Goal: Register for event/course

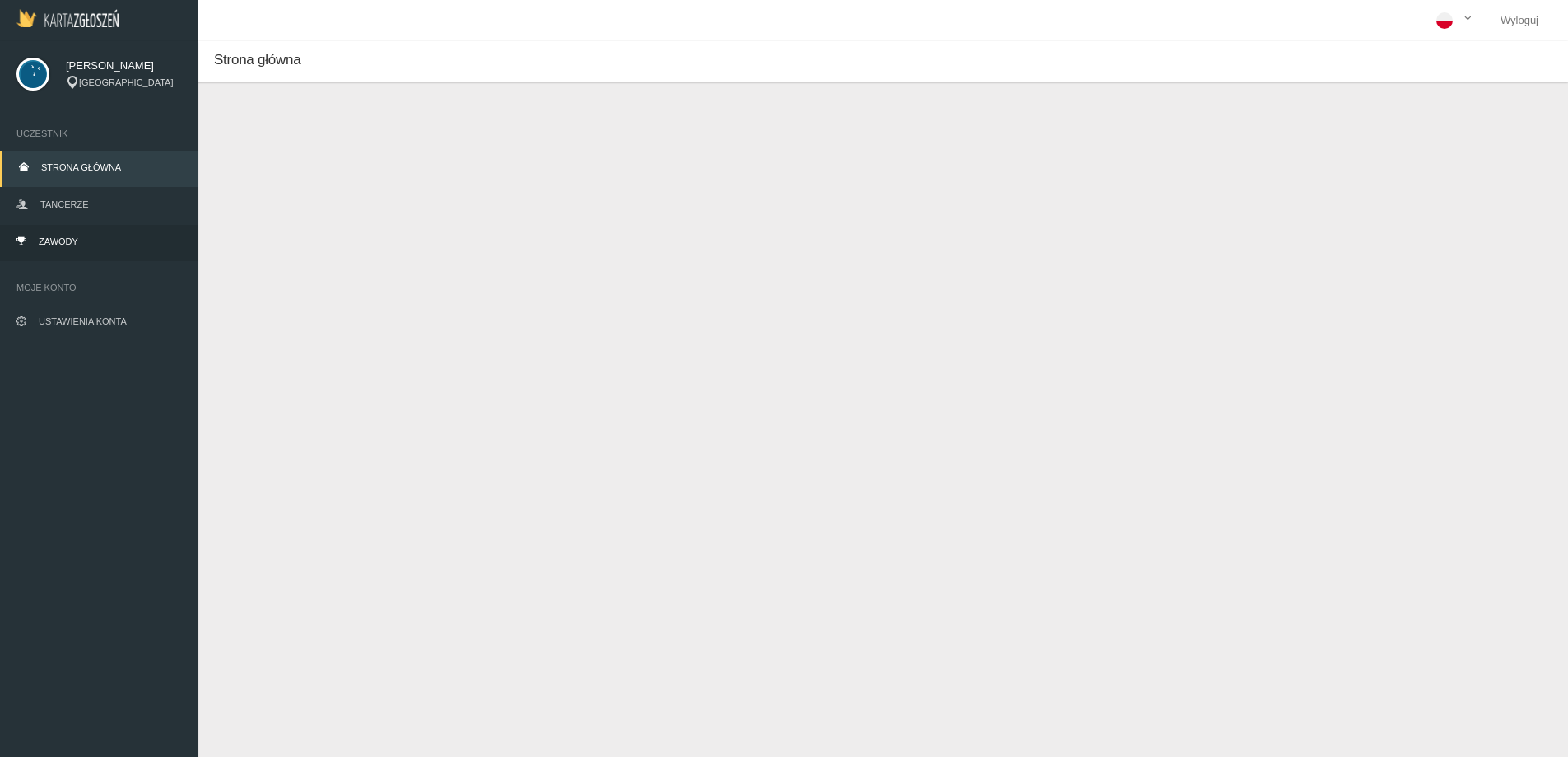
click at [79, 239] on link "Zawody" at bounding box center [99, 242] width 198 height 36
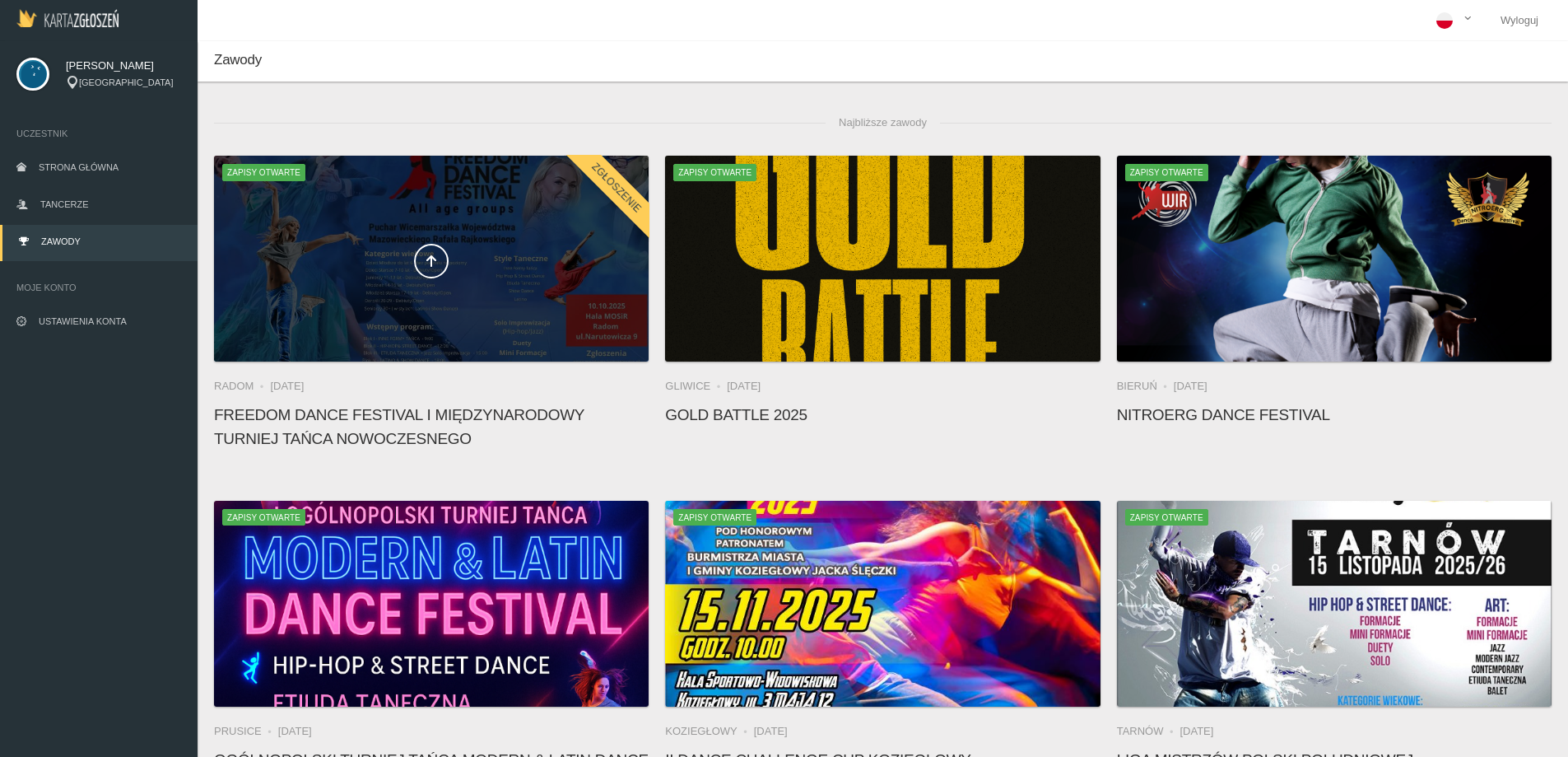
click at [440, 229] on div at bounding box center [432, 258] width 434 height 206
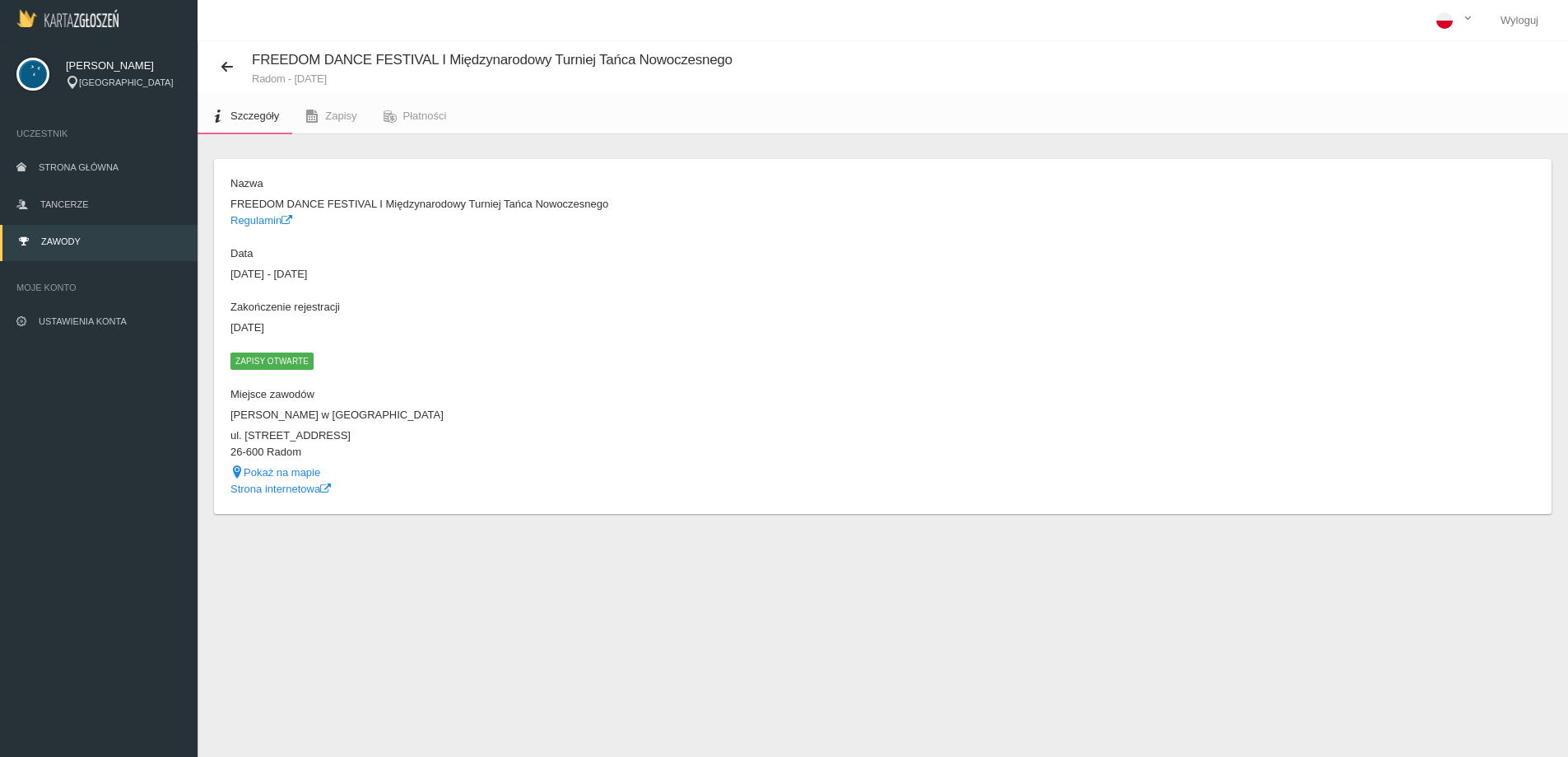
click at [277, 356] on span "Zapisy otwarte" at bounding box center [271, 361] width 83 height 17
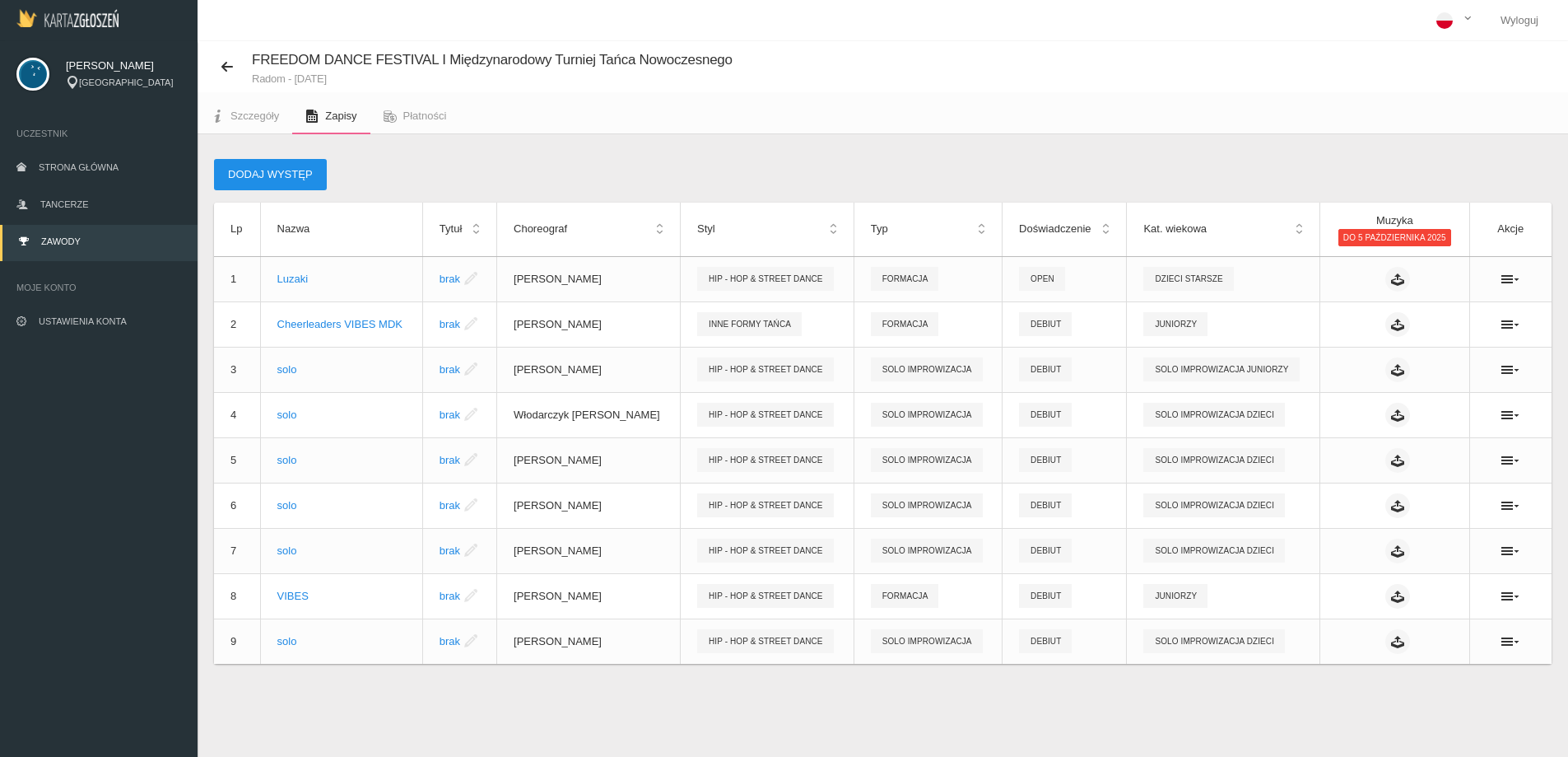
click at [287, 164] on button "Dodaj występ" at bounding box center [270, 174] width 113 height 32
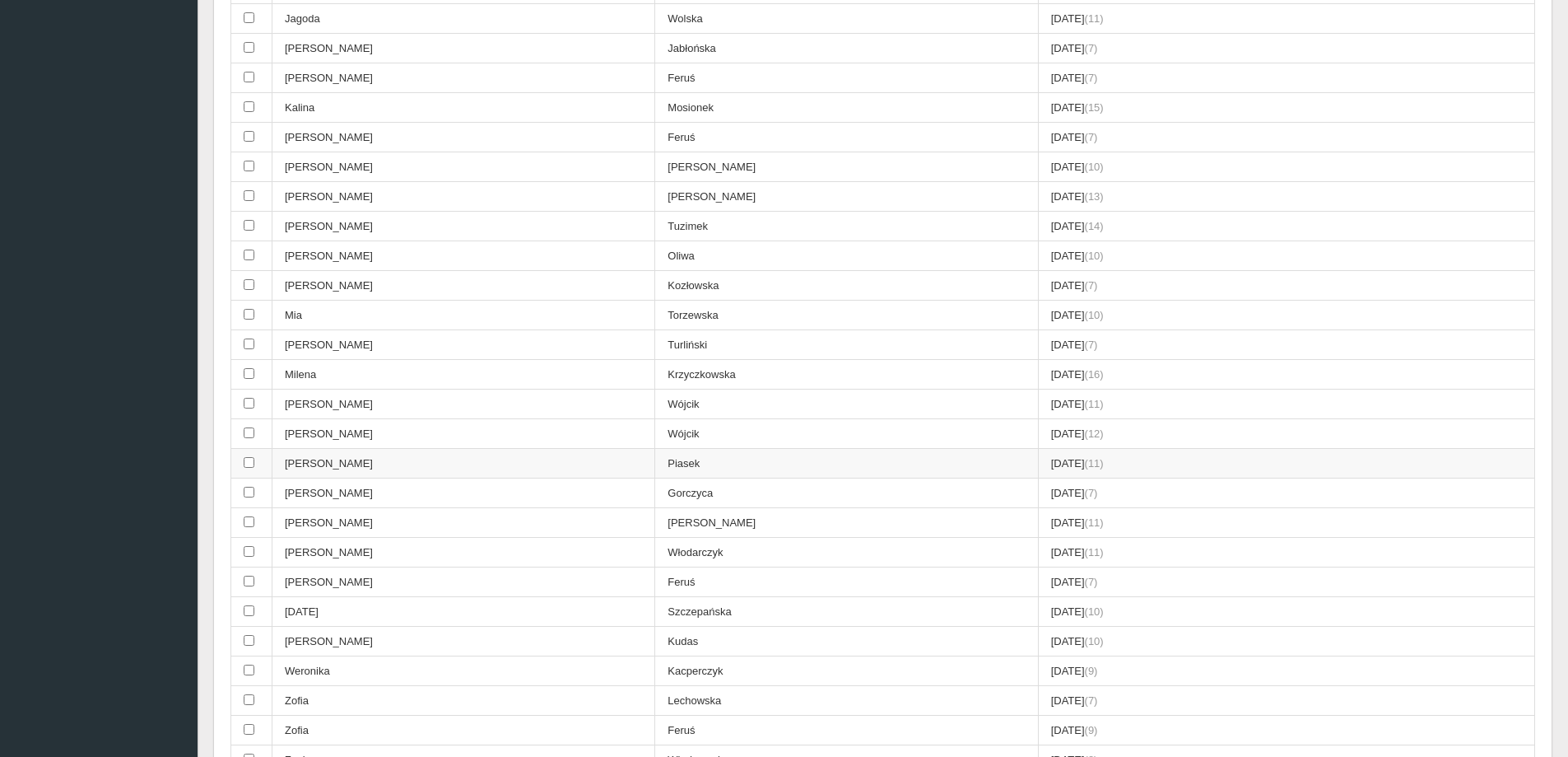
scroll to position [494, 0]
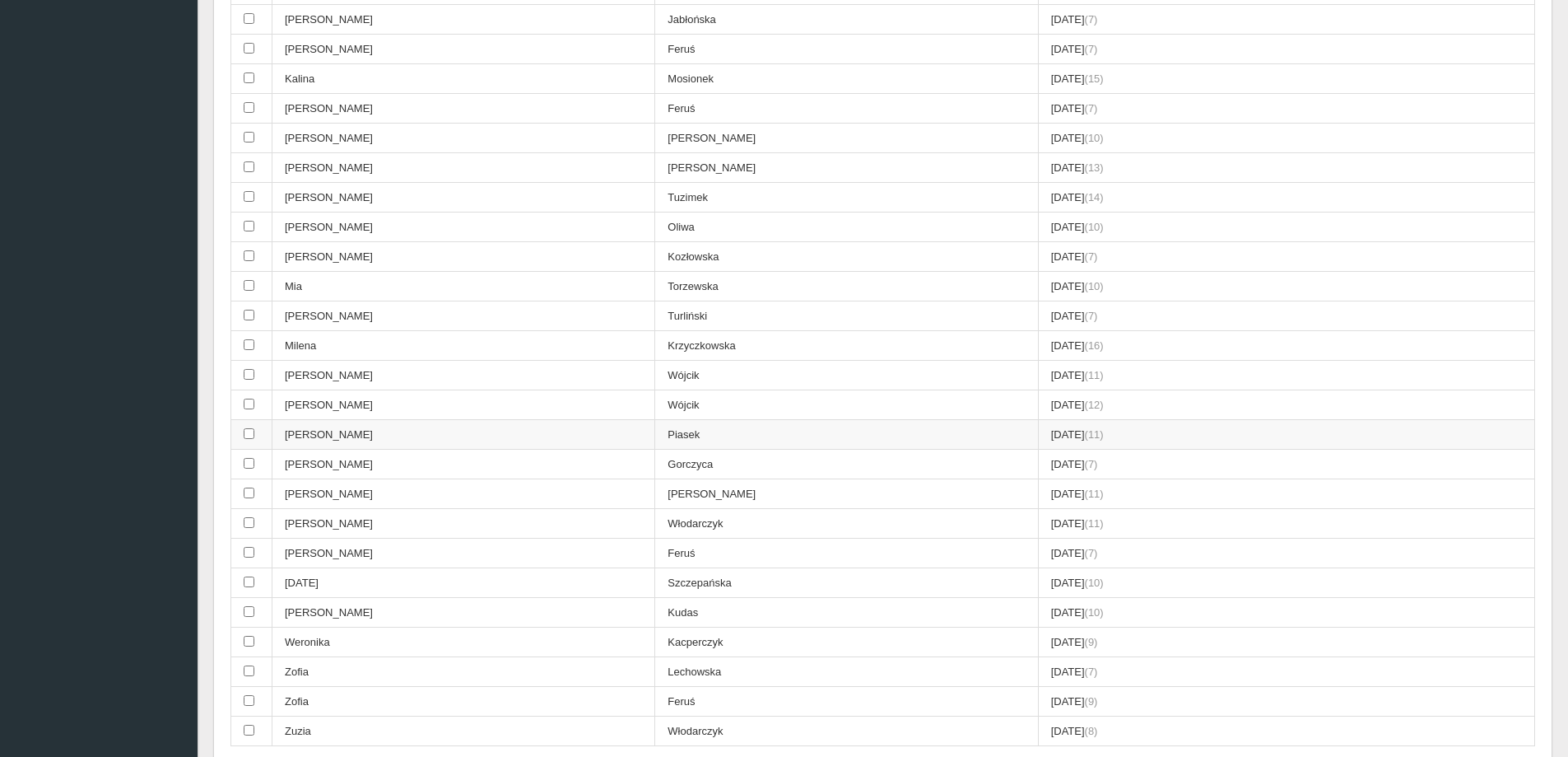
click at [236, 434] on td at bounding box center [252, 434] width 41 height 30
checkbox input "true"
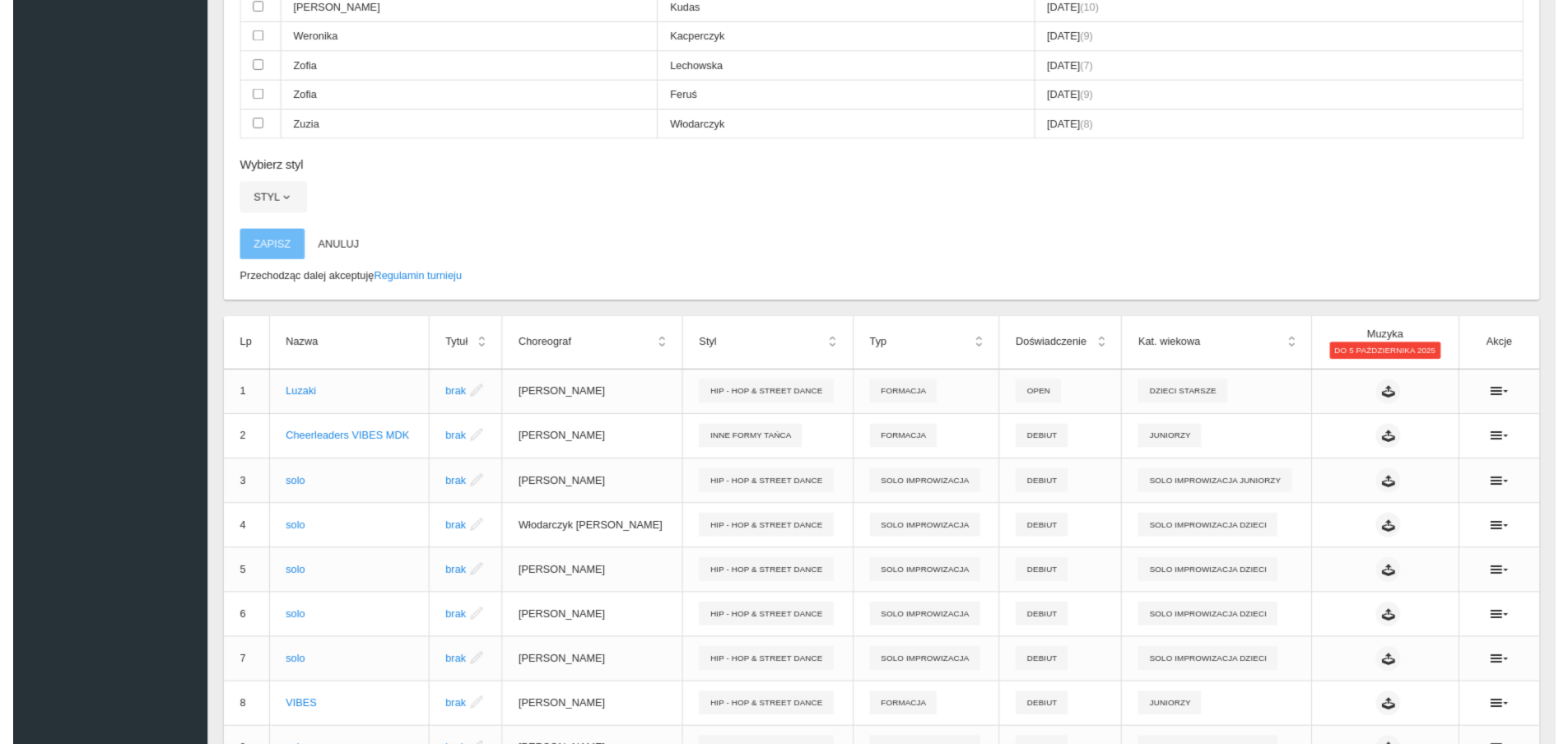
scroll to position [1070, 0]
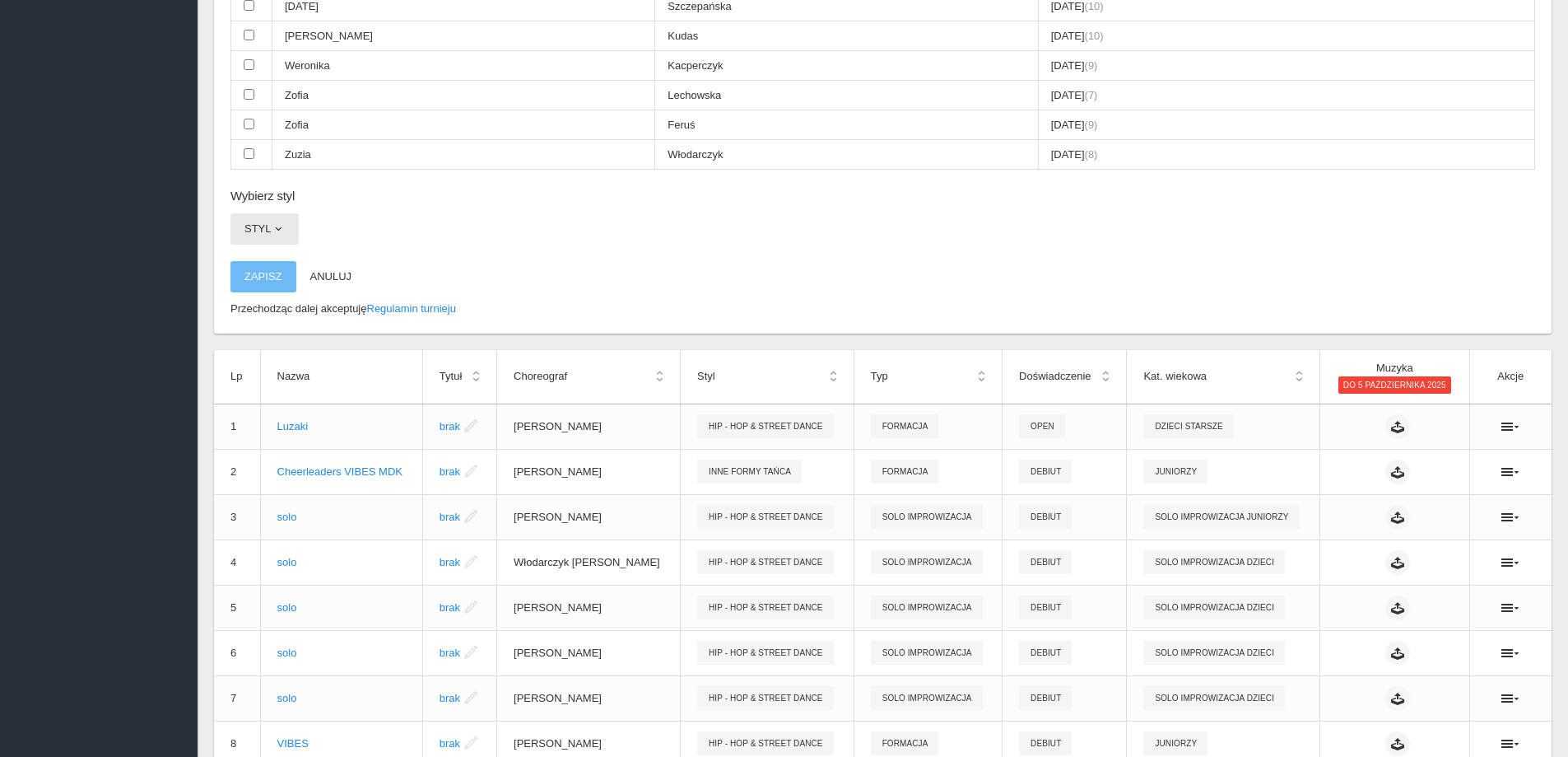
click at [282, 228] on span "button" at bounding box center [278, 228] width 13 height 13
click at [273, 296] on link "Hip - Hop & Street Dance" at bounding box center [304, 298] width 148 height 30
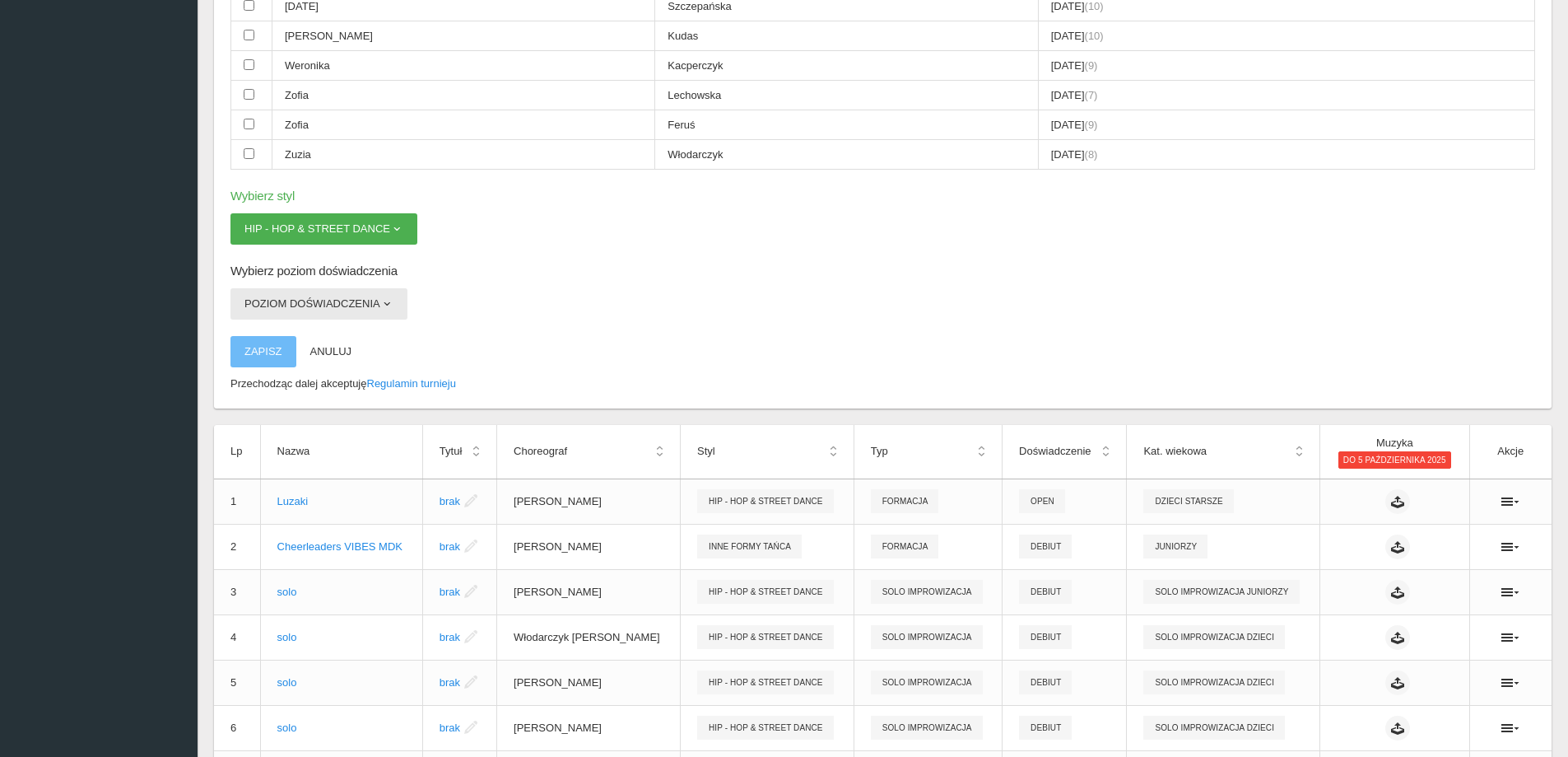
click at [332, 308] on button "Poziom doświadczenia" at bounding box center [319, 304] width 177 height 32
click at [295, 351] on link "Debiut" at bounding box center [304, 342] width 148 height 30
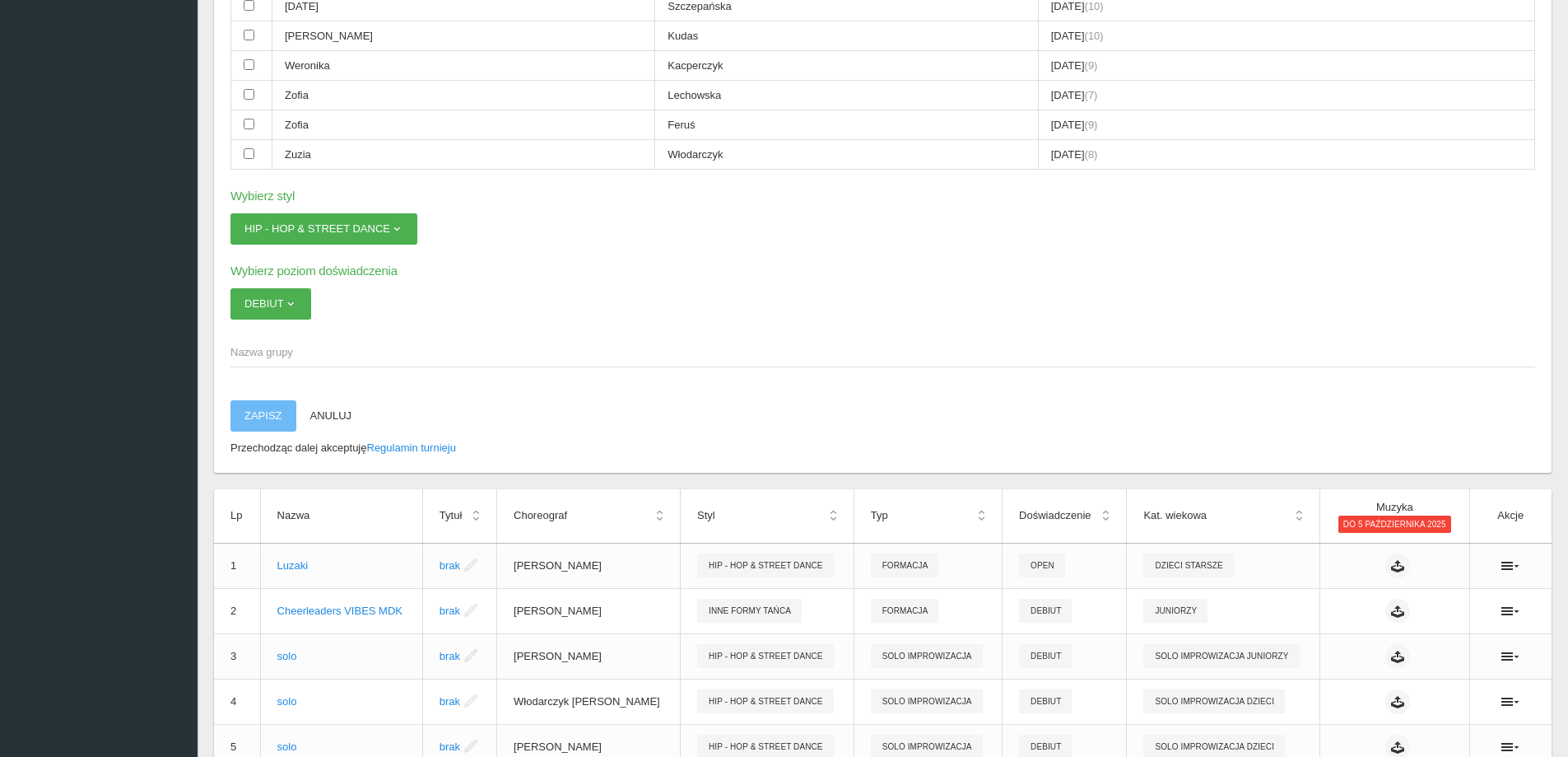
click at [253, 349] on span "Nazwa grupy" at bounding box center [874, 352] width 1288 height 17
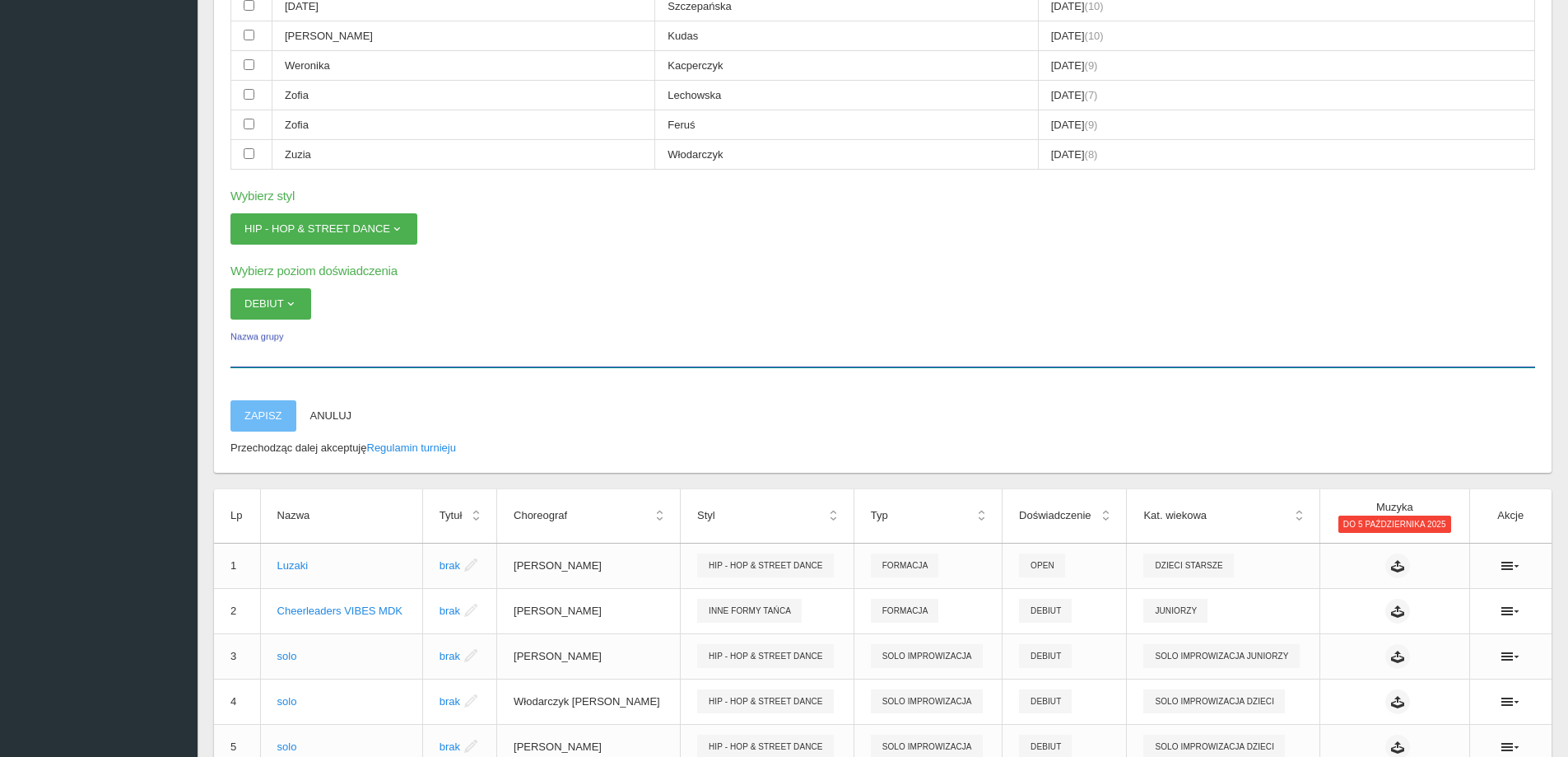
click at [253, 349] on input "Nazwa grupy" at bounding box center [883, 351] width 1305 height 32
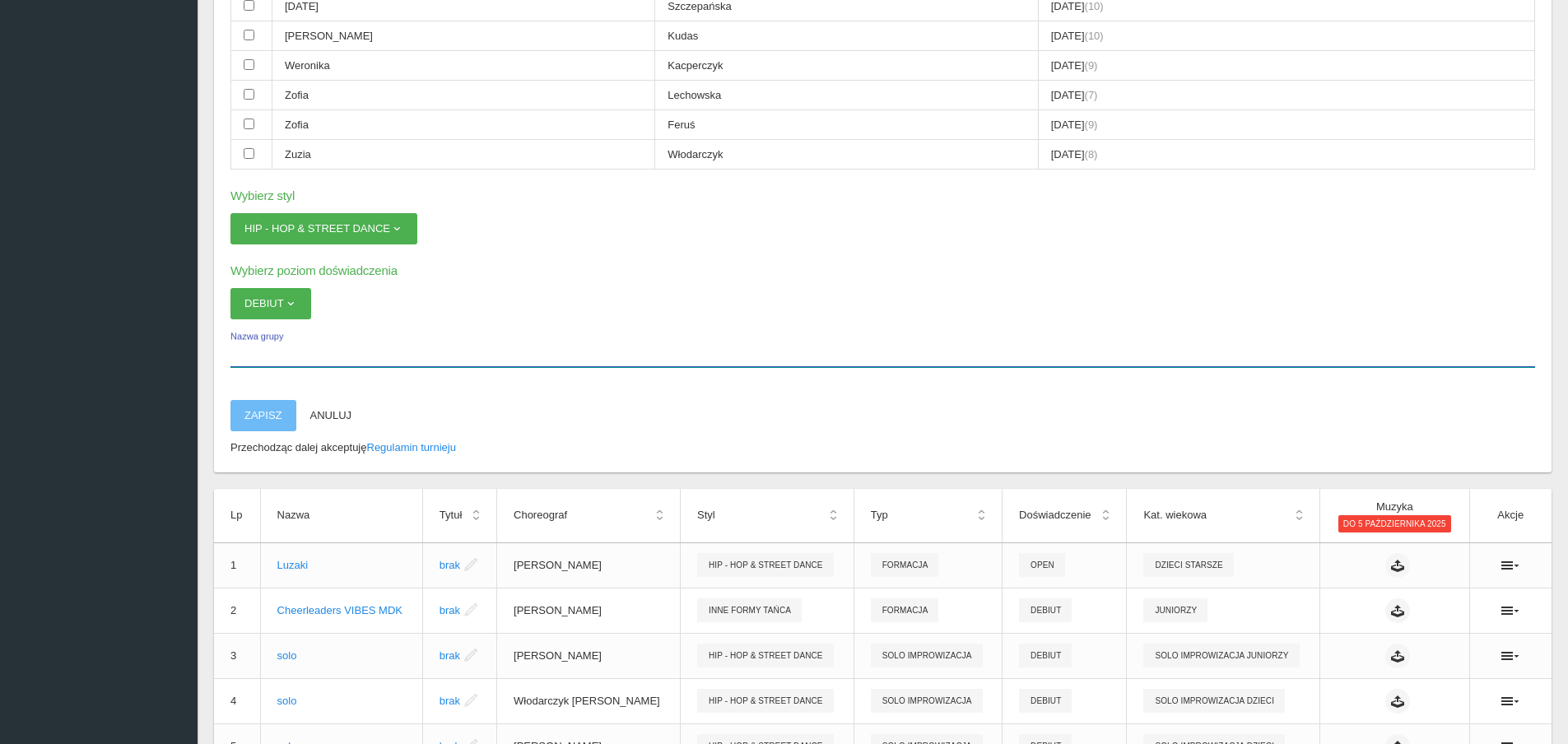
type input "s"
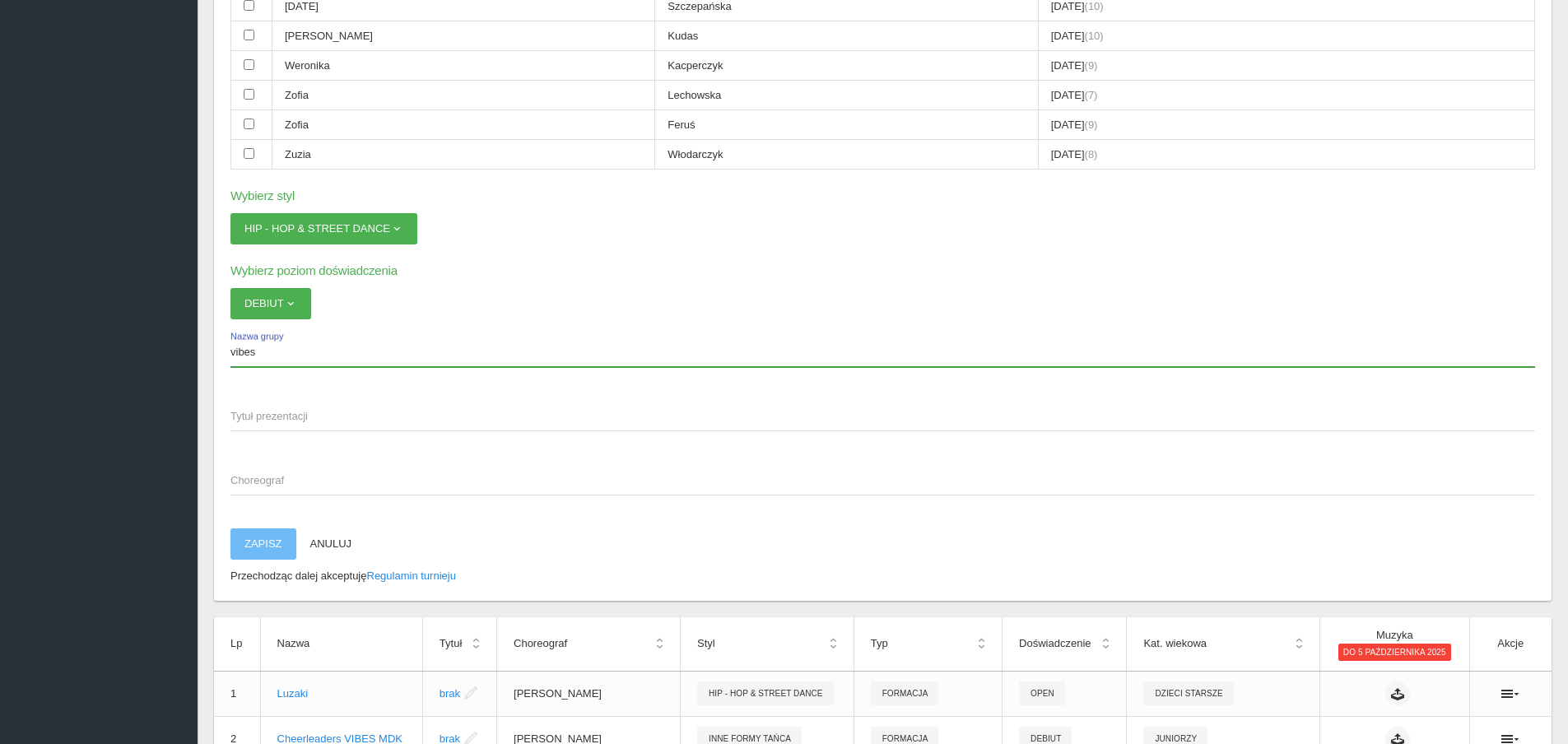
type input "vibes"
click at [262, 434] on app-labeled-field "Tytuł prezentacji" at bounding box center [883, 423] width 1305 height 48
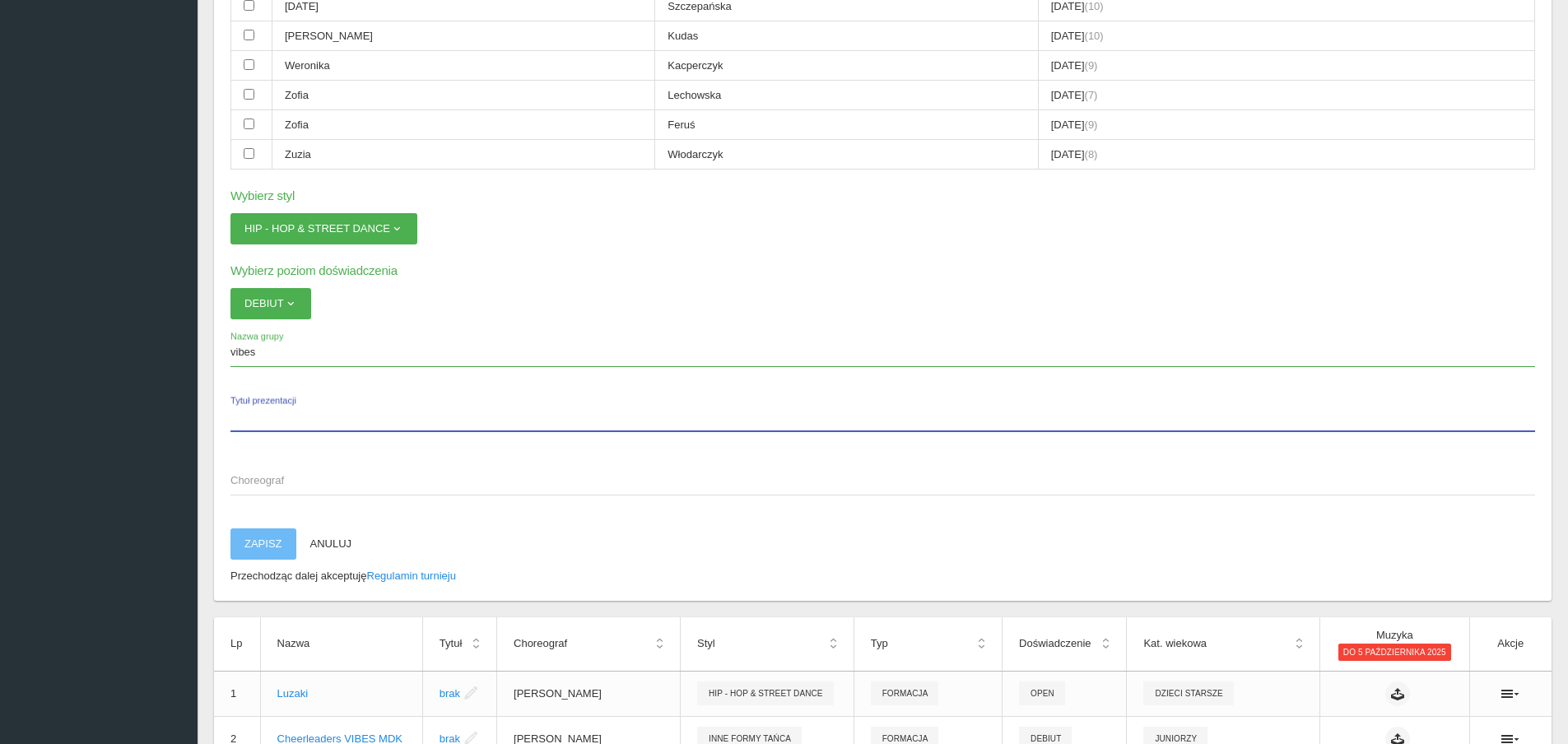
click at [263, 426] on input "Tytuł prezentacji" at bounding box center [883, 416] width 1305 height 32
drag, startPoint x: 246, startPoint y: 404, endPoint x: 223, endPoint y: 413, distance: 24.7
type input "improwaizacja"
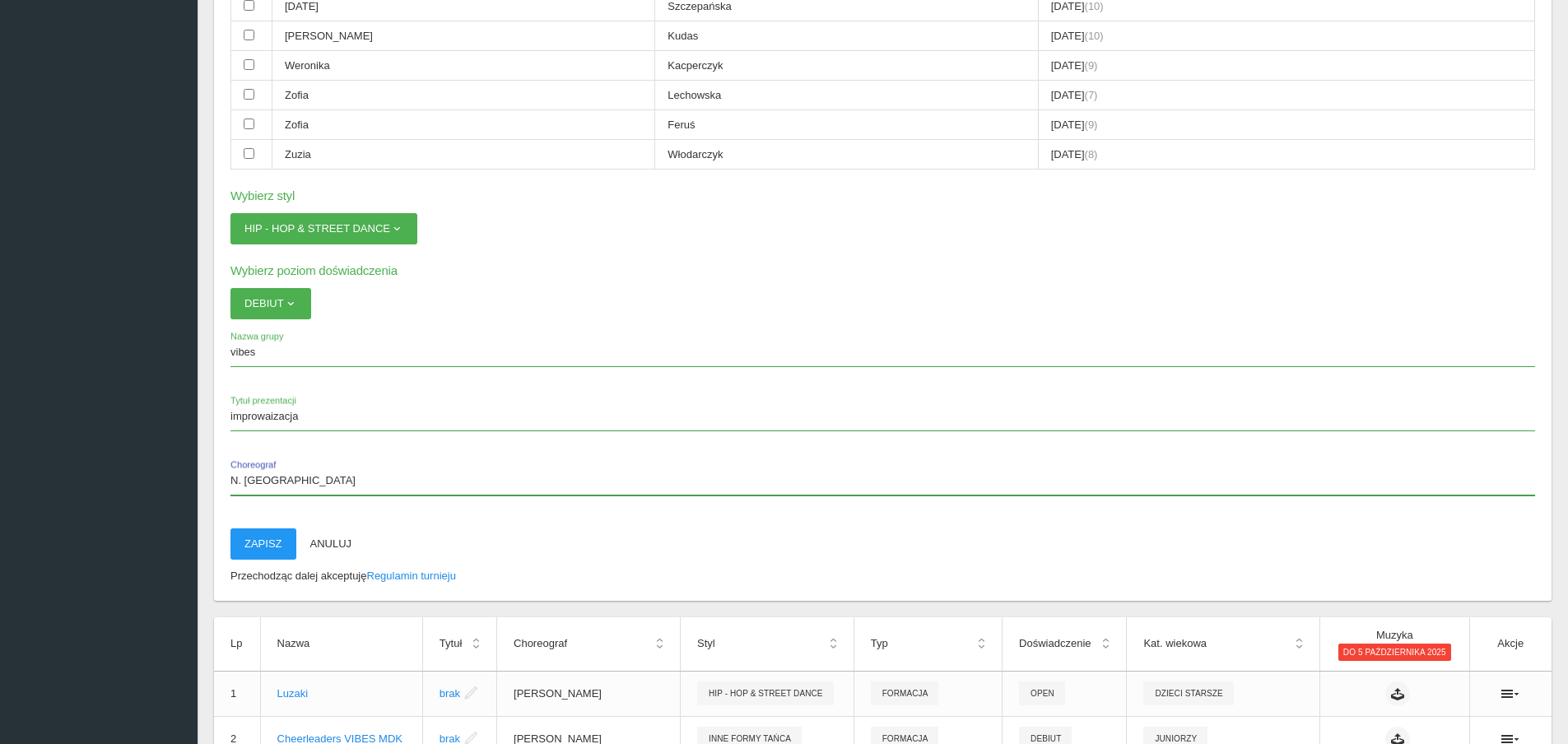
type input "N. [GEOGRAPHIC_DATA]"
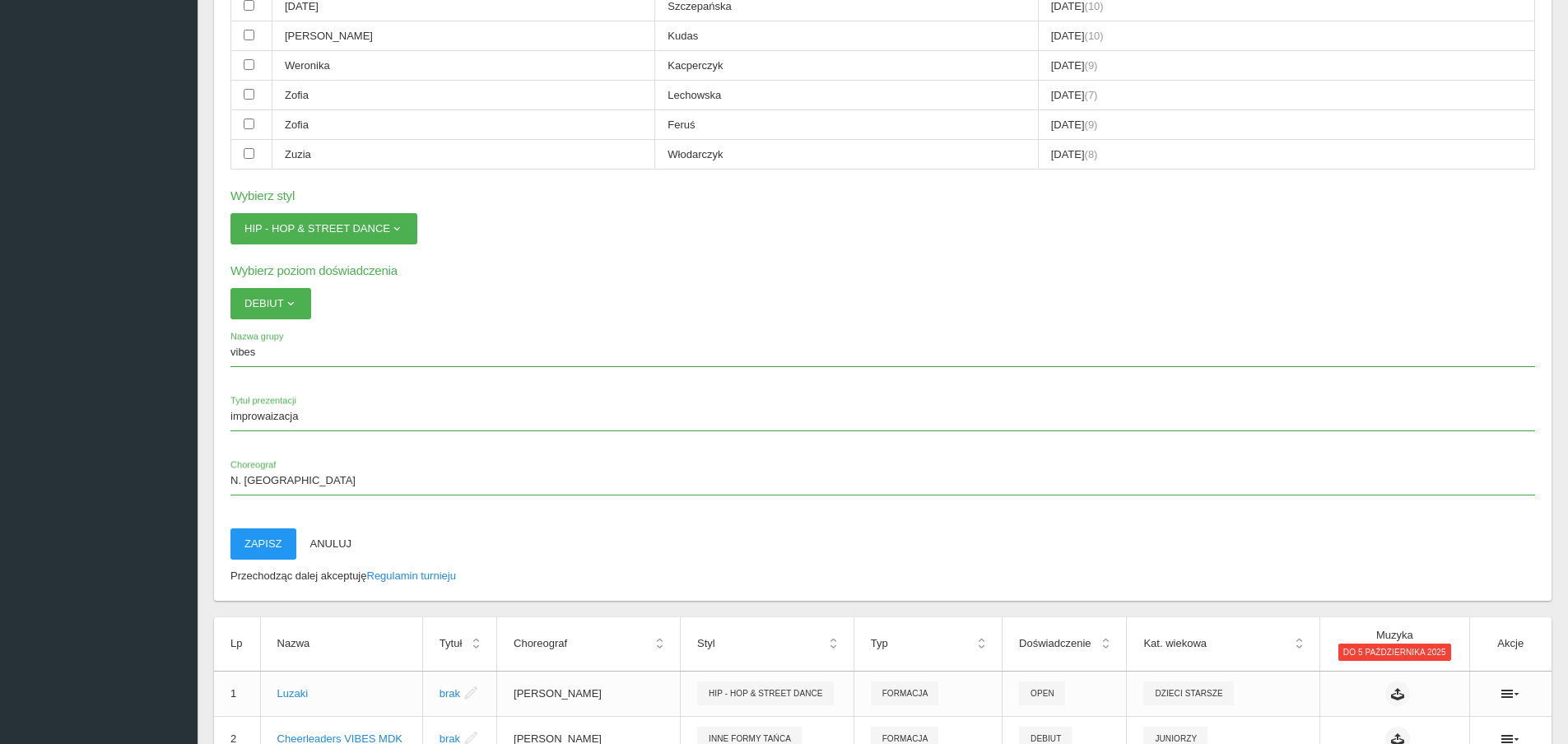
drag, startPoint x: 269, startPoint y: 525, endPoint x: 262, endPoint y: 560, distance: 35.7
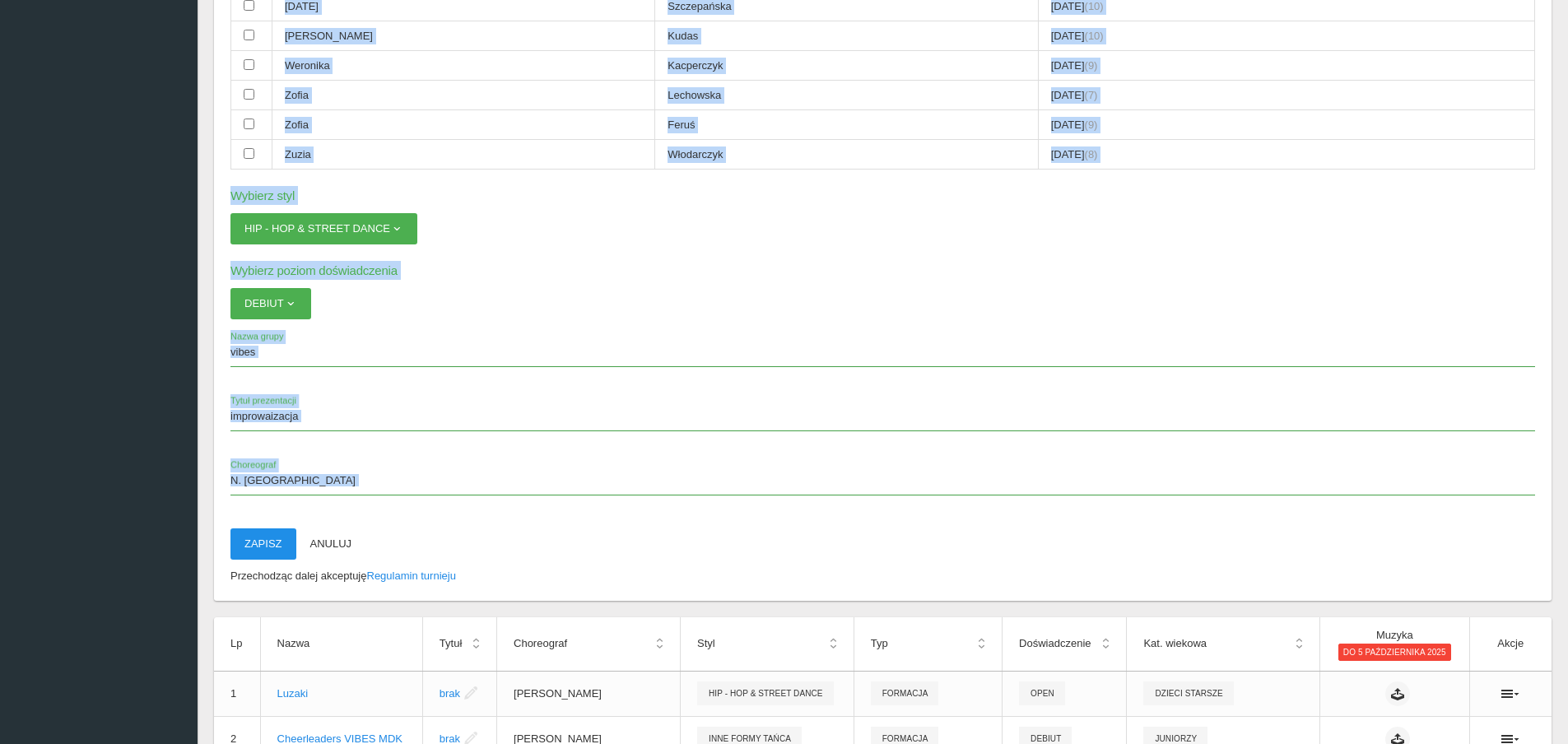
click at [262, 538] on button "Zapisz" at bounding box center [263, 544] width 66 height 32
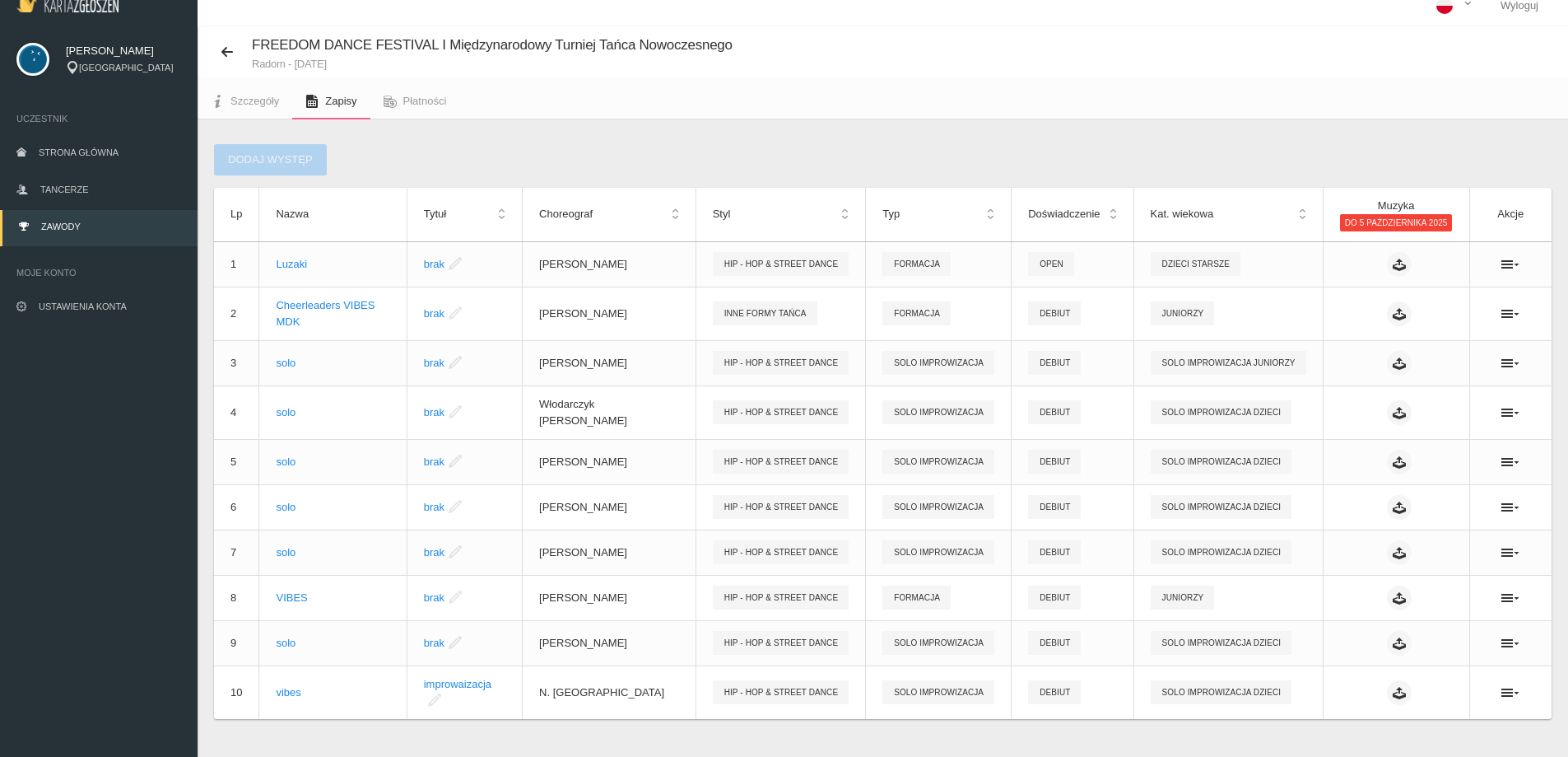
scroll to position [0, 0]
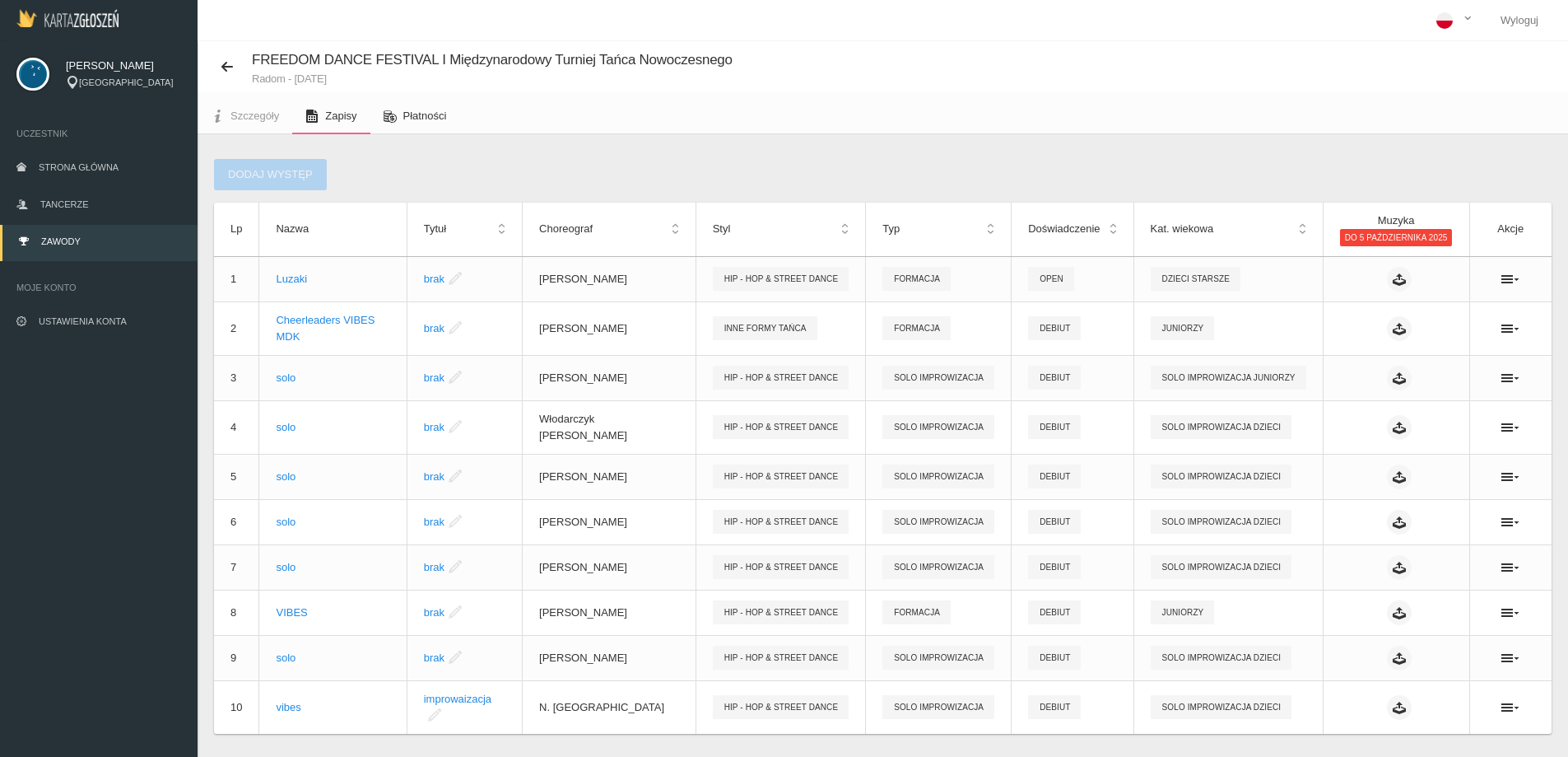
click at [426, 116] on span "Płatności" at bounding box center [425, 115] width 44 height 12
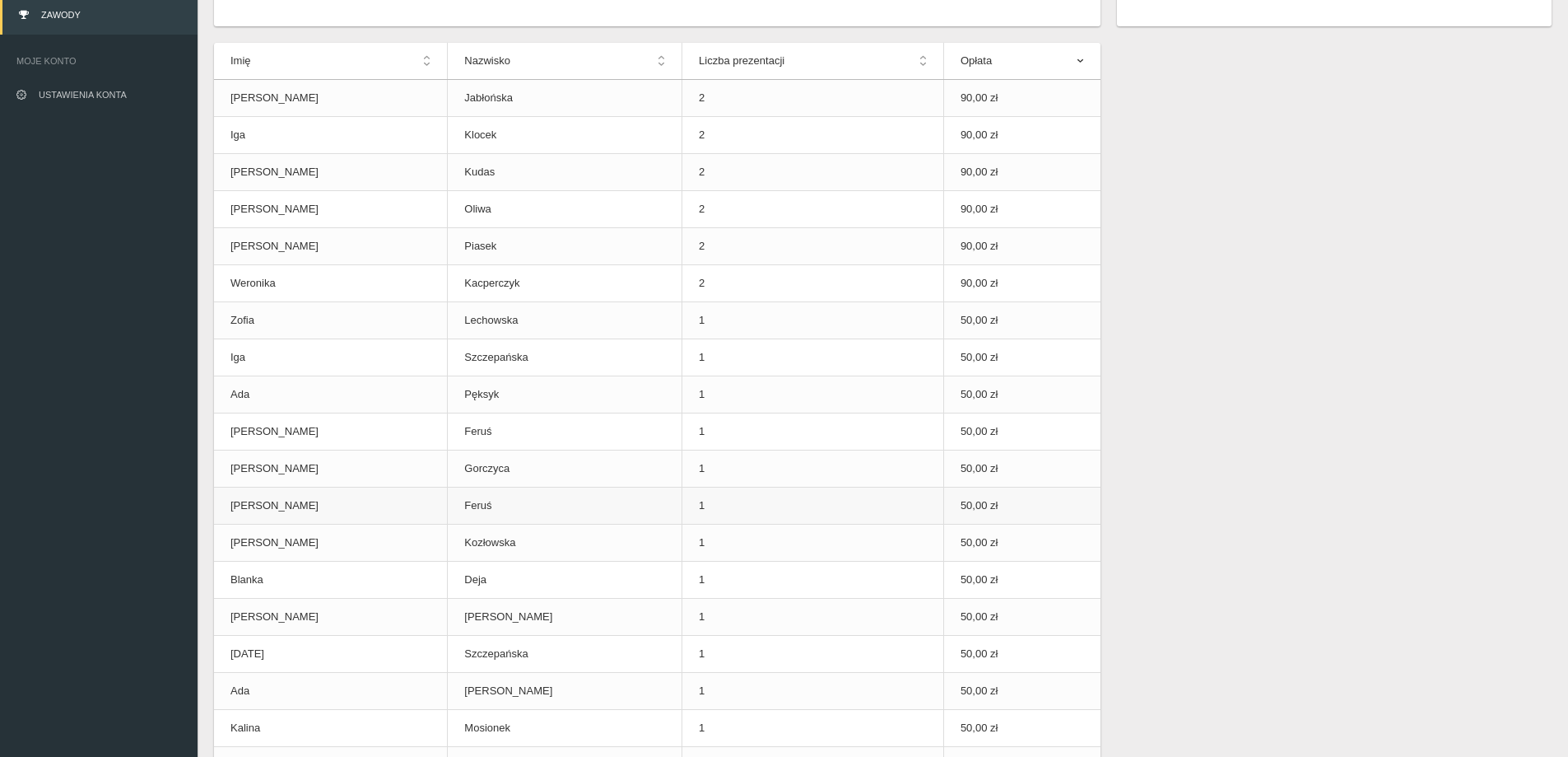
scroll to position [165, 0]
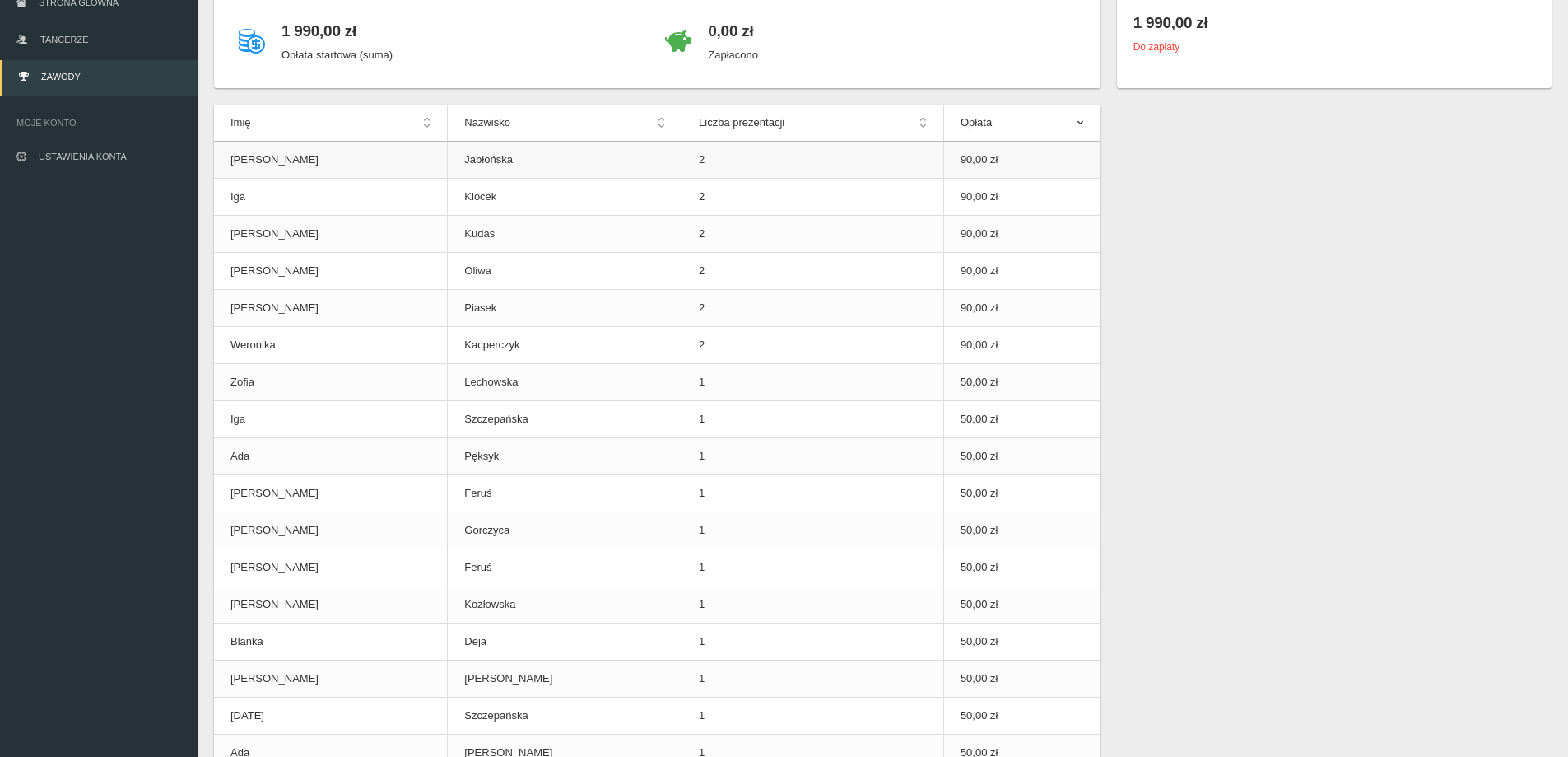
click at [712, 159] on td "2" at bounding box center [813, 160] width 262 height 37
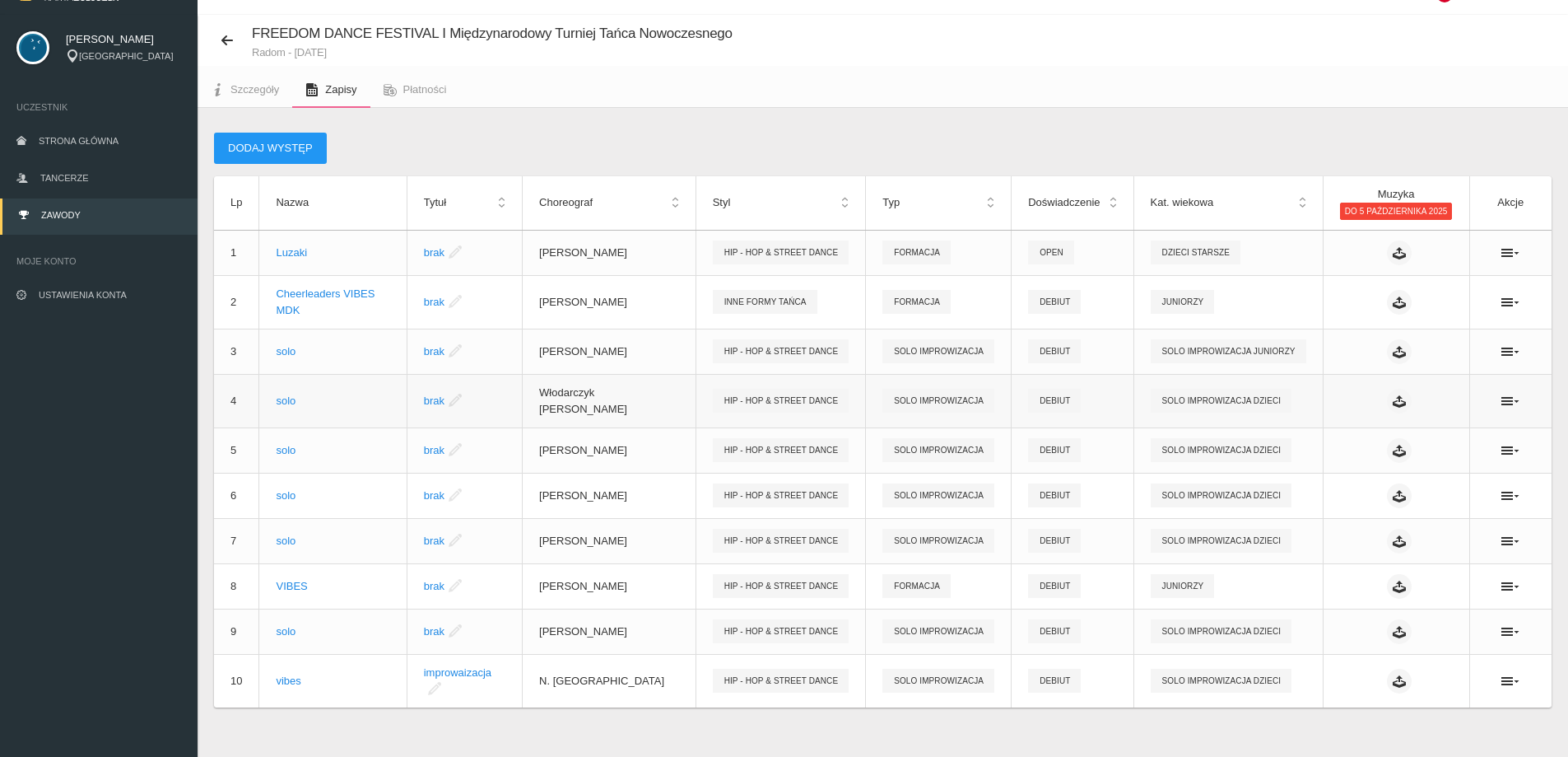
scroll to position [41, 0]
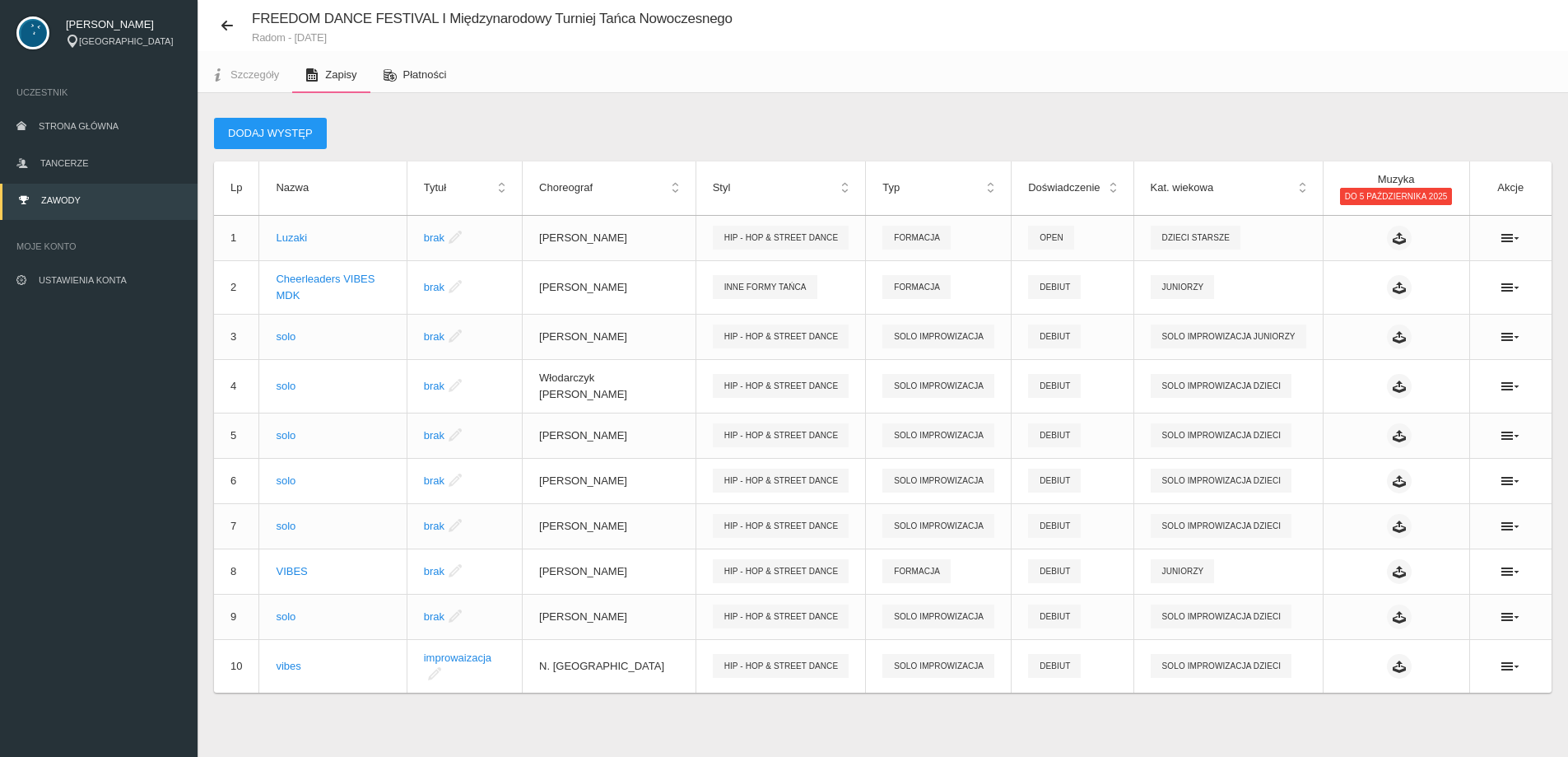
click at [418, 77] on span "Płatności" at bounding box center [425, 74] width 44 height 12
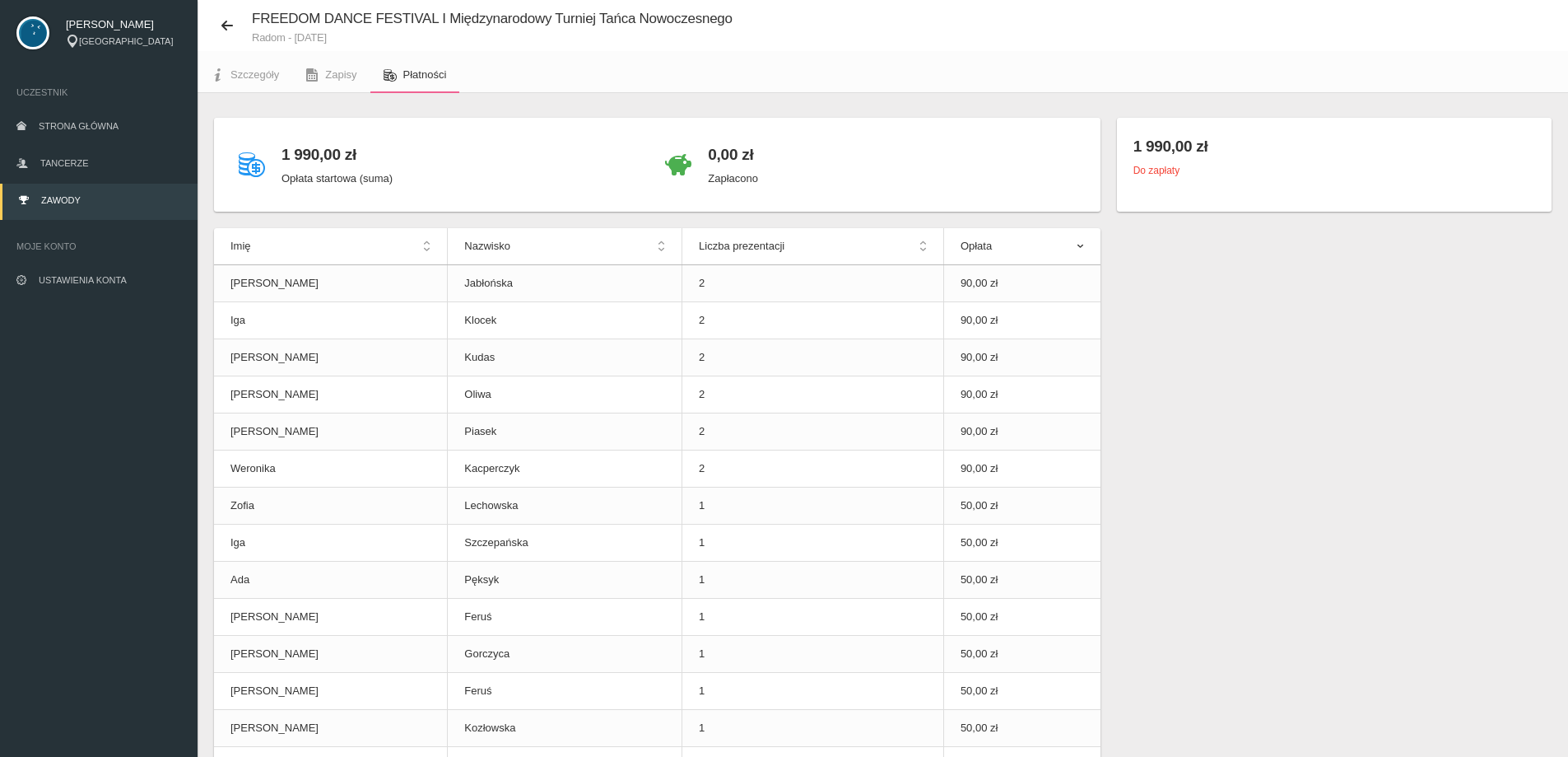
click at [1077, 251] on th "Opłata" at bounding box center [1022, 247] width 157 height 37
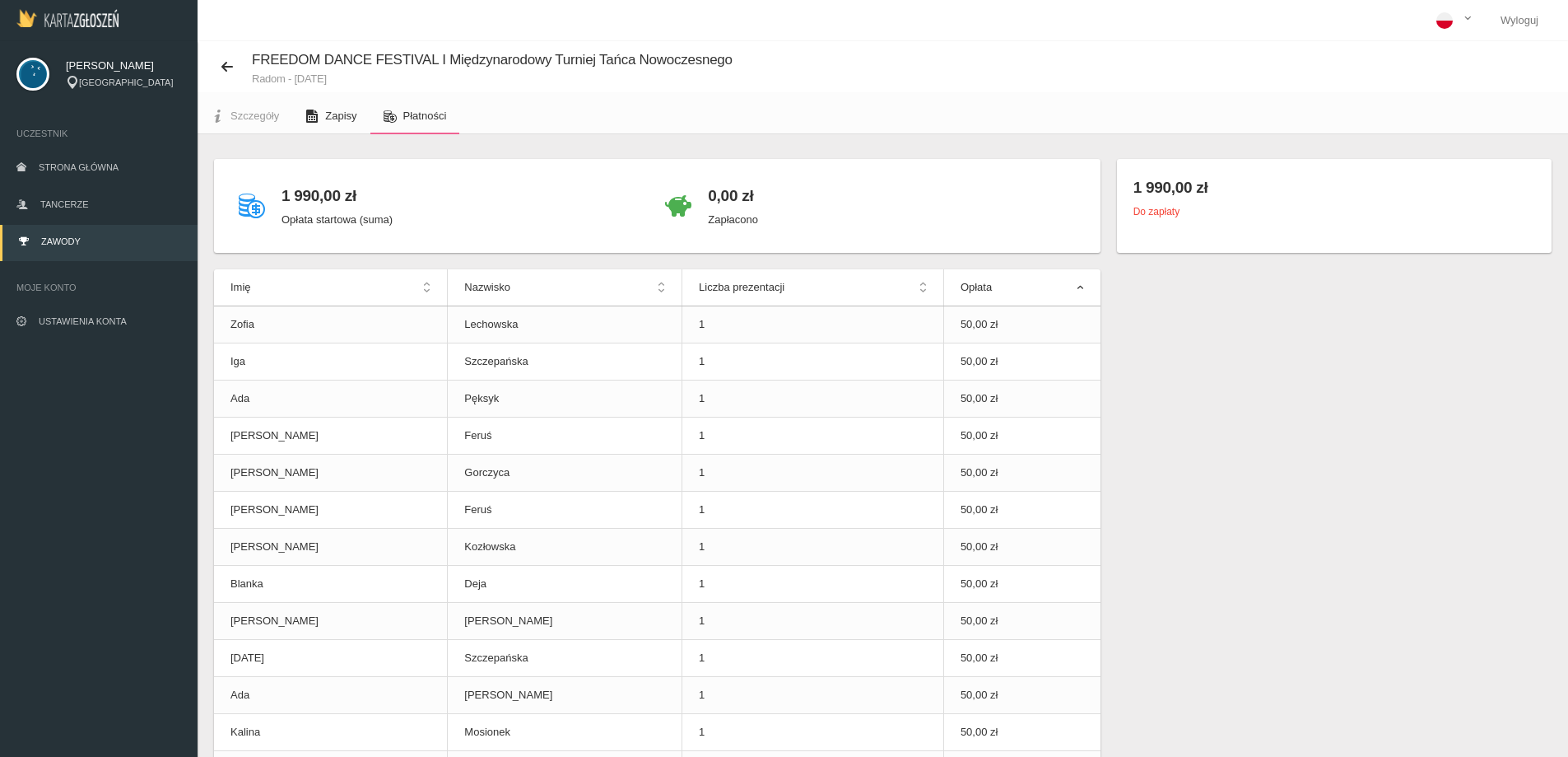
click at [334, 119] on span "Zapisy" at bounding box center [341, 115] width 32 height 12
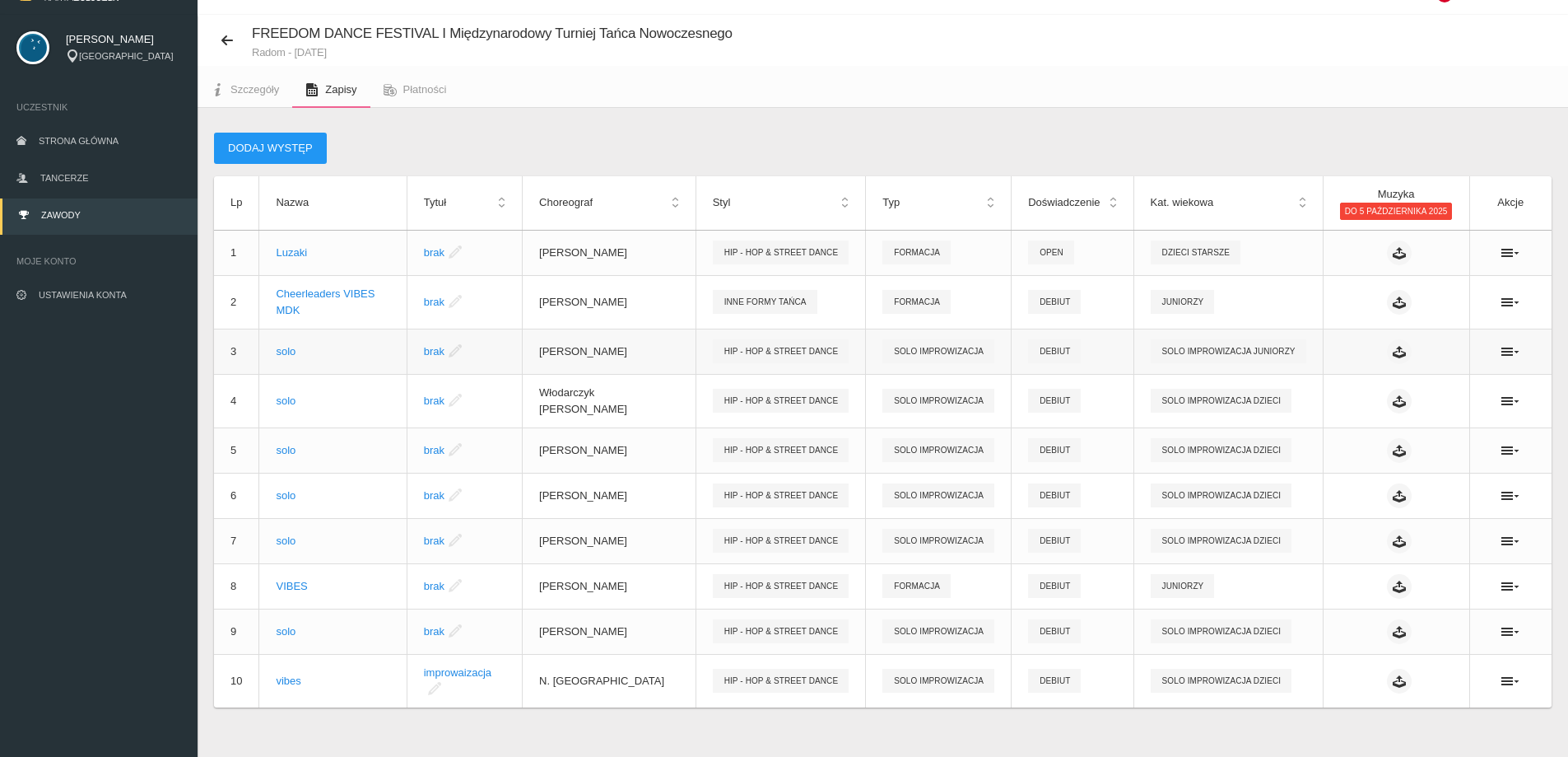
scroll to position [41, 0]
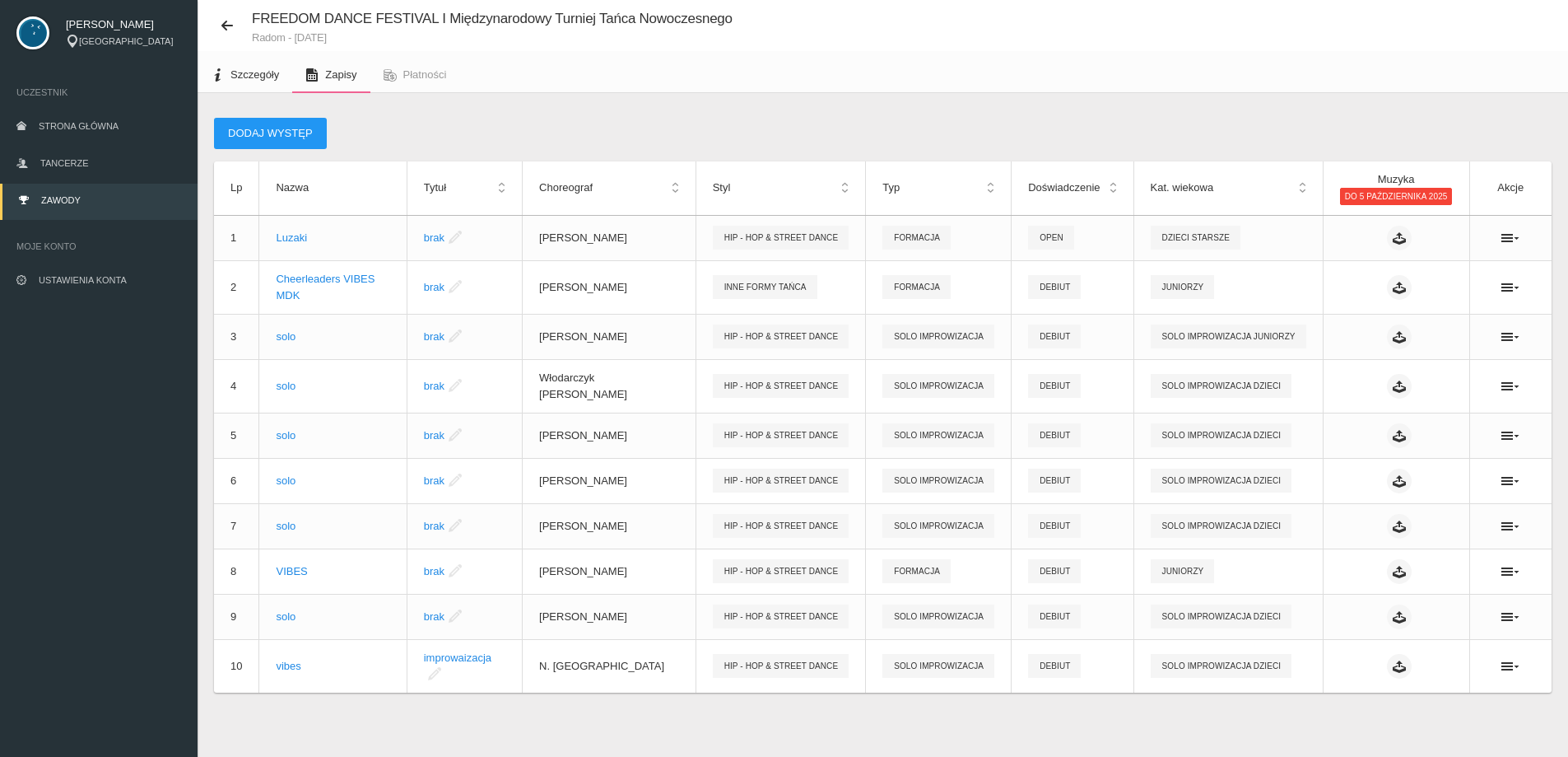
click at [250, 64] on link "Szczegóły" at bounding box center [245, 75] width 95 height 36
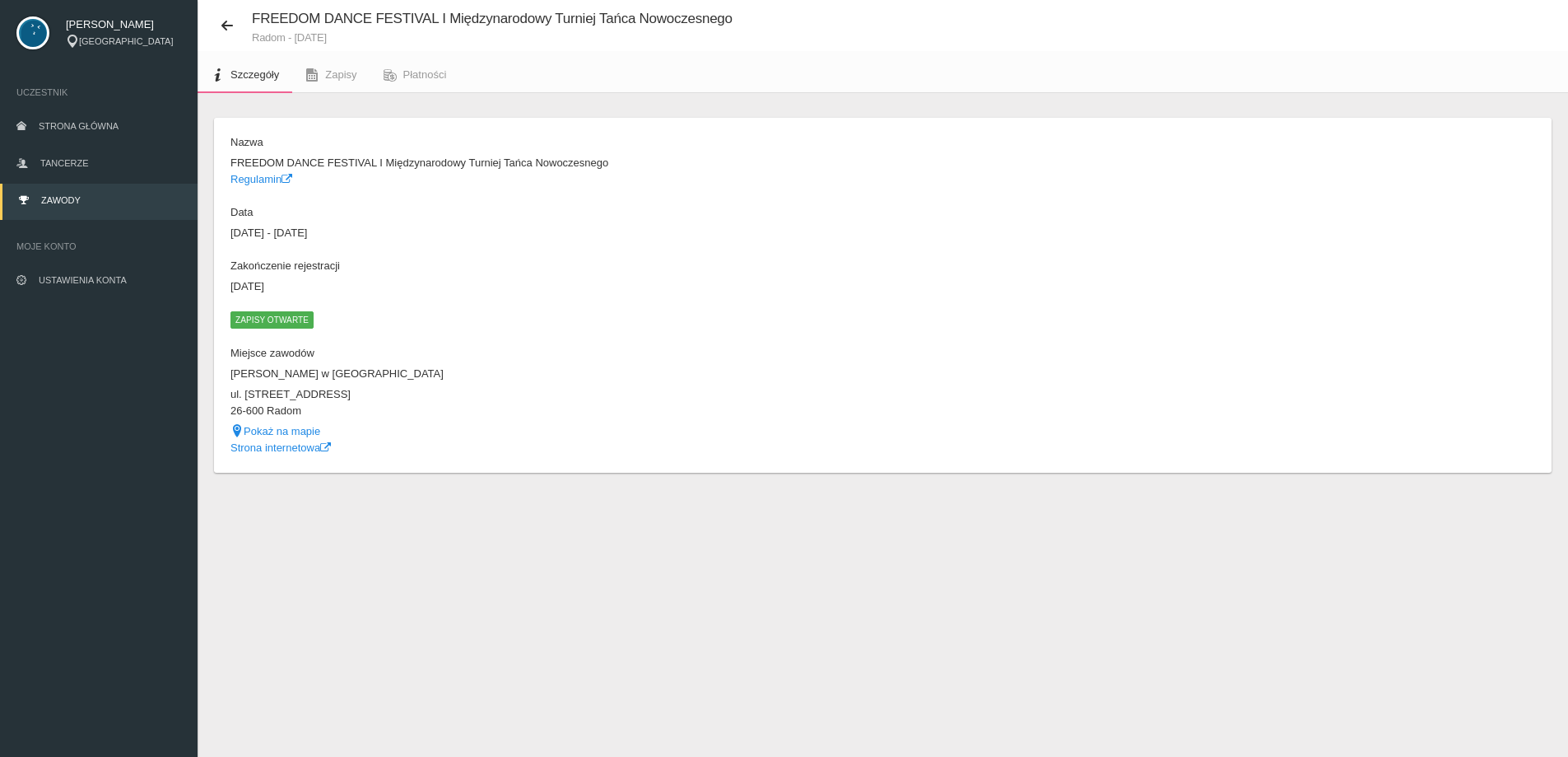
click at [282, 317] on span "Zapisy otwarte" at bounding box center [271, 320] width 83 height 17
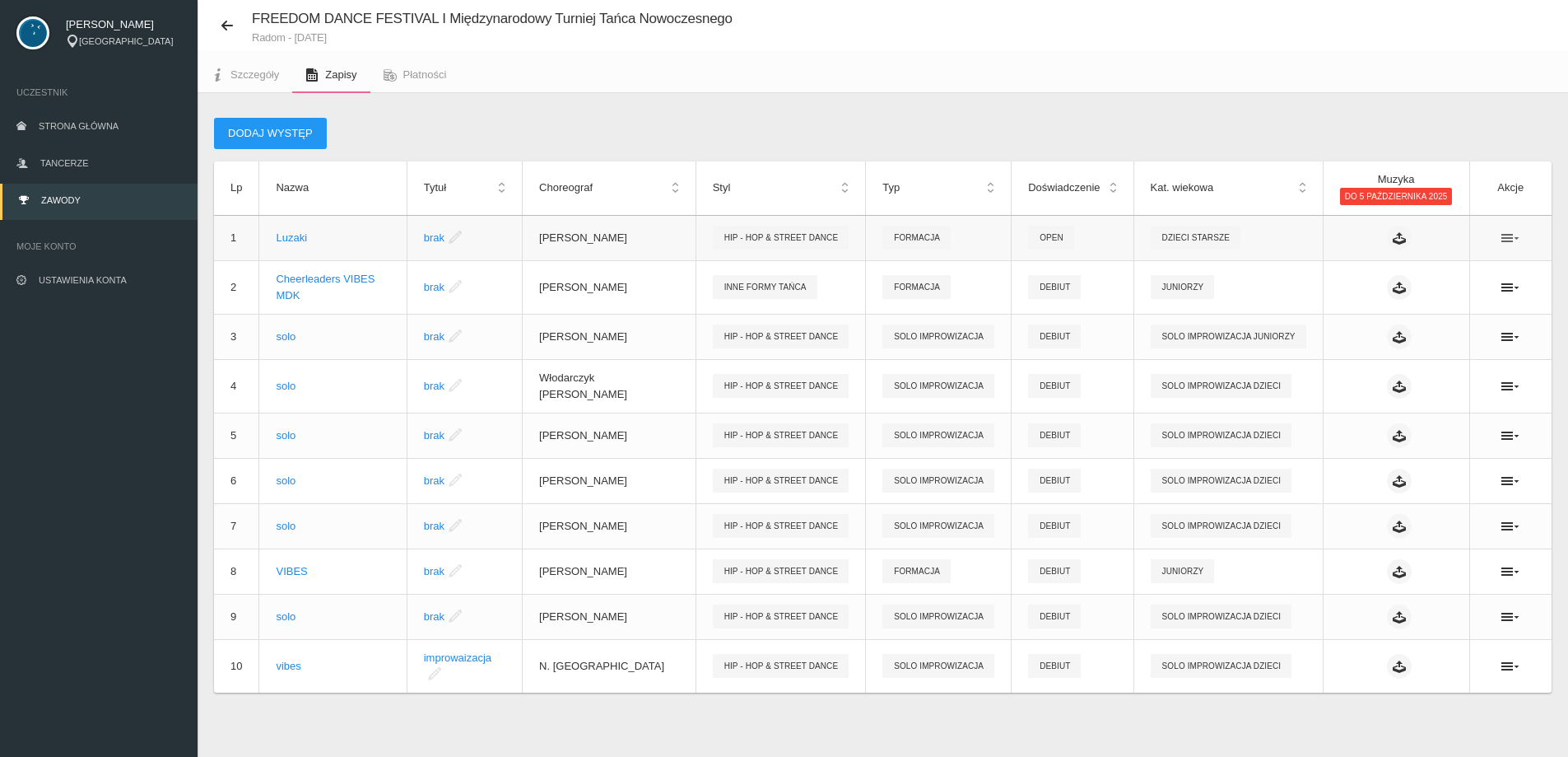
click at [1503, 242] on icon at bounding box center [1510, 238] width 18 height 13
click at [1426, 75] on ul "Szczegóły Zapisy Płatności" at bounding box center [883, 72] width 1370 height 42
click at [39, 158] on link "Tancerze" at bounding box center [99, 164] width 198 height 36
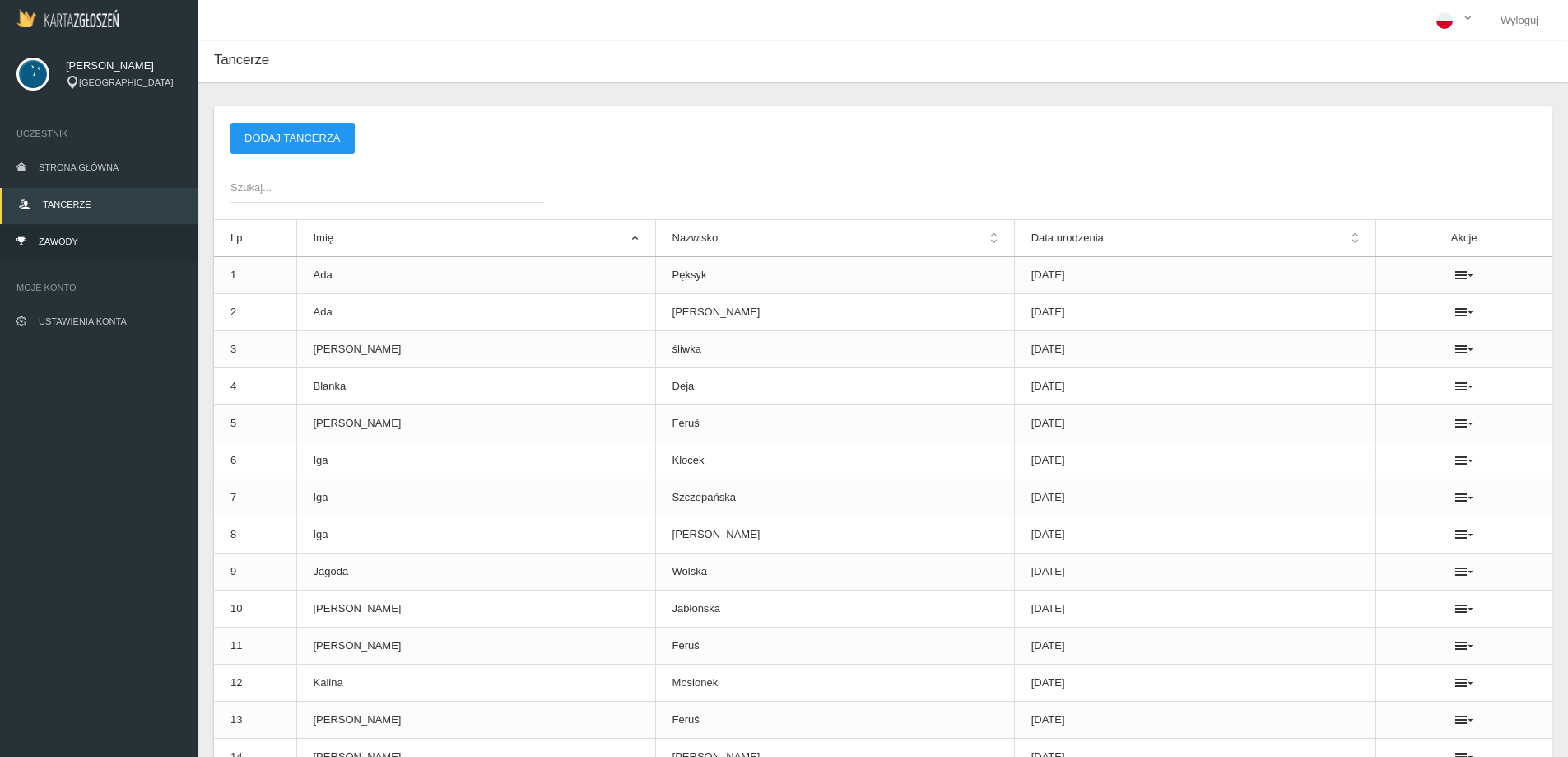
click at [62, 227] on link "Zawody" at bounding box center [99, 242] width 198 height 36
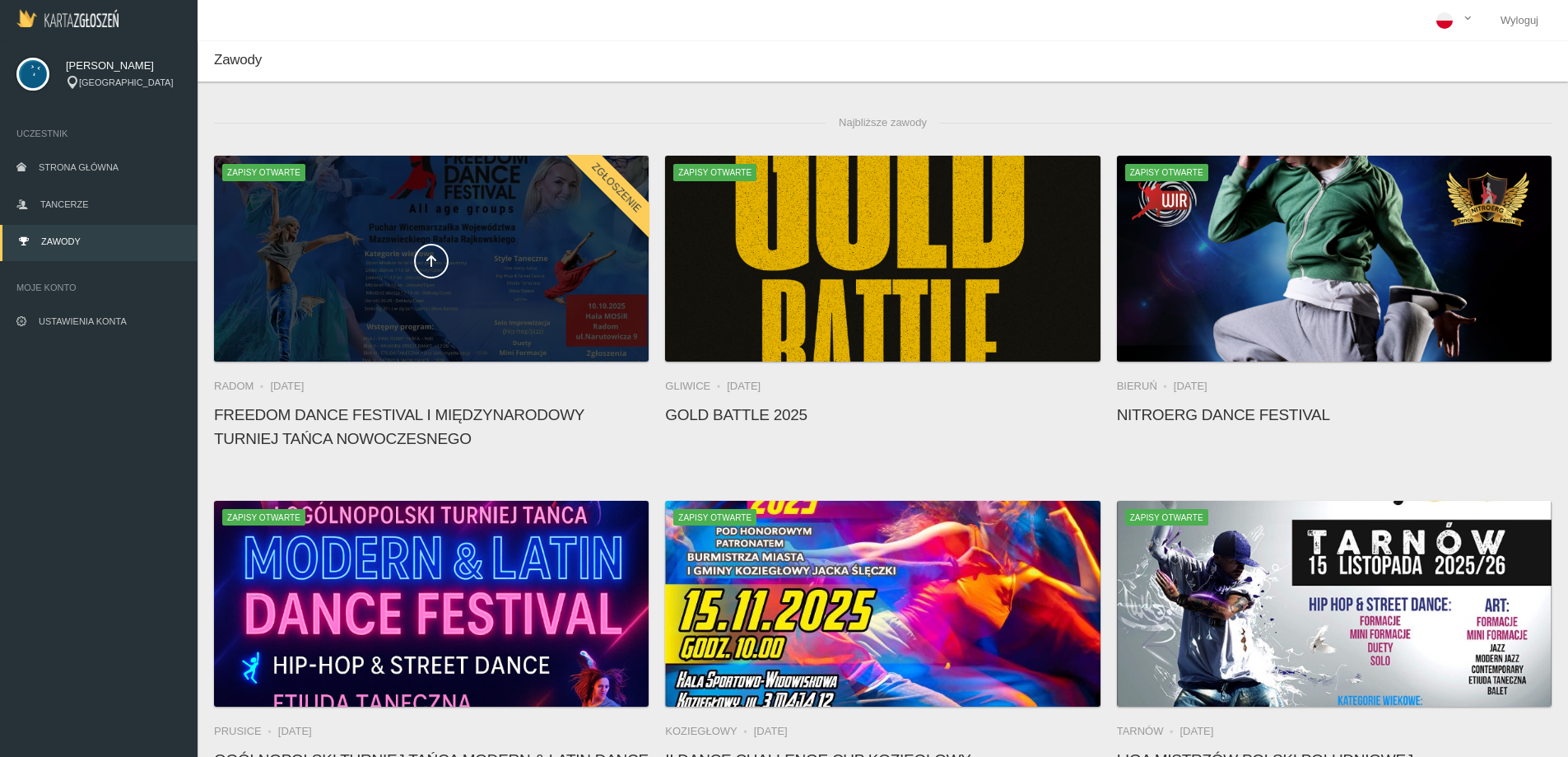
click at [465, 307] on div at bounding box center [432, 258] width 434 height 206
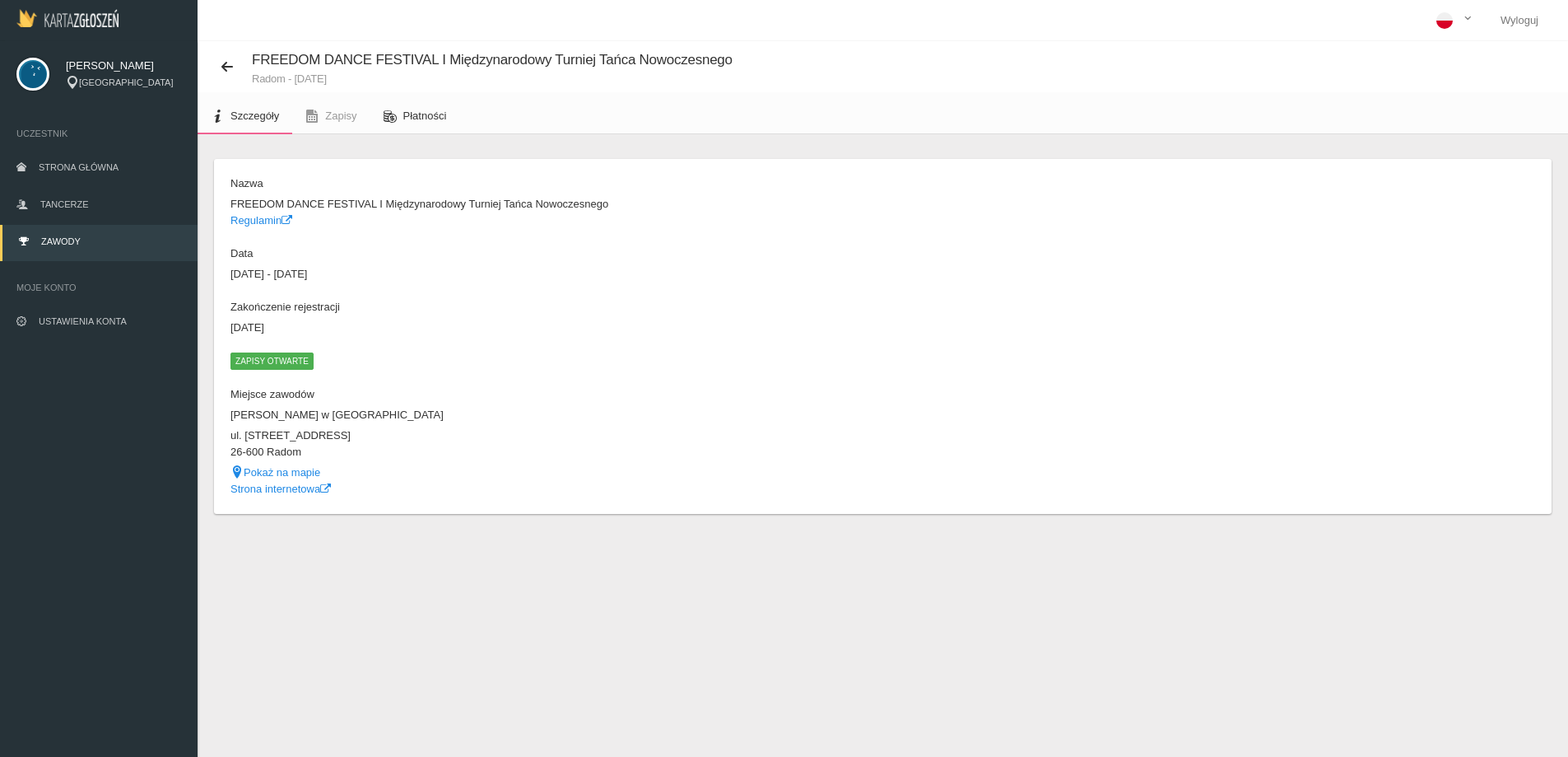
click at [423, 120] on span "Płatności" at bounding box center [425, 115] width 44 height 12
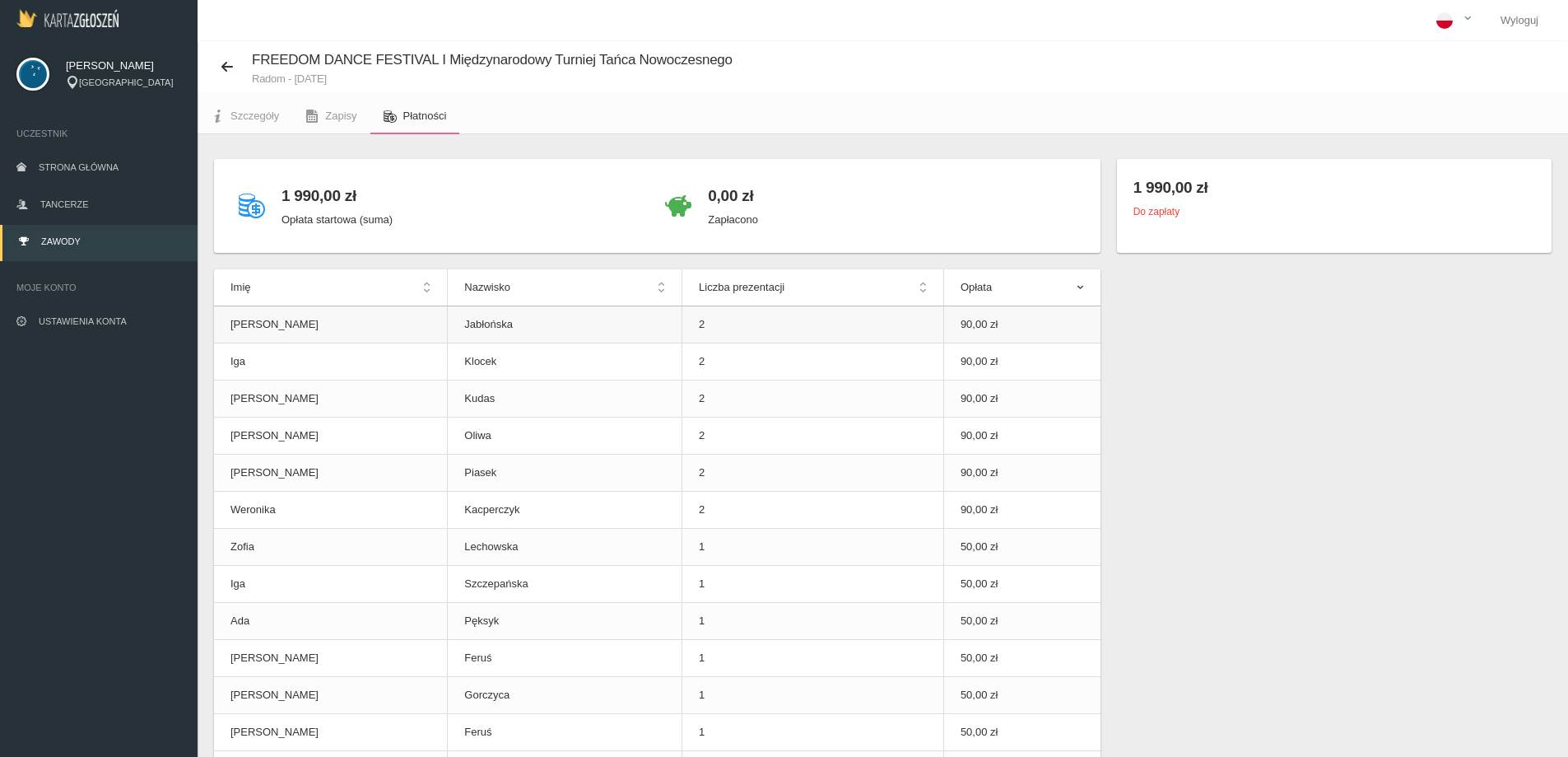
click at [682, 323] on td "2" at bounding box center [813, 325] width 262 height 37
click at [598, 289] on th "Nazwisko" at bounding box center [565, 288] width 235 height 37
click at [593, 287] on th "Nazwisko" at bounding box center [565, 288] width 235 height 37
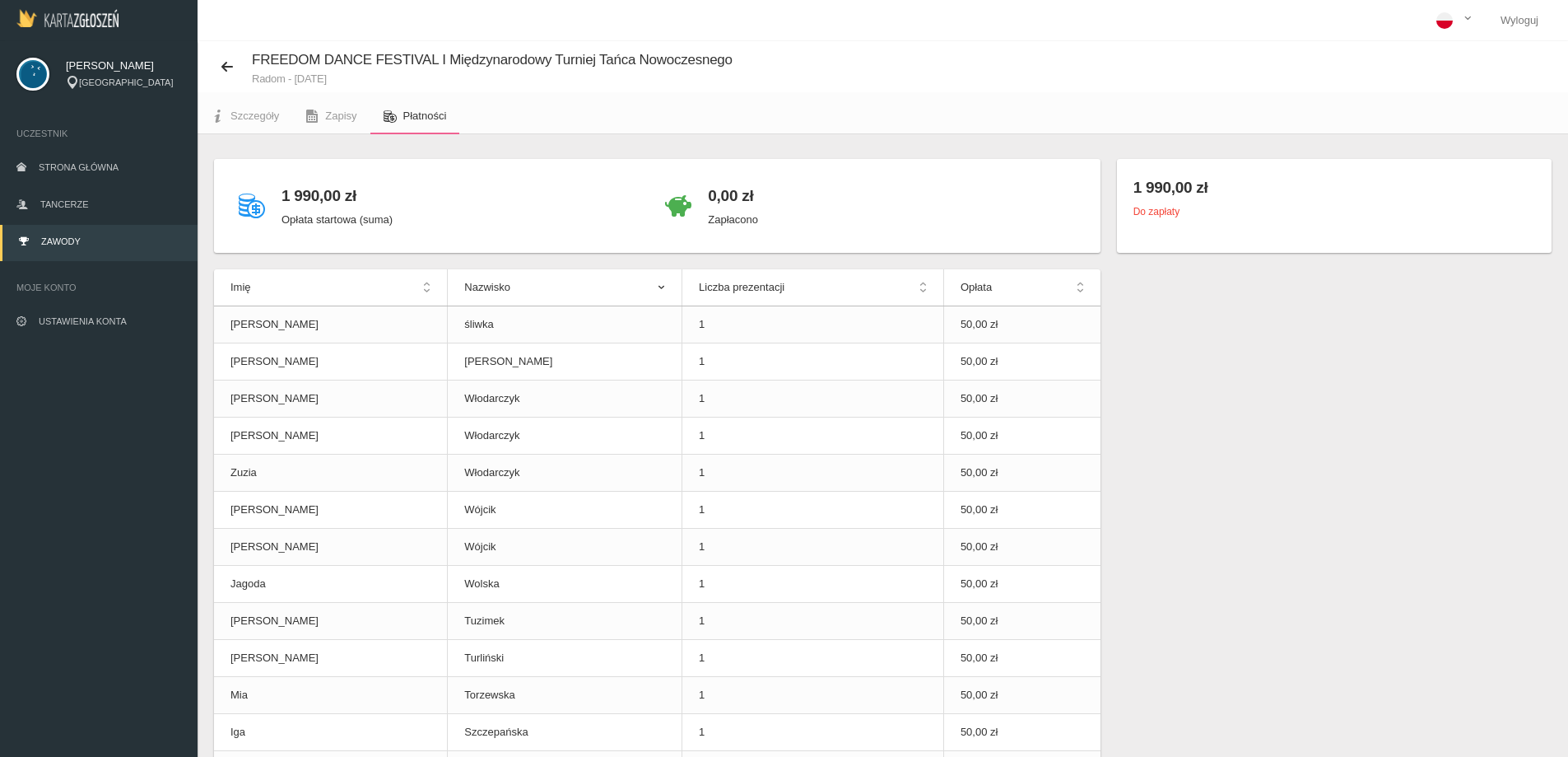
click at [374, 288] on th "Imię" at bounding box center [331, 288] width 234 height 37
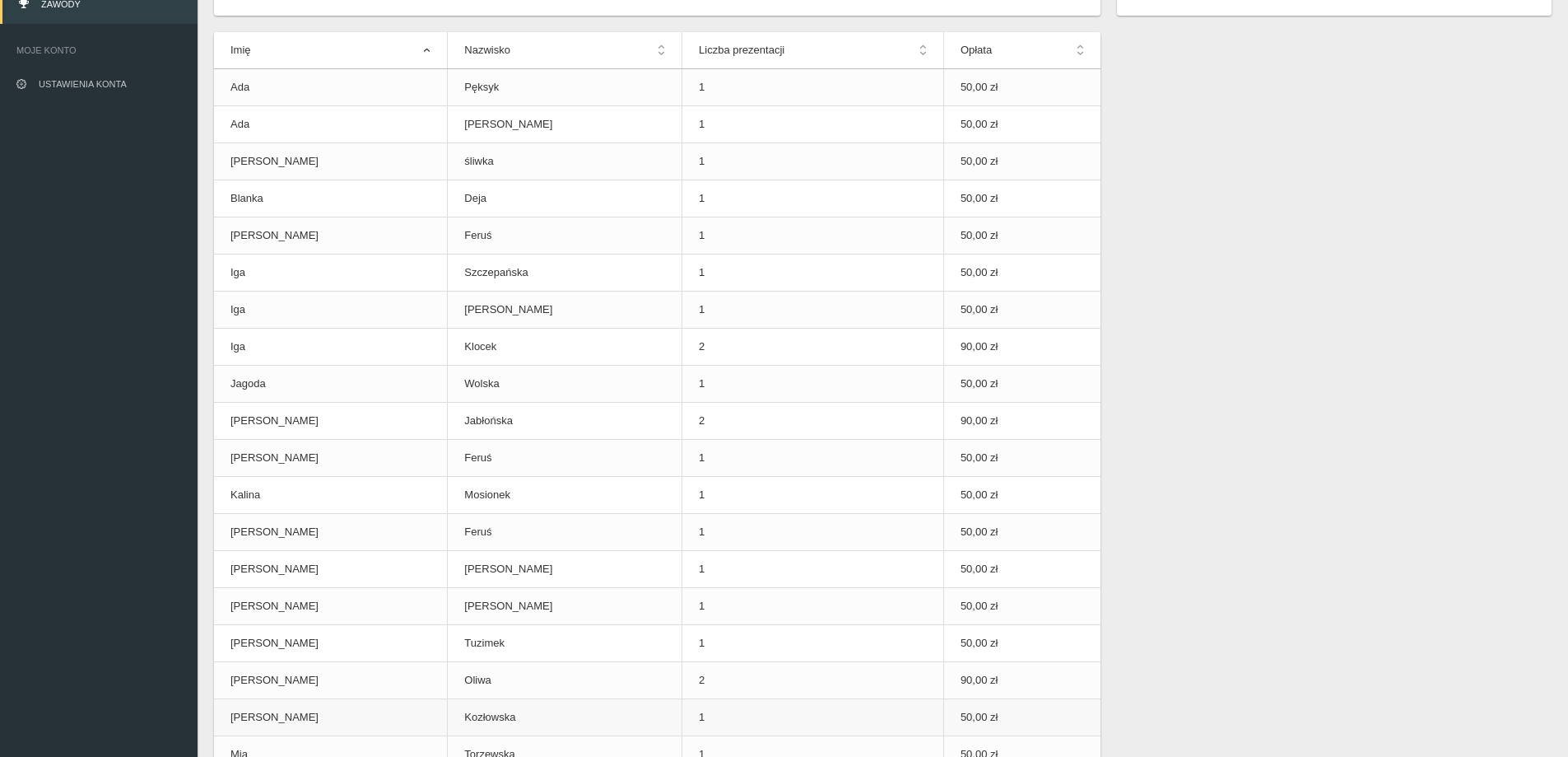
scroll to position [171, 0]
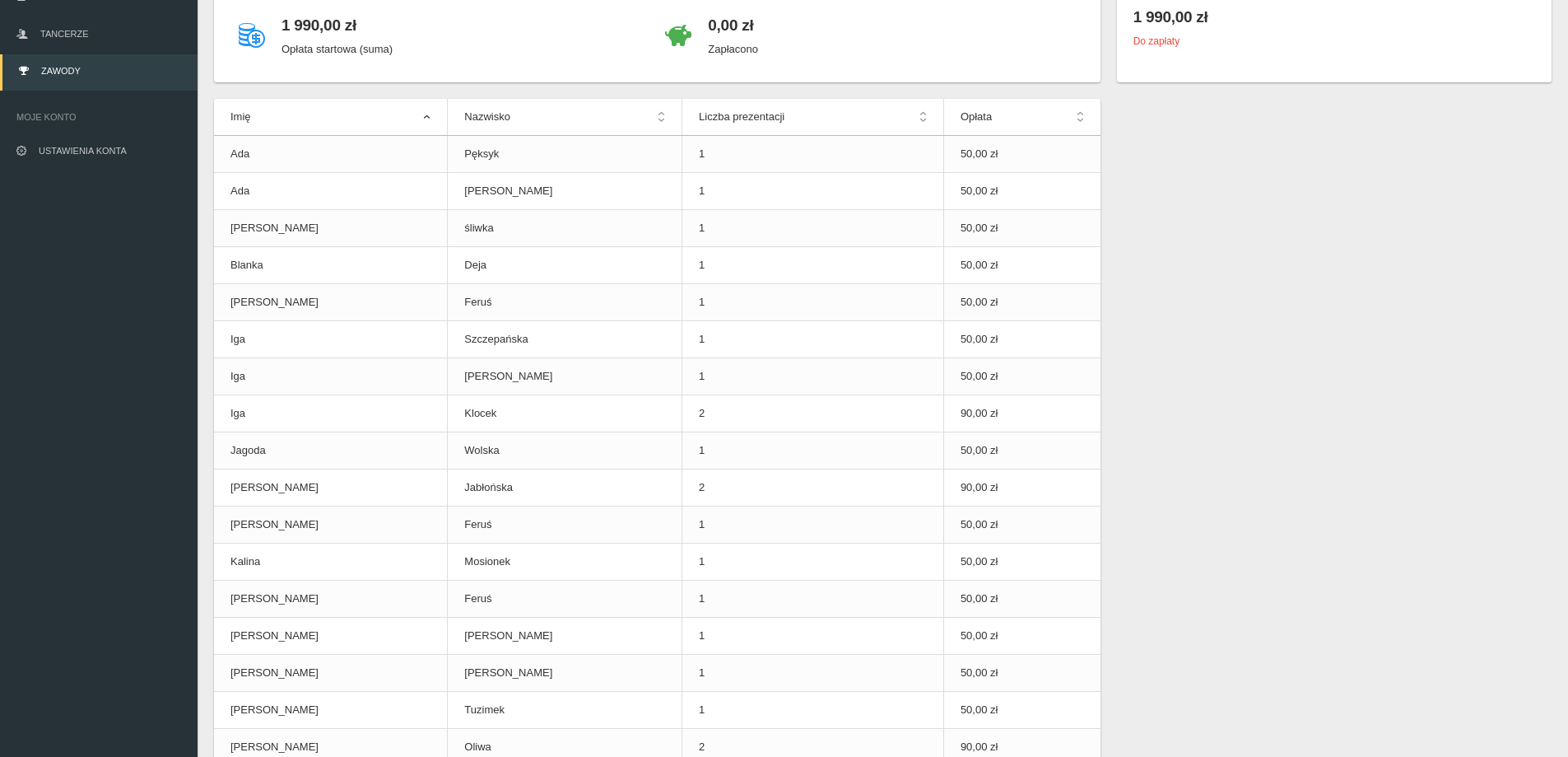
click at [598, 123] on th "Nazwisko" at bounding box center [565, 117] width 235 height 37
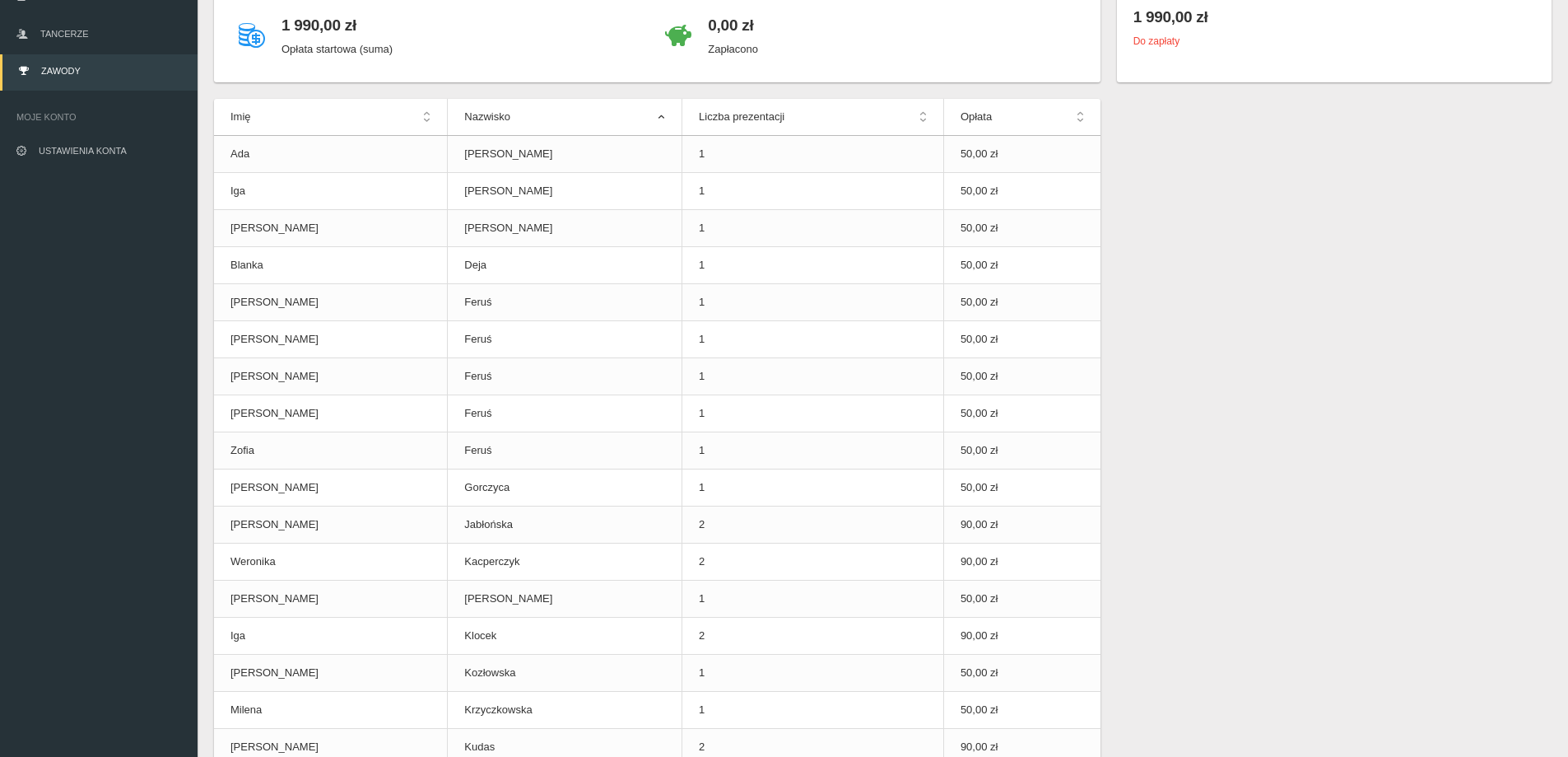
click at [898, 124] on th "Liczba prezentacji" at bounding box center [813, 117] width 262 height 37
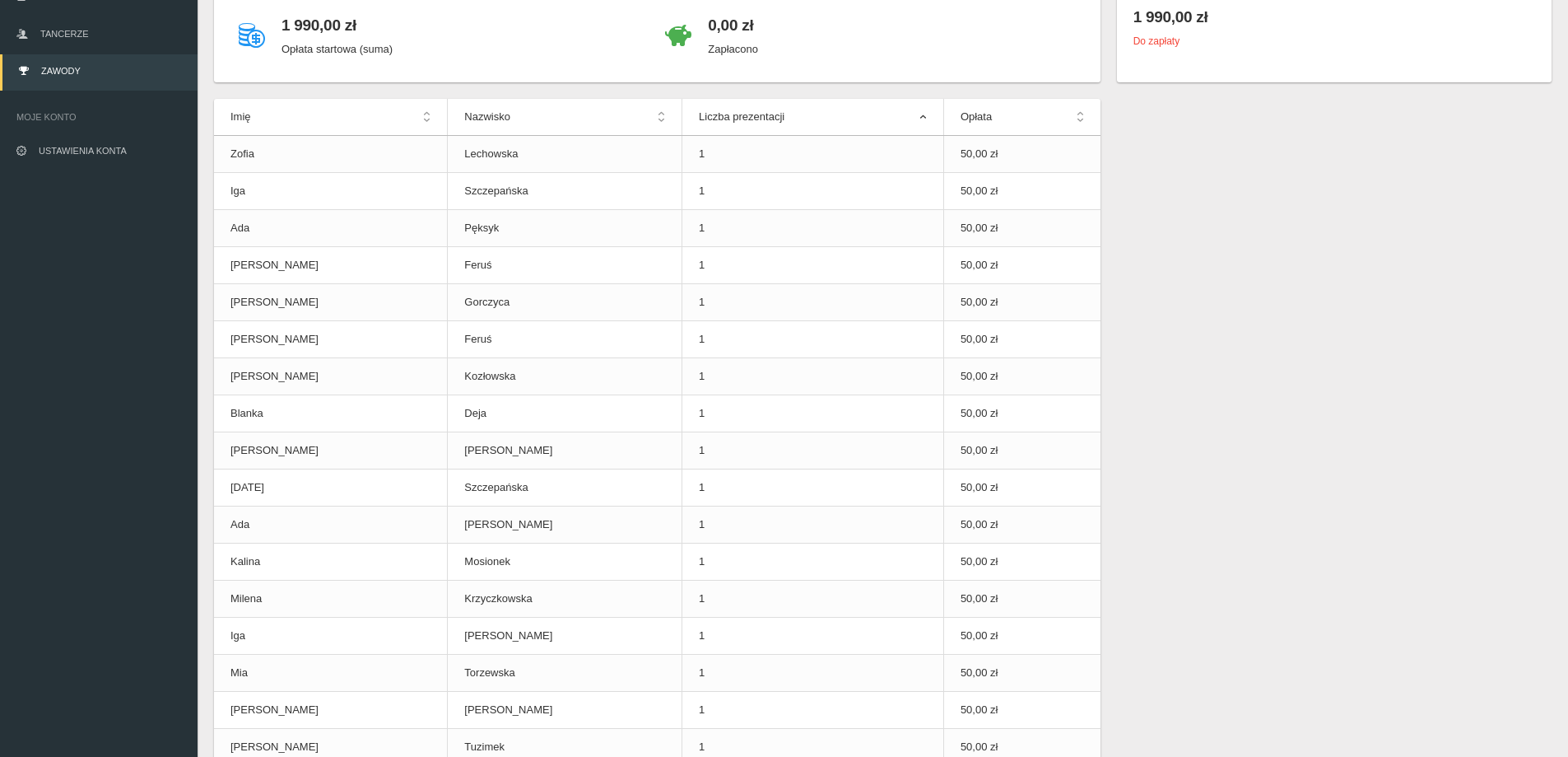
click at [899, 112] on th "Liczba prezentacji" at bounding box center [813, 117] width 262 height 37
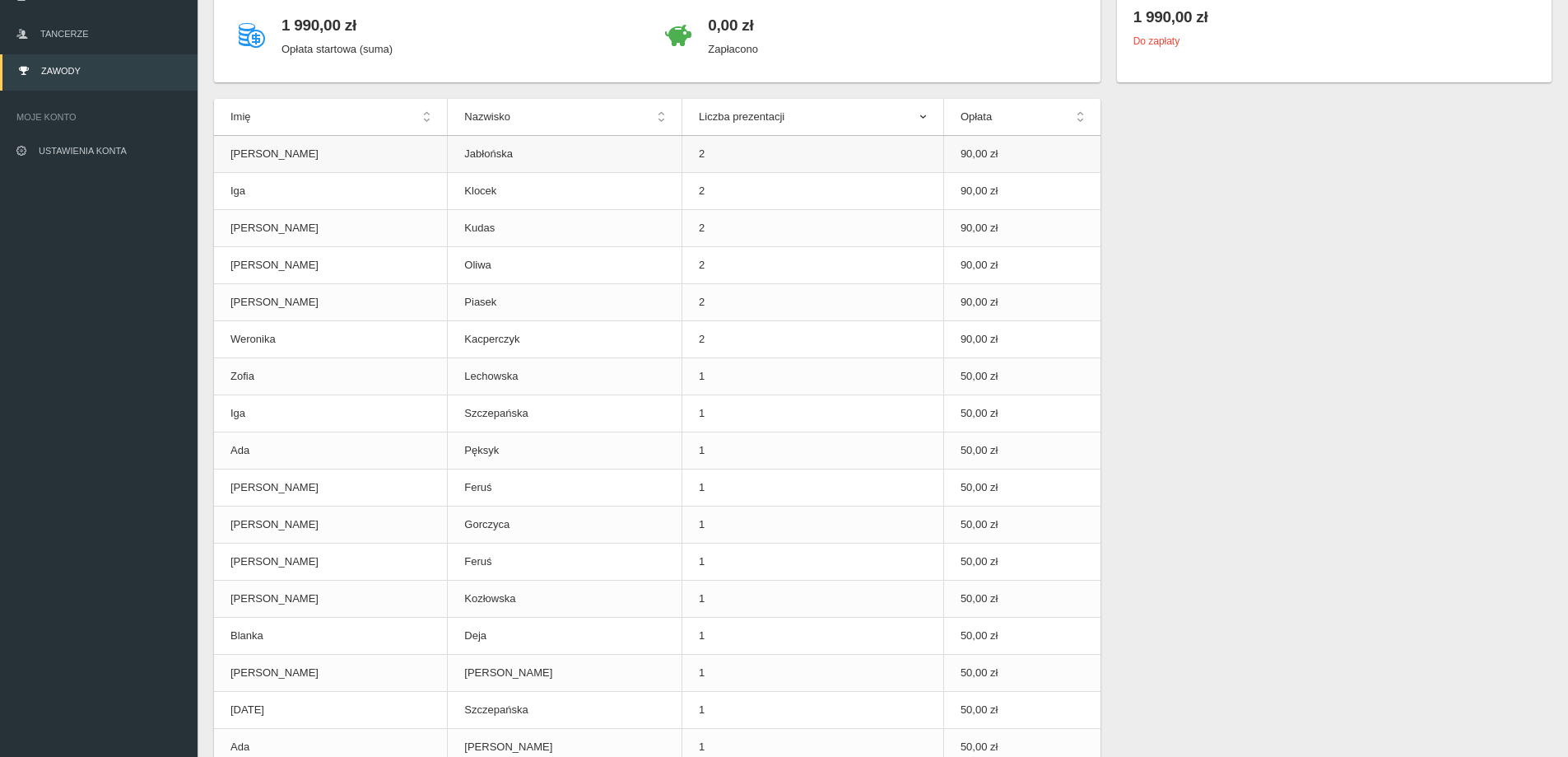
click at [750, 150] on td "2" at bounding box center [813, 155] width 262 height 37
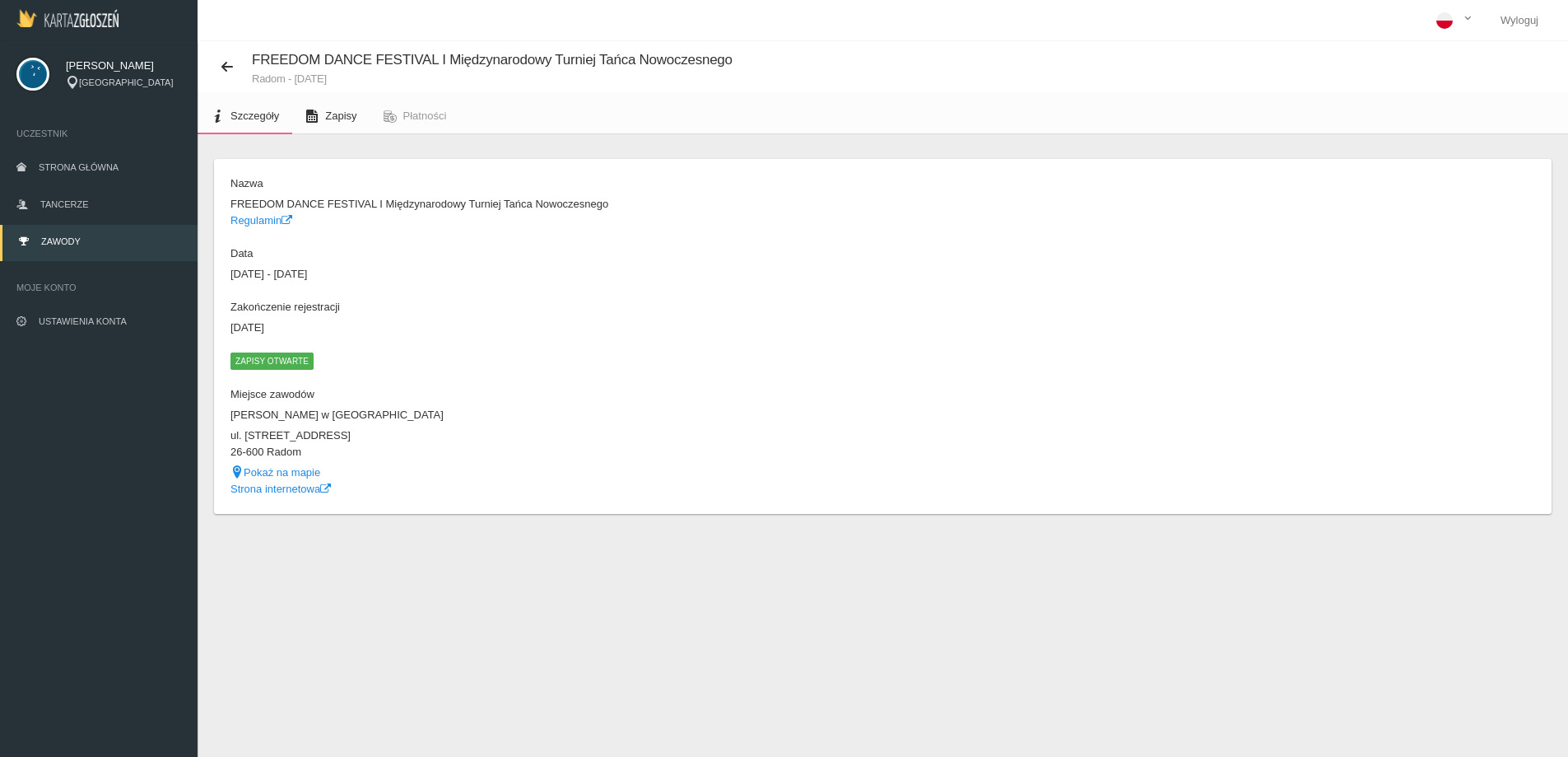
click at [339, 104] on link "Zapisy" at bounding box center [331, 116] width 77 height 36
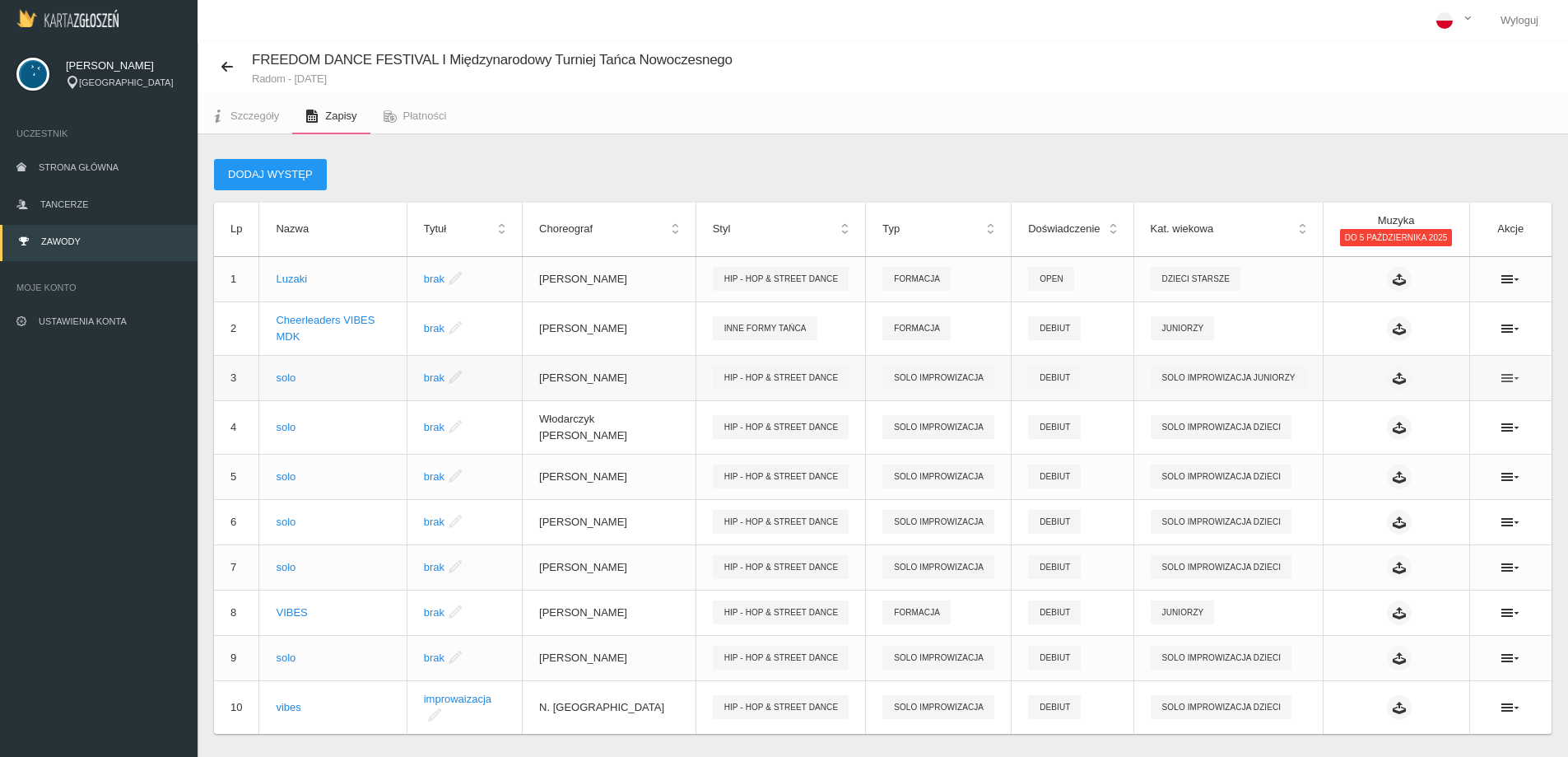
click at [1508, 371] on icon at bounding box center [1510, 378] width 18 height 13
click at [1440, 393] on link "Edytuj" at bounding box center [1428, 399] width 165 height 30
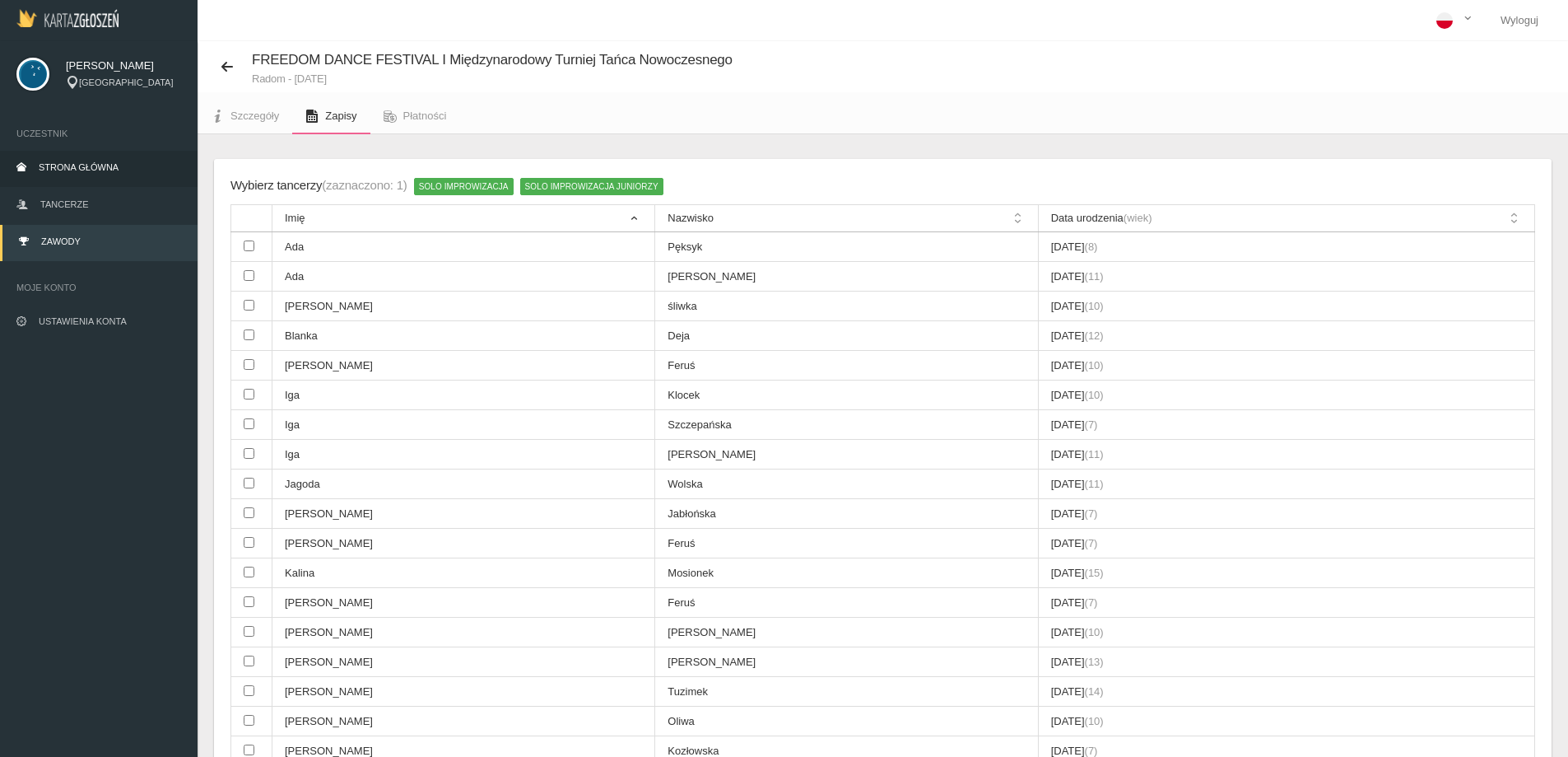
click at [65, 172] on span "Strona główna" at bounding box center [79, 167] width 80 height 10
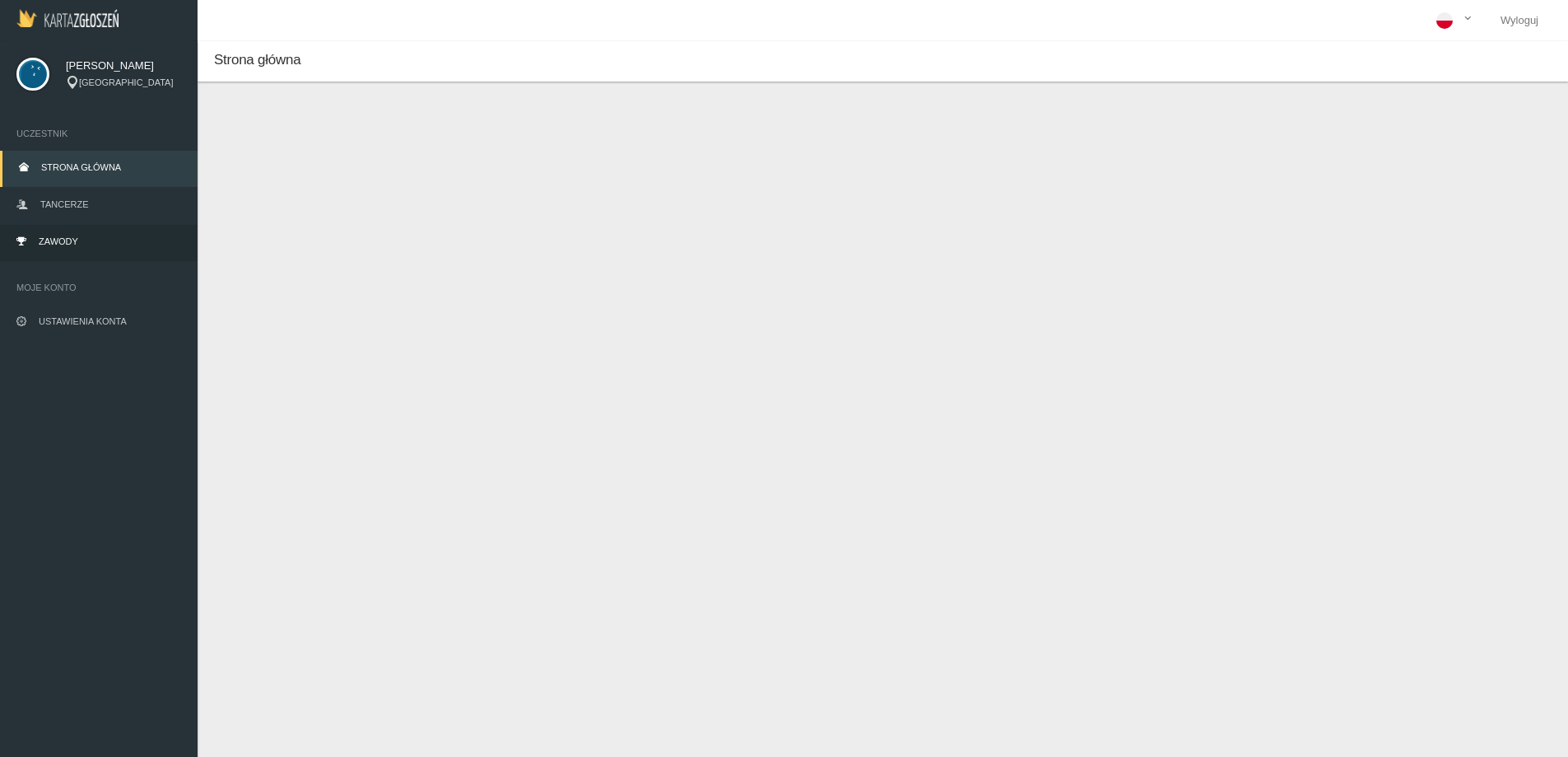
click at [49, 242] on span "Zawody" at bounding box center [59, 241] width 39 height 10
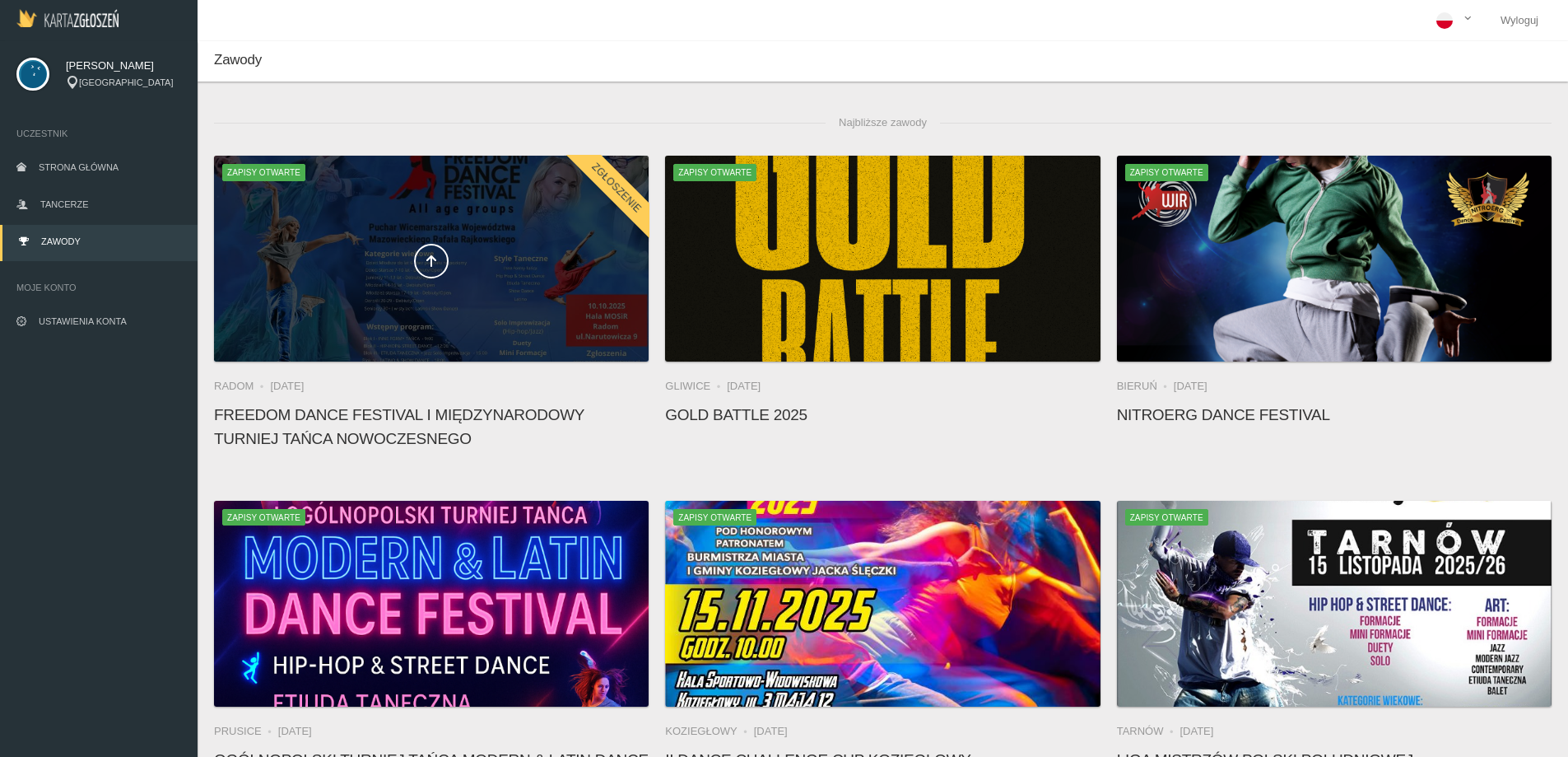
click at [443, 198] on div at bounding box center [432, 258] width 434 height 206
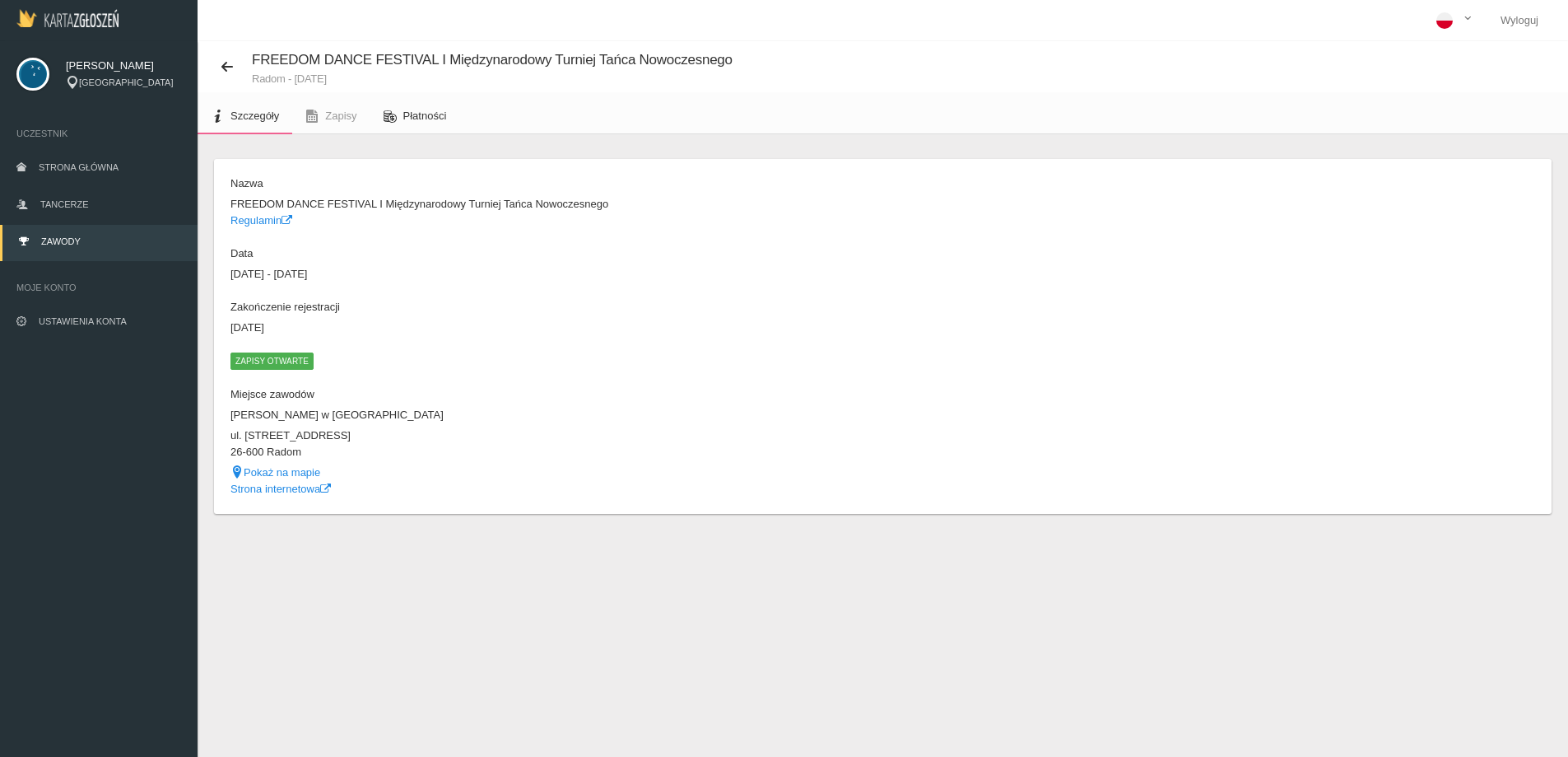
click at [430, 117] on span "Płatności" at bounding box center [425, 115] width 44 height 12
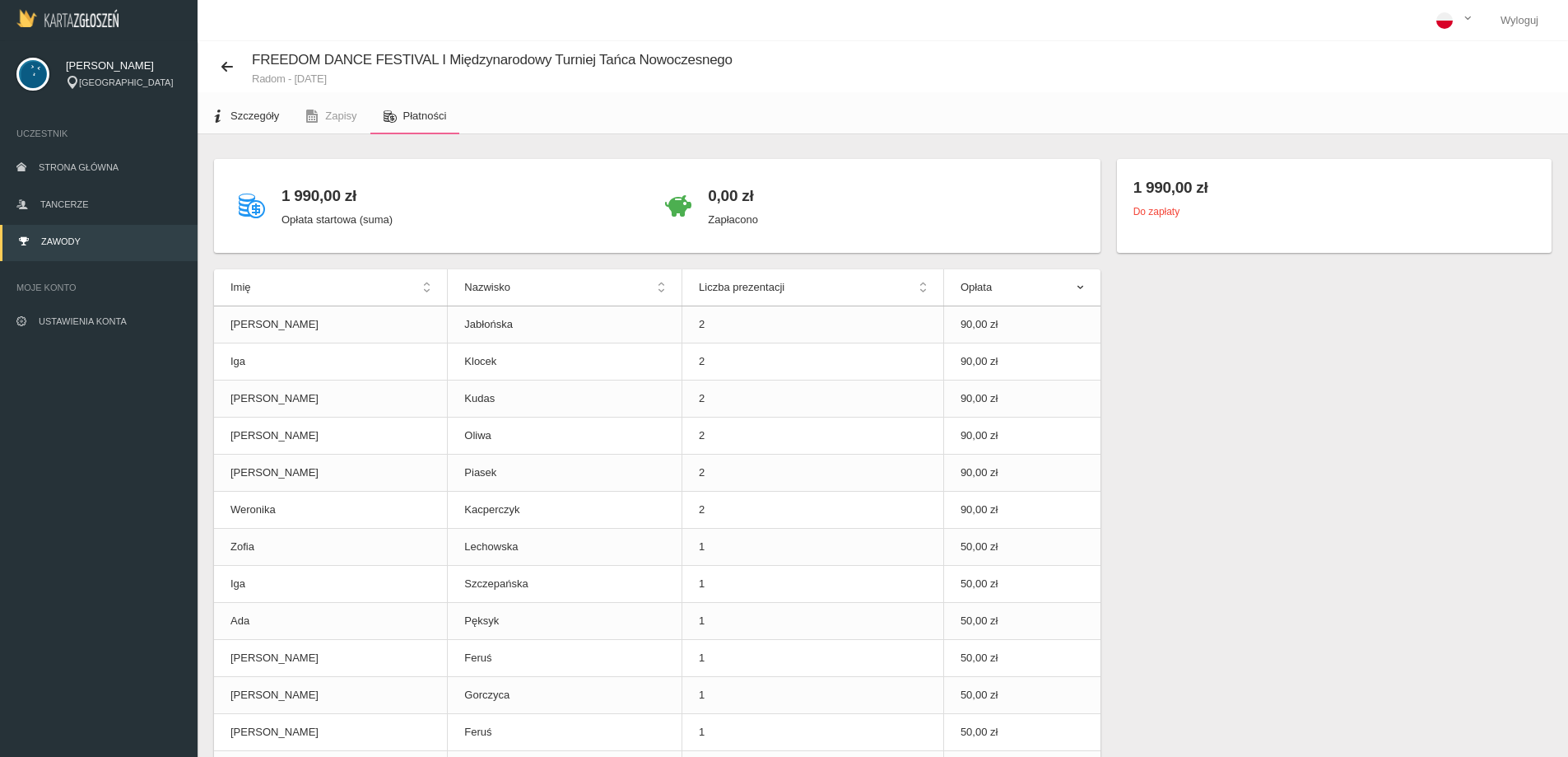
click at [282, 119] on link "Szczegóły" at bounding box center [245, 116] width 95 height 36
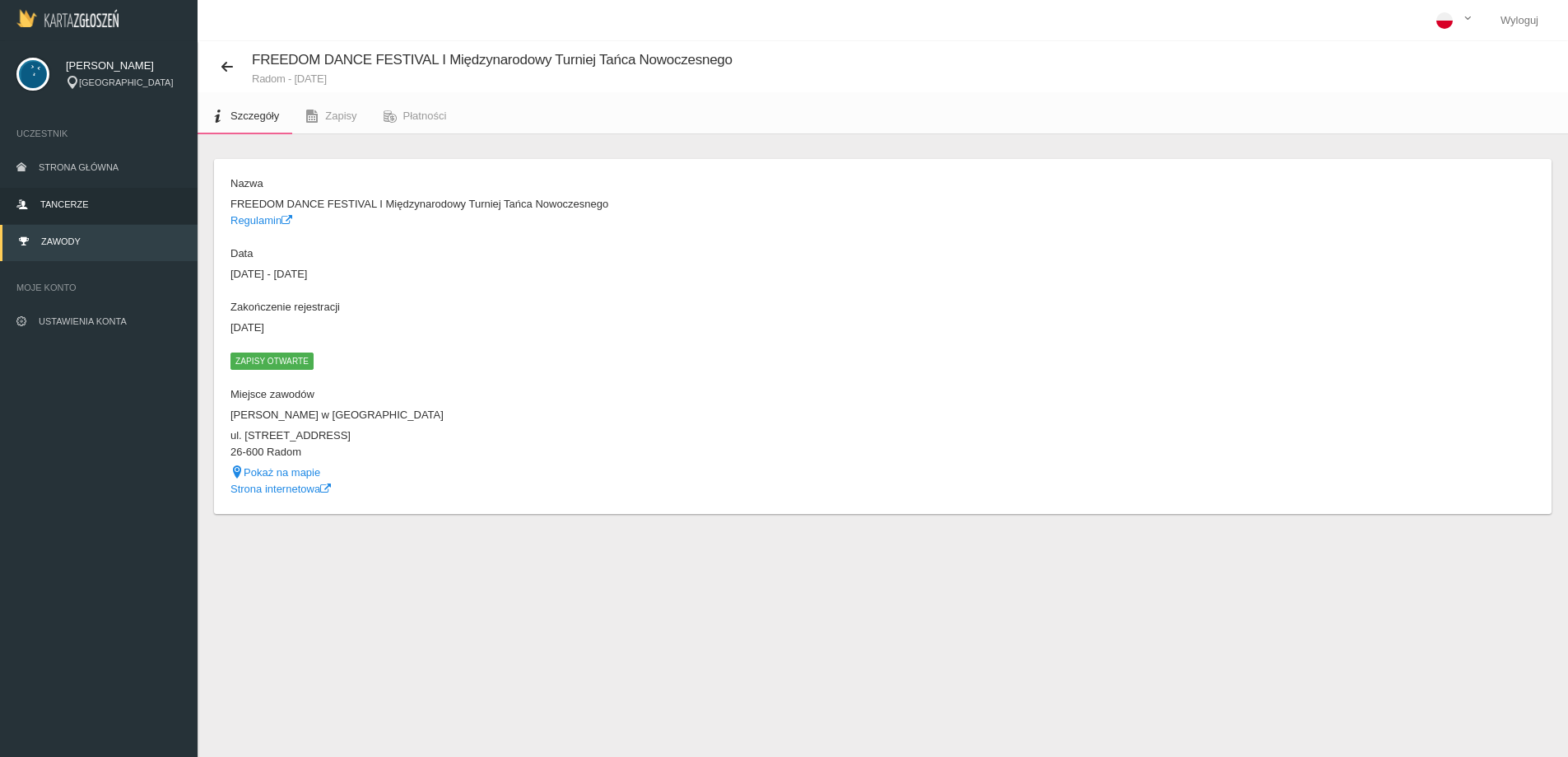
click at [76, 195] on link "Tancerze" at bounding box center [99, 205] width 198 height 36
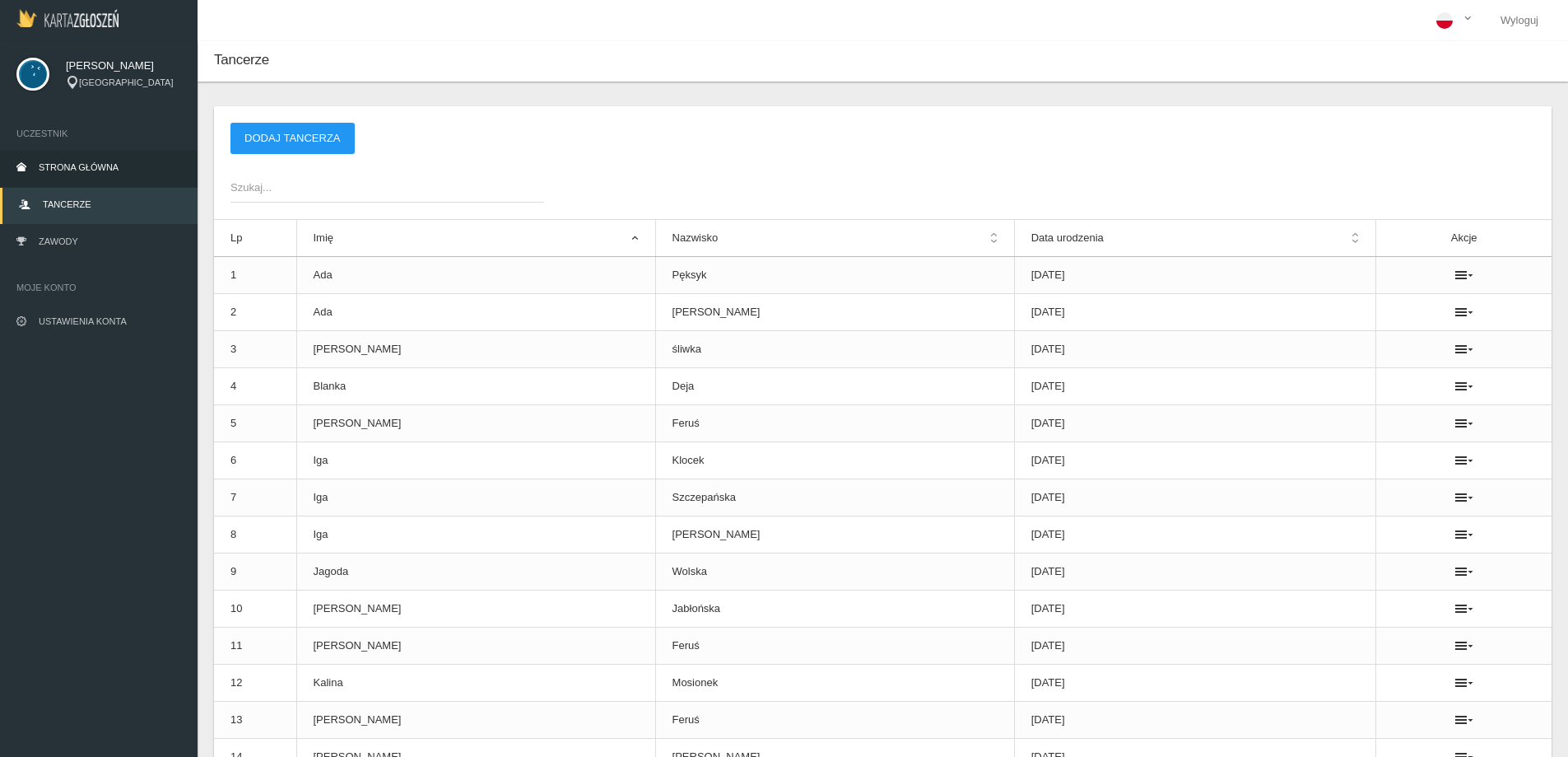
click at [86, 175] on link "Strona główna" at bounding box center [99, 169] width 198 height 36
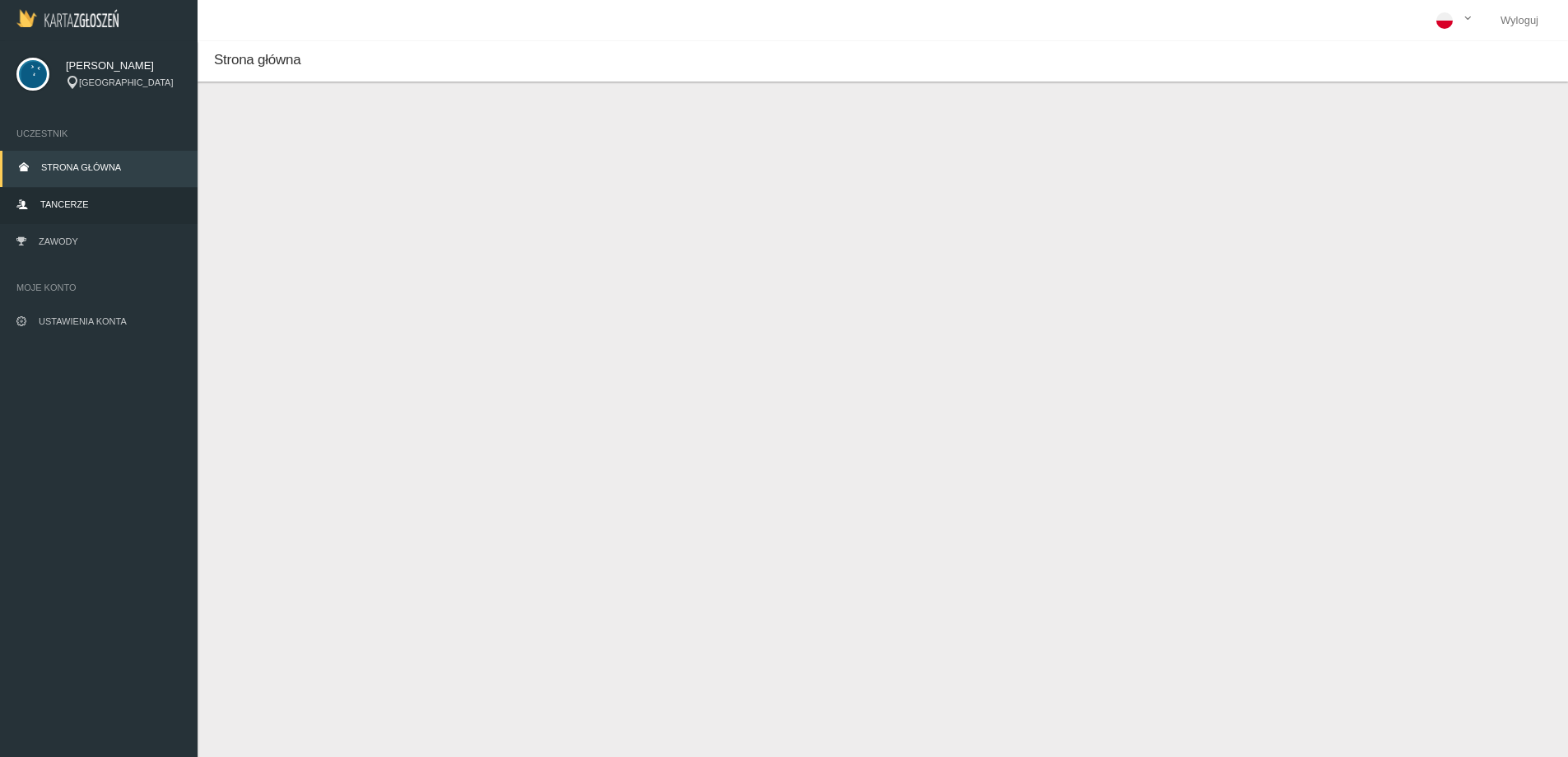
click at [71, 203] on span "Tancerze" at bounding box center [63, 204] width 48 height 10
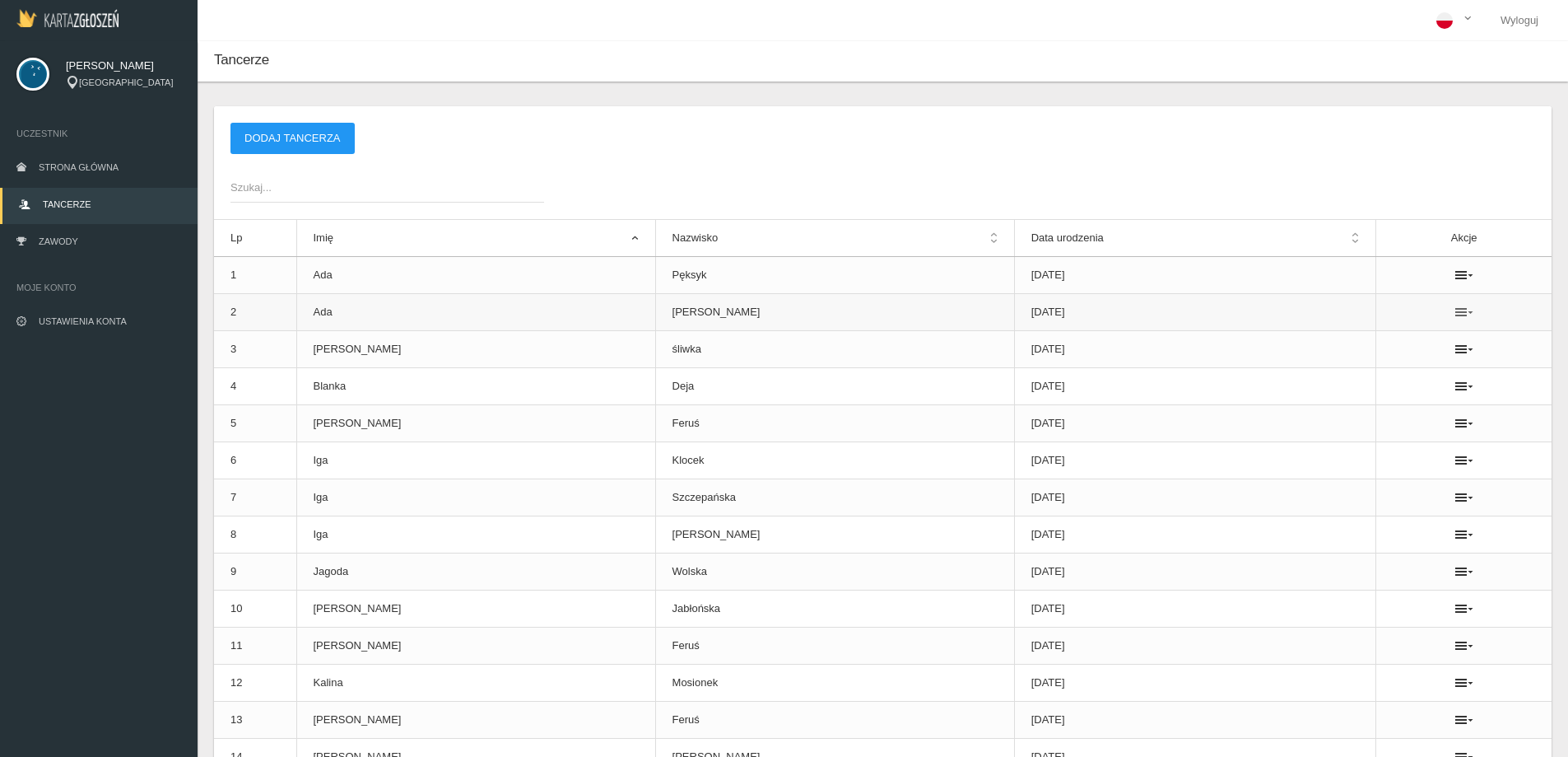
click at [1455, 310] on icon at bounding box center [1464, 312] width 18 height 13
click at [1355, 348] on link "Usuń" at bounding box center [1367, 342] width 165 height 30
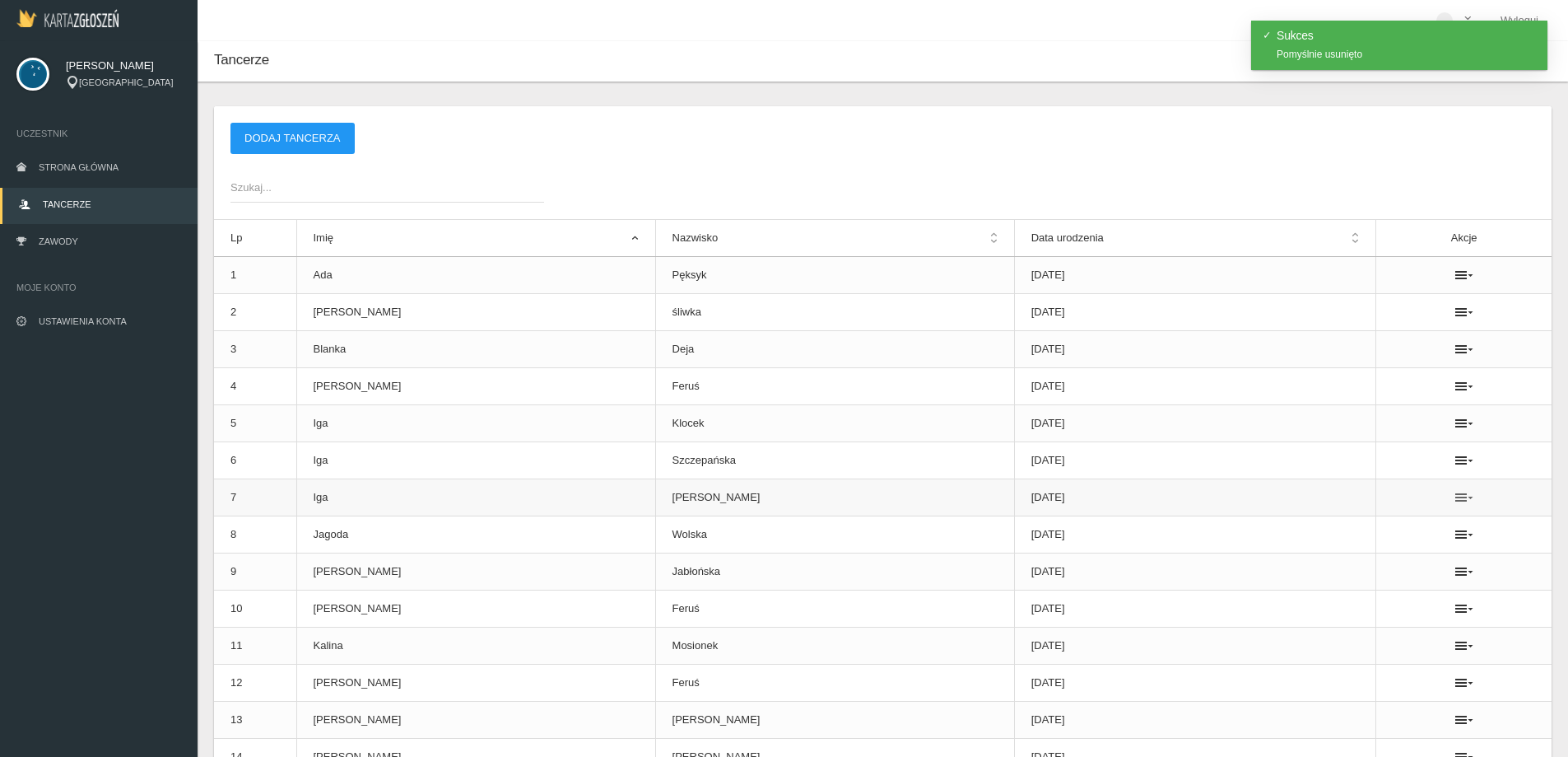
click at [1455, 496] on icon at bounding box center [1464, 497] width 18 height 13
click at [1340, 523] on link "Usuń" at bounding box center [1367, 527] width 165 height 30
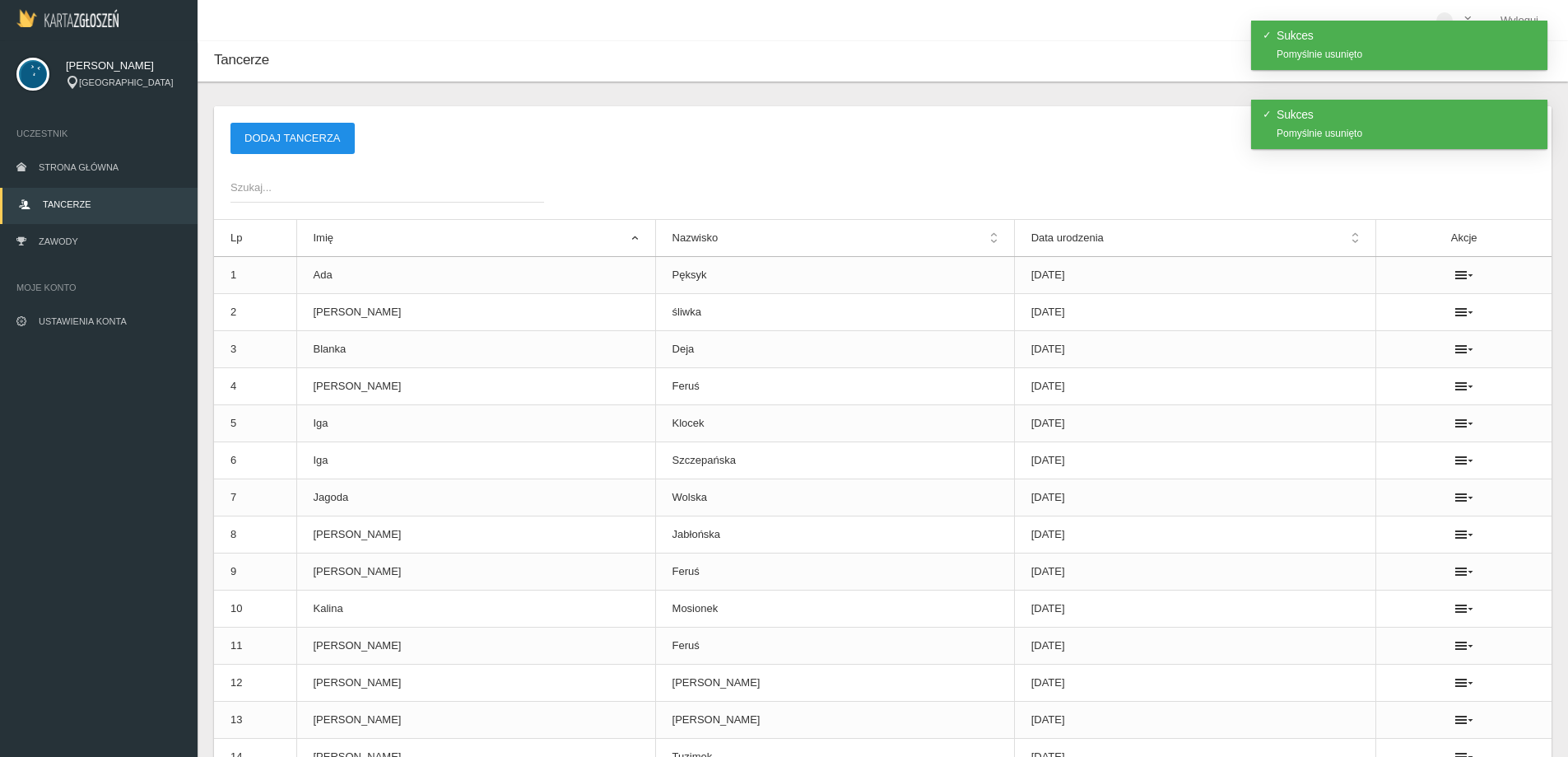
click at [291, 139] on button "Dodaj tancerza" at bounding box center [292, 139] width 124 height 32
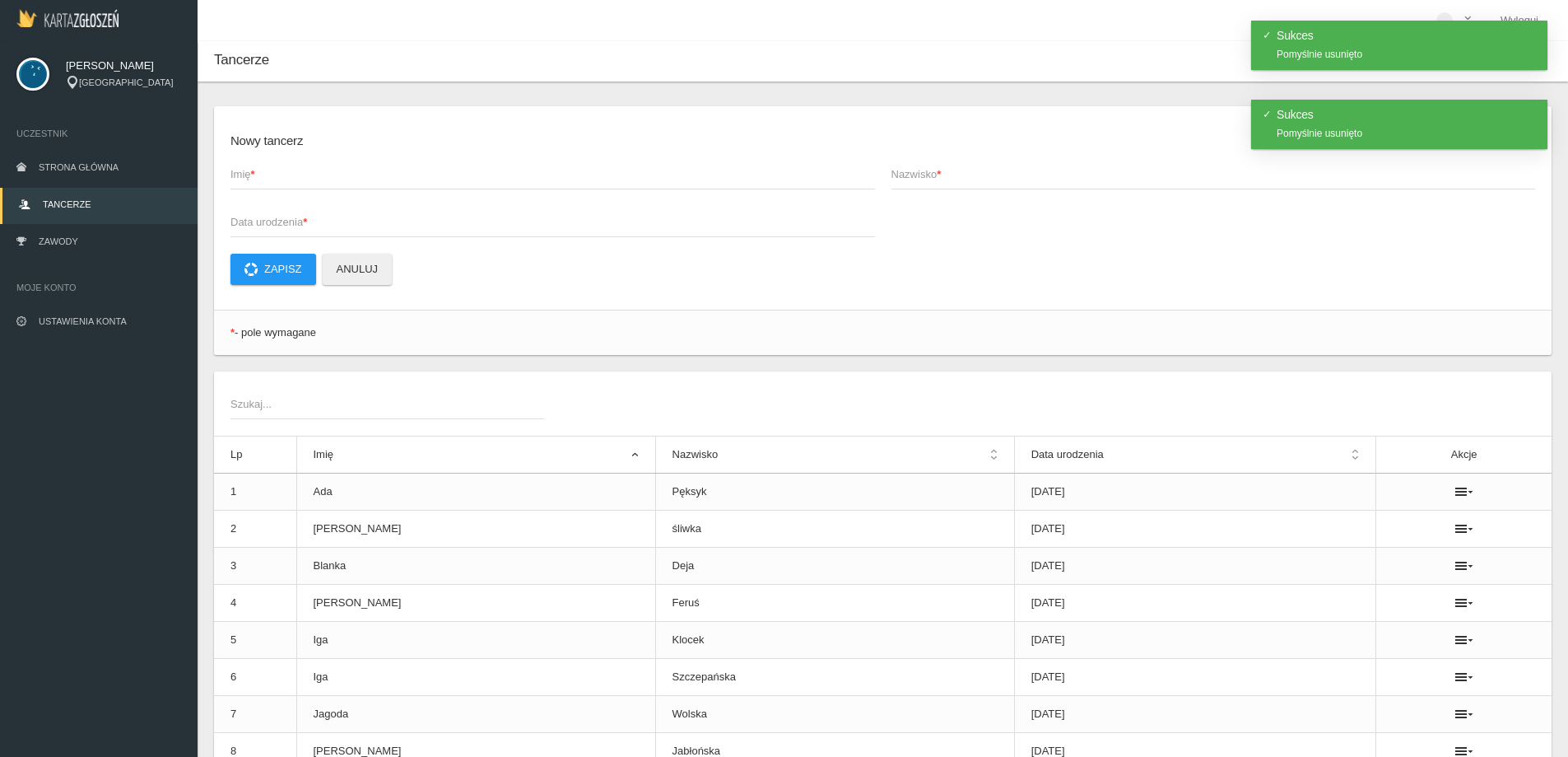
click at [363, 172] on span "Imię *" at bounding box center [544, 174] width 628 height 17
click at [363, 172] on input "Imię *" at bounding box center [552, 174] width 644 height 32
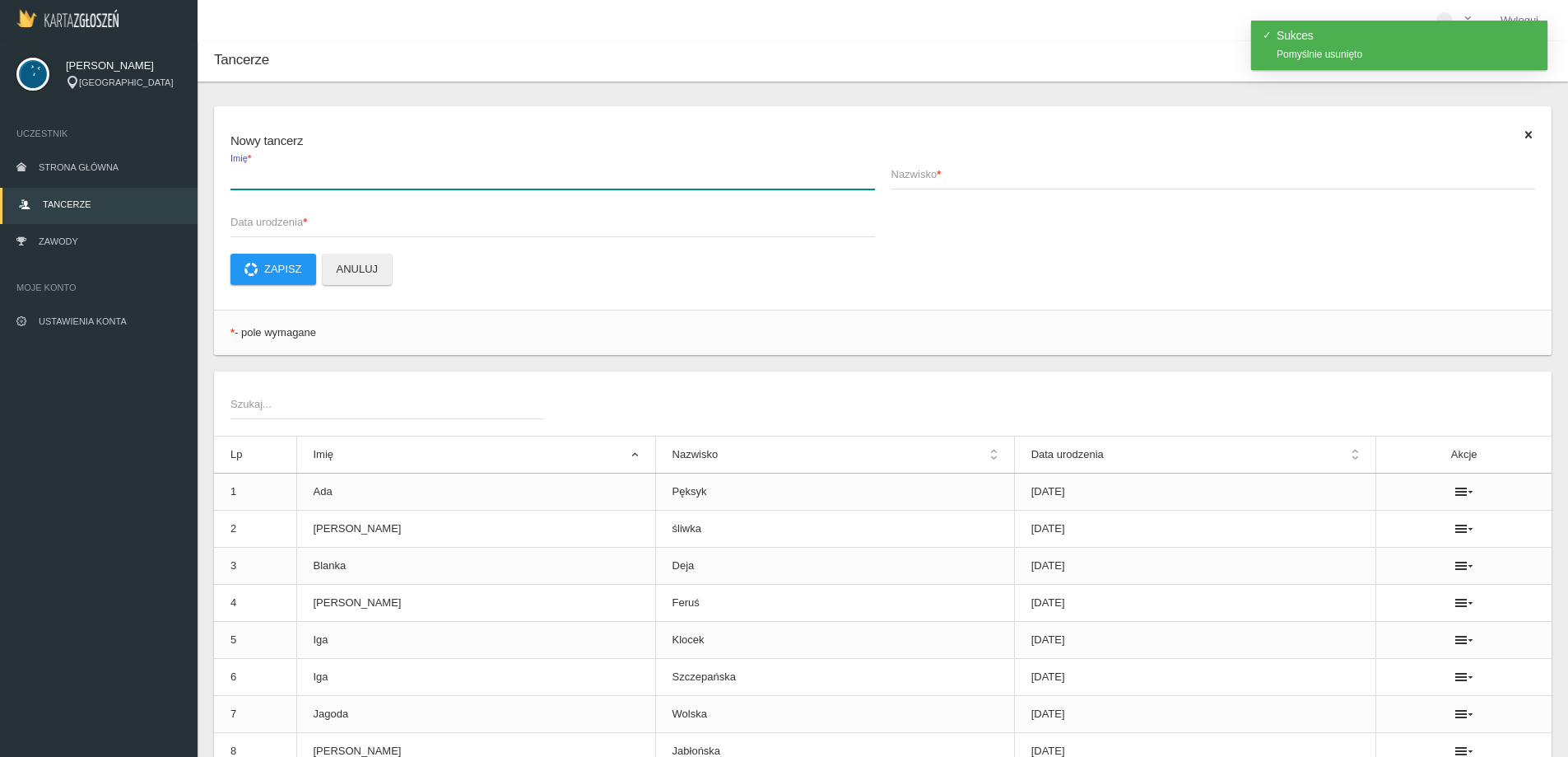
type input "a"
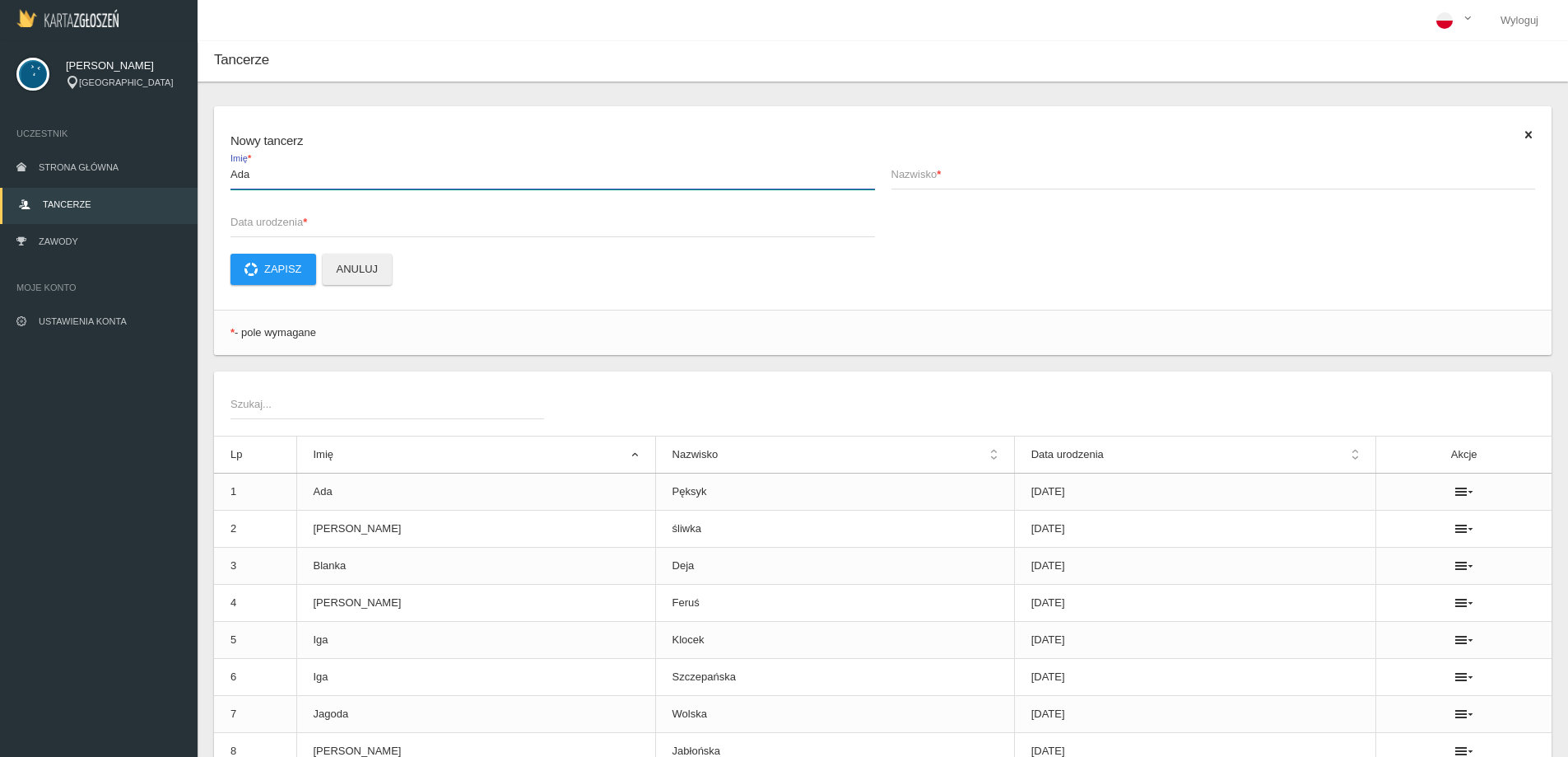
type input "Ada"
click at [1041, 178] on span "Nazwisko *" at bounding box center [1205, 174] width 628 height 17
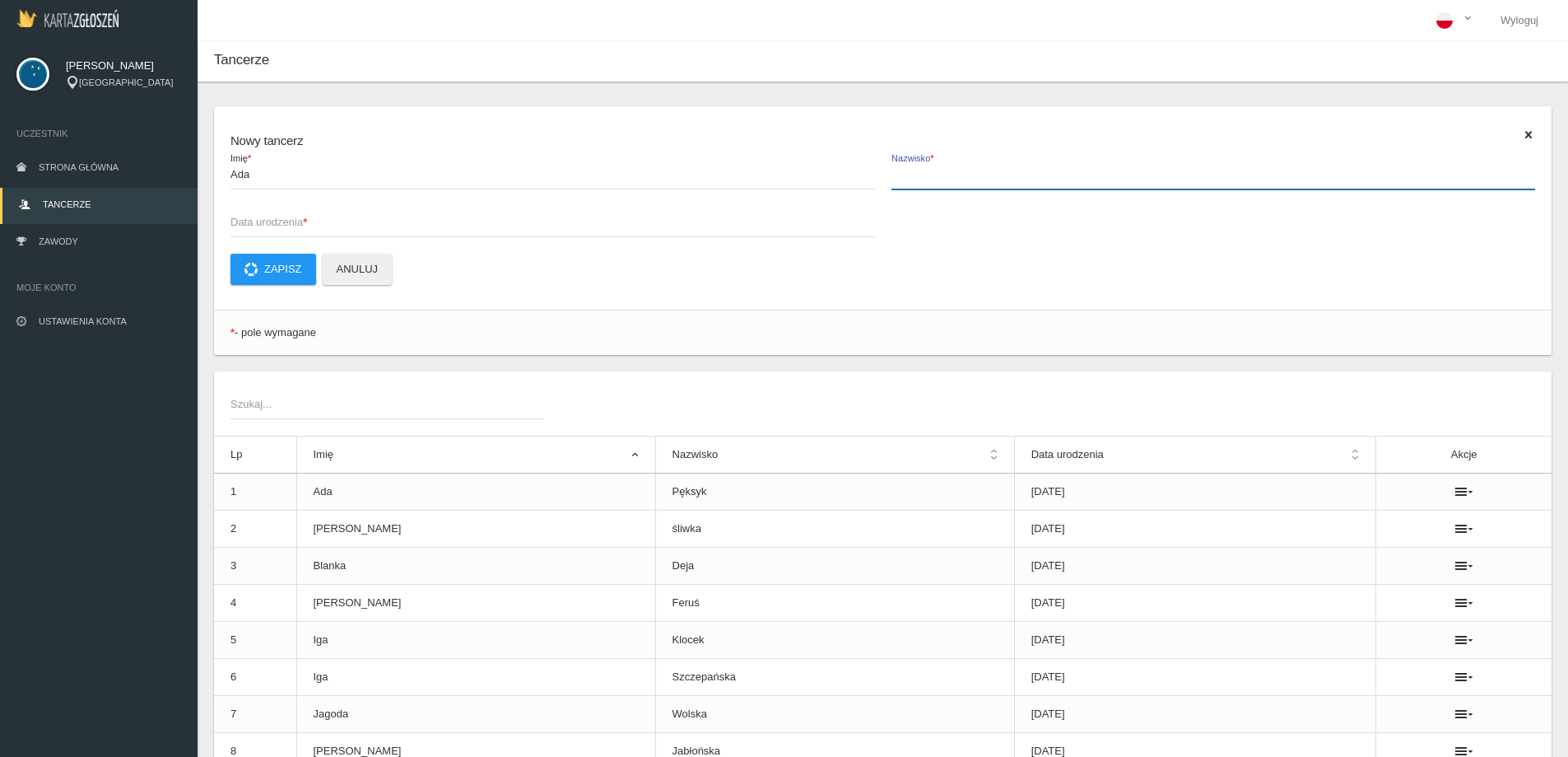
click at [1041, 178] on input "Nazwisko *" at bounding box center [1213, 174] width 644 height 32
type input "[PERSON_NAME]"
click at [523, 222] on span "Data urodzenia *" at bounding box center [544, 223] width 628 height 17
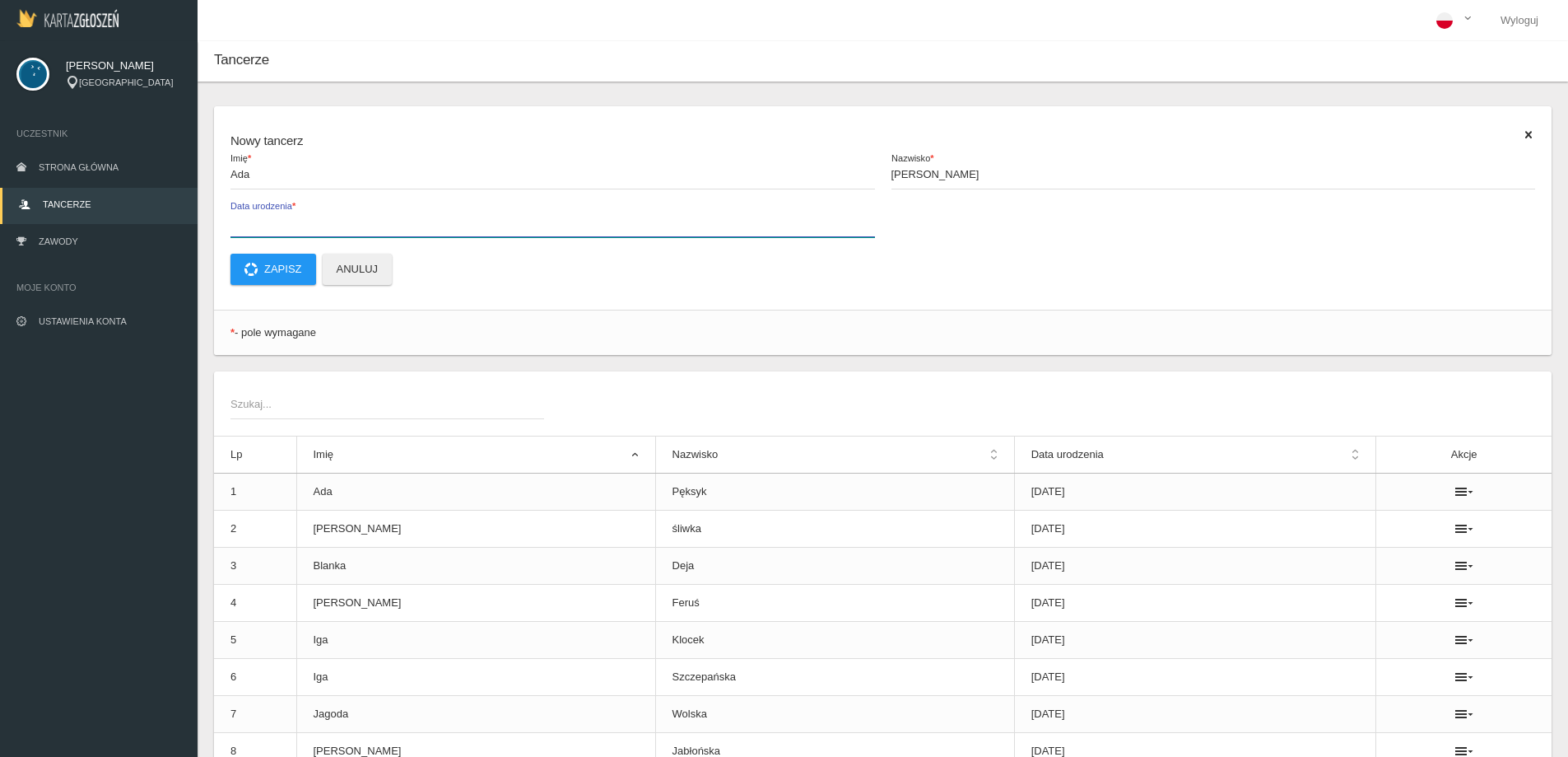
click at [523, 222] on input "Data urodzenia *" at bounding box center [552, 222] width 644 height 32
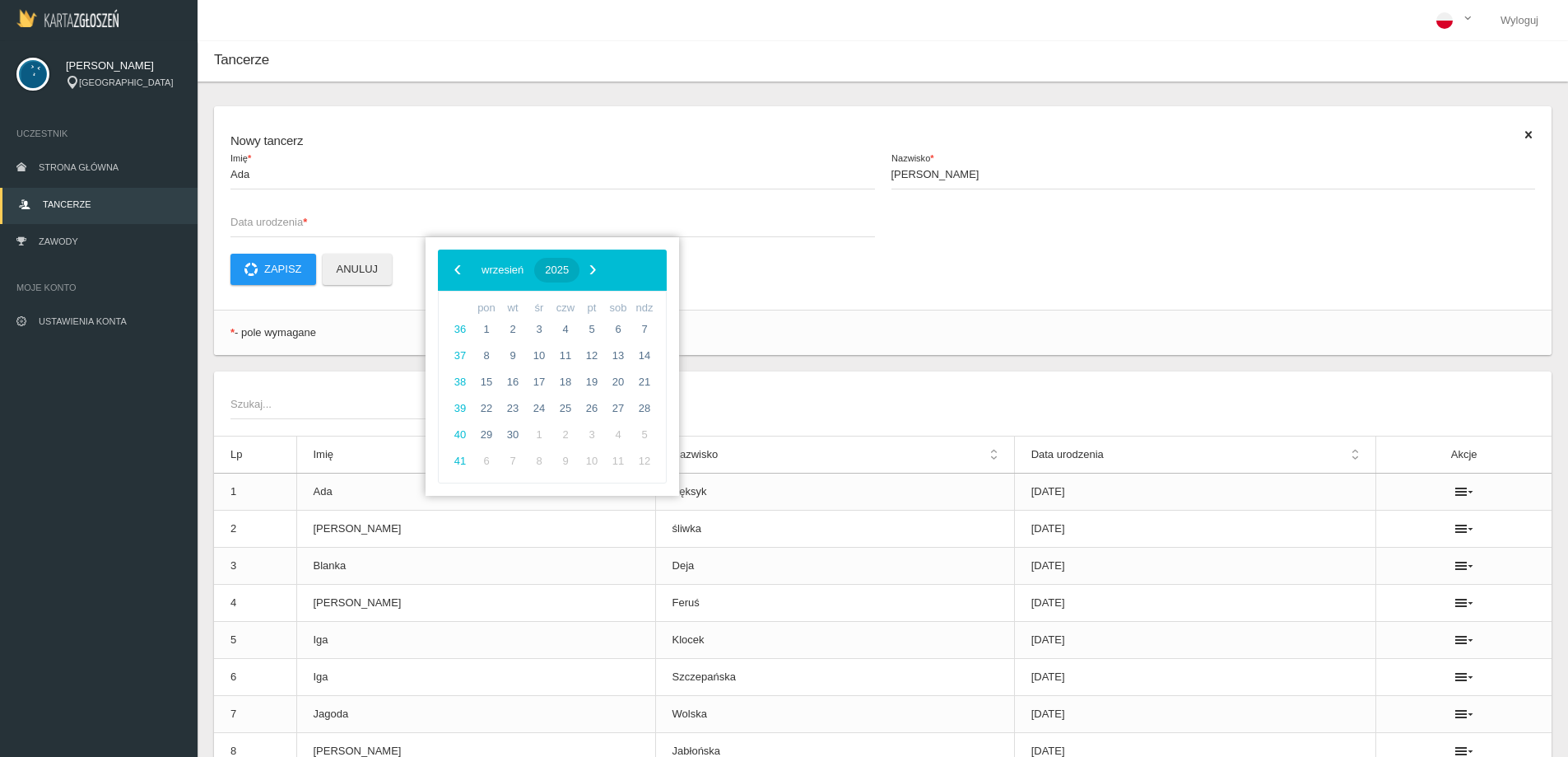
click at [569, 264] on span "2025" at bounding box center [557, 269] width 24 height 12
click at [461, 268] on span "‹" at bounding box center [458, 269] width 24 height 24
click at [480, 440] on span "2014" at bounding box center [473, 452] width 38 height 38
click at [602, 410] on span "wrzesień" at bounding box center [624, 406] width 67 height 26
drag, startPoint x: 524, startPoint y: 334, endPoint x: 541, endPoint y: 325, distance: 19.2
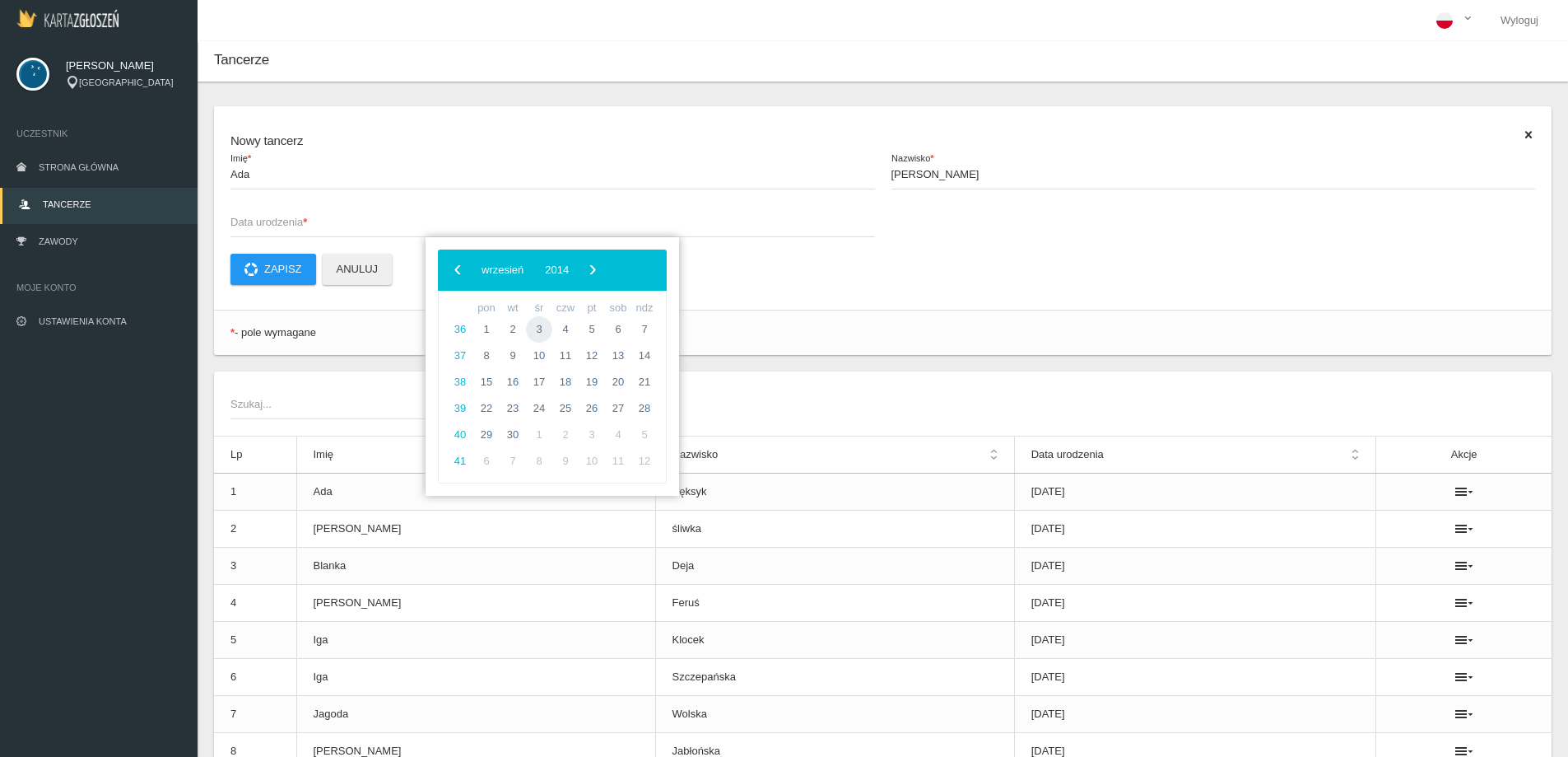
click at [541, 325] on span "3" at bounding box center [539, 329] width 26 height 26
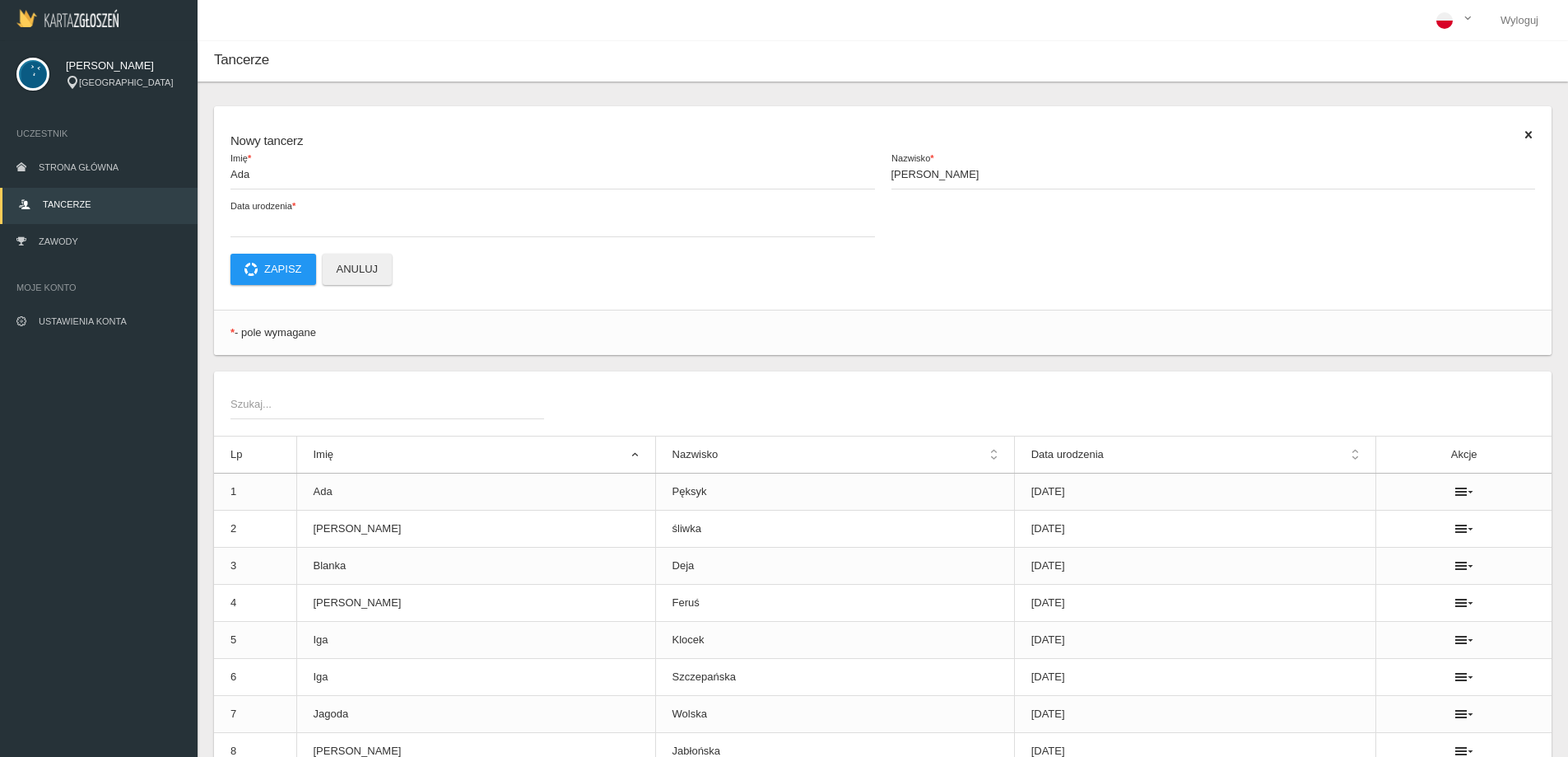
type input "[DATE]"
click at [285, 272] on button "Zapisz" at bounding box center [273, 269] width 86 height 32
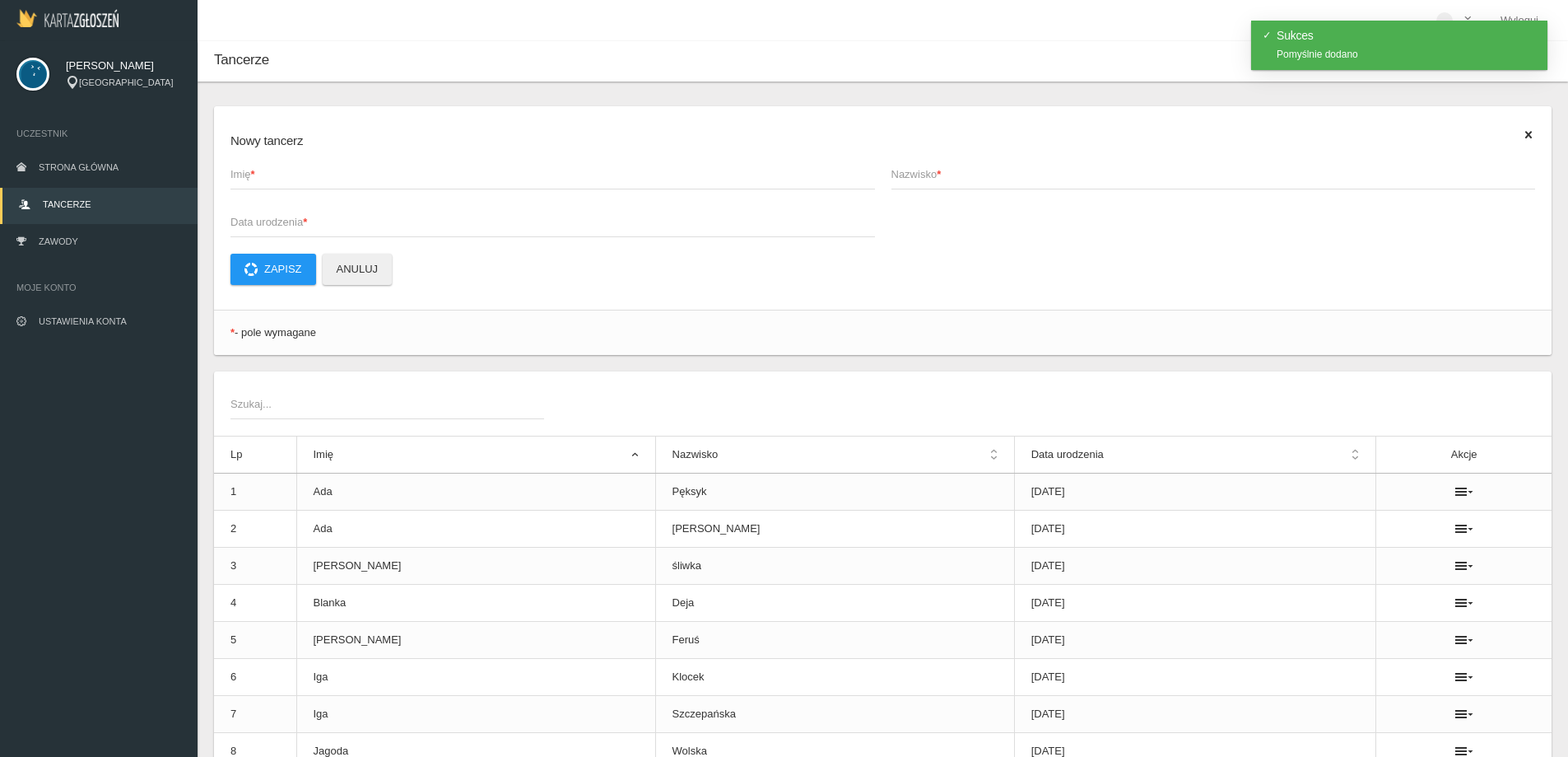
click at [271, 180] on span "Imię *" at bounding box center [544, 174] width 628 height 17
click at [271, 180] on input "Imię *" at bounding box center [552, 174] width 644 height 32
click at [236, 180] on input "ida" at bounding box center [552, 174] width 644 height 32
type input "Iga"
click at [987, 164] on label "Nazwisko *" at bounding box center [1213, 174] width 644 height 32
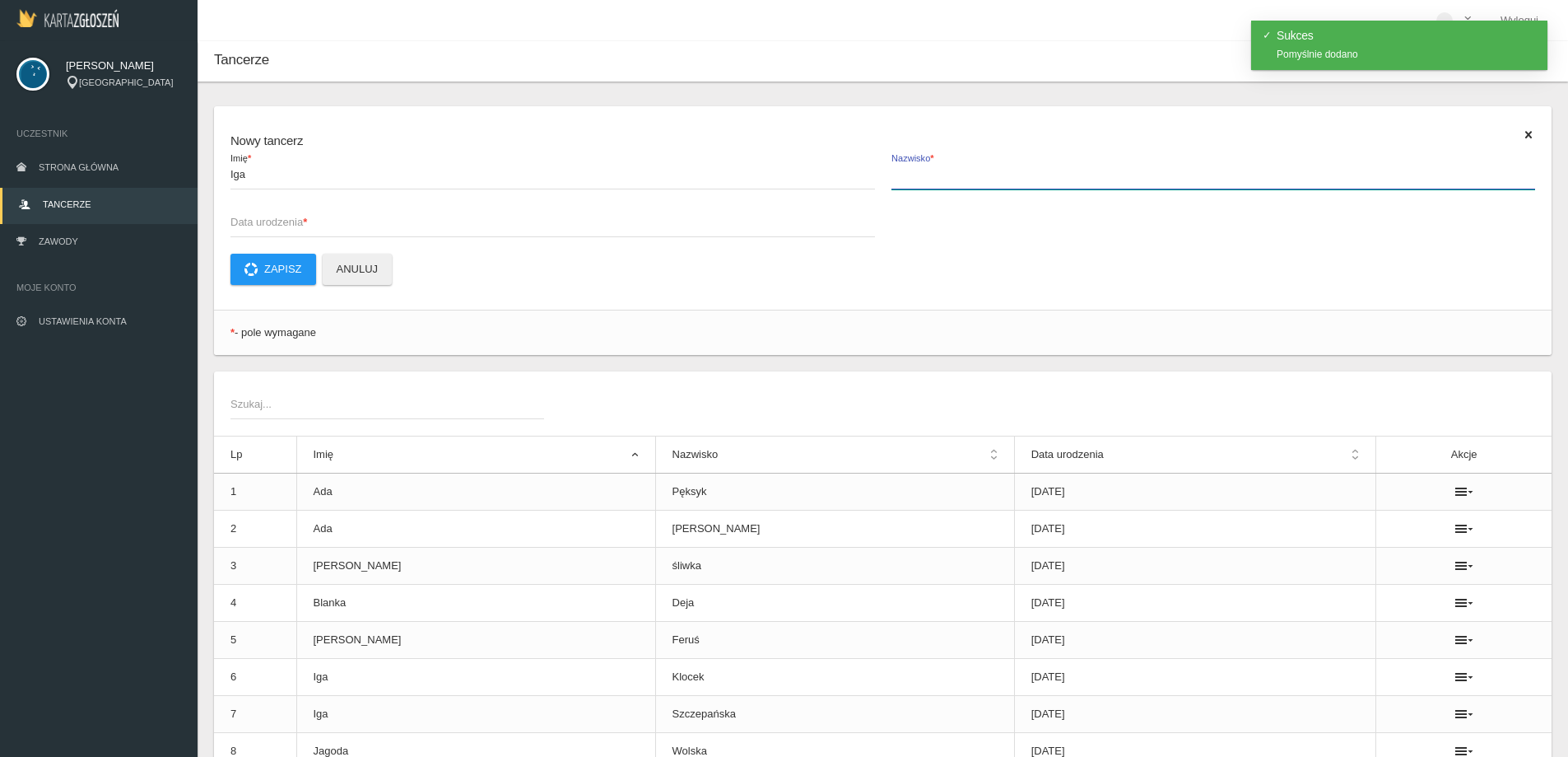
click at [987, 164] on input "Nazwisko *" at bounding box center [1213, 174] width 644 height 32
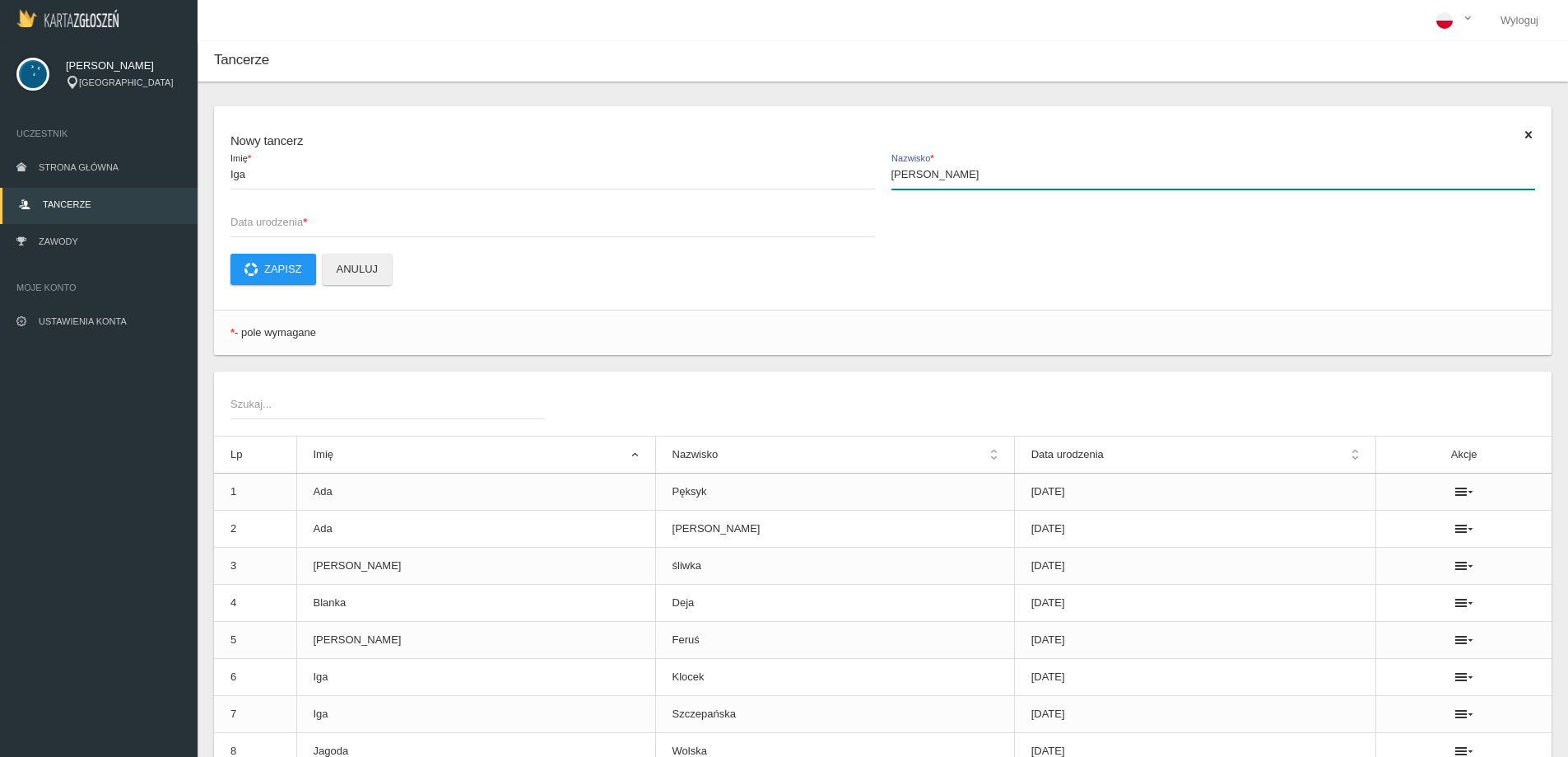
type input "[PERSON_NAME]"
click at [364, 219] on span "Data urodzenia *" at bounding box center [544, 223] width 628 height 17
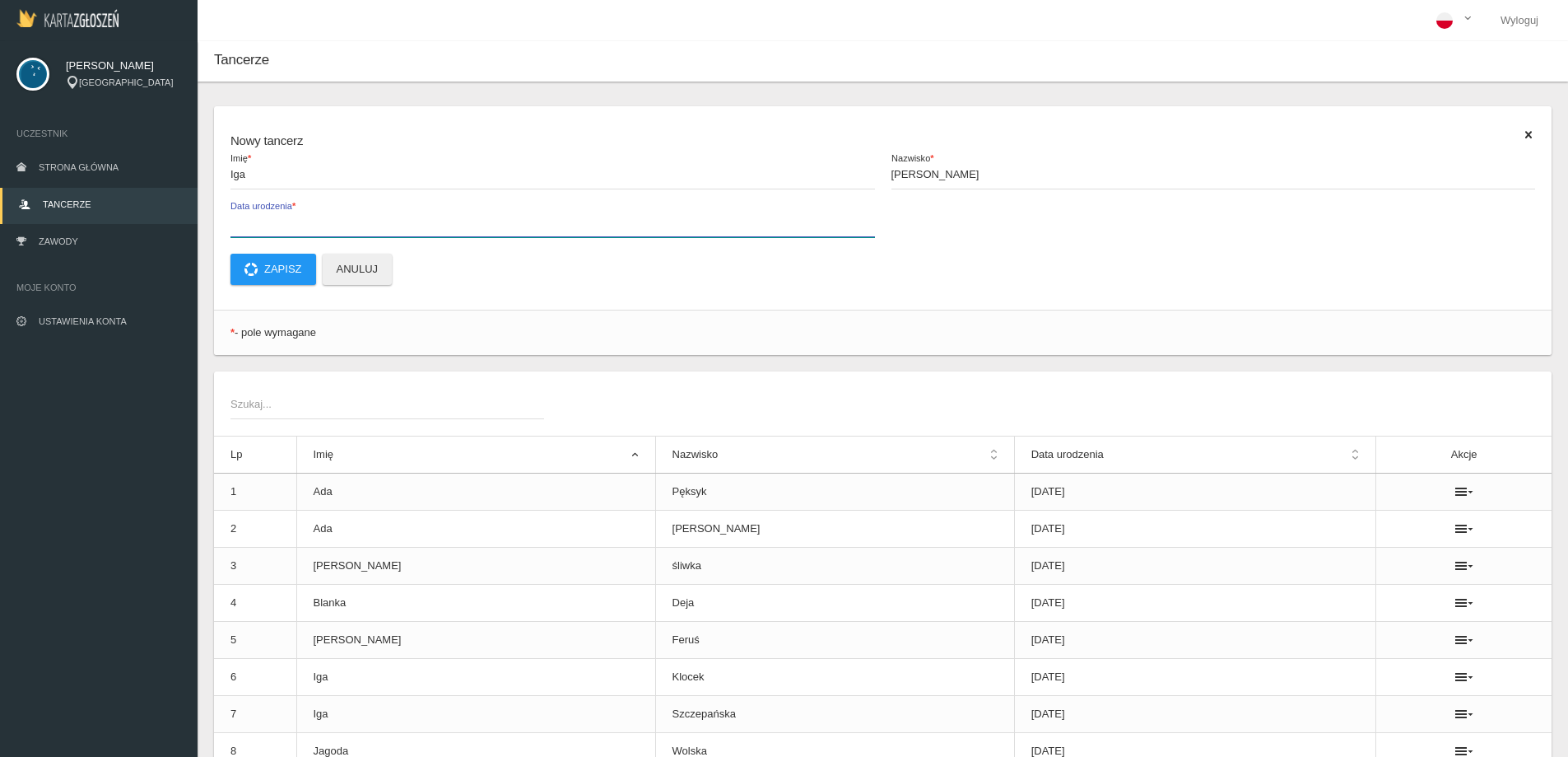
click at [364, 219] on input "Data urodzenia *" at bounding box center [552, 222] width 644 height 32
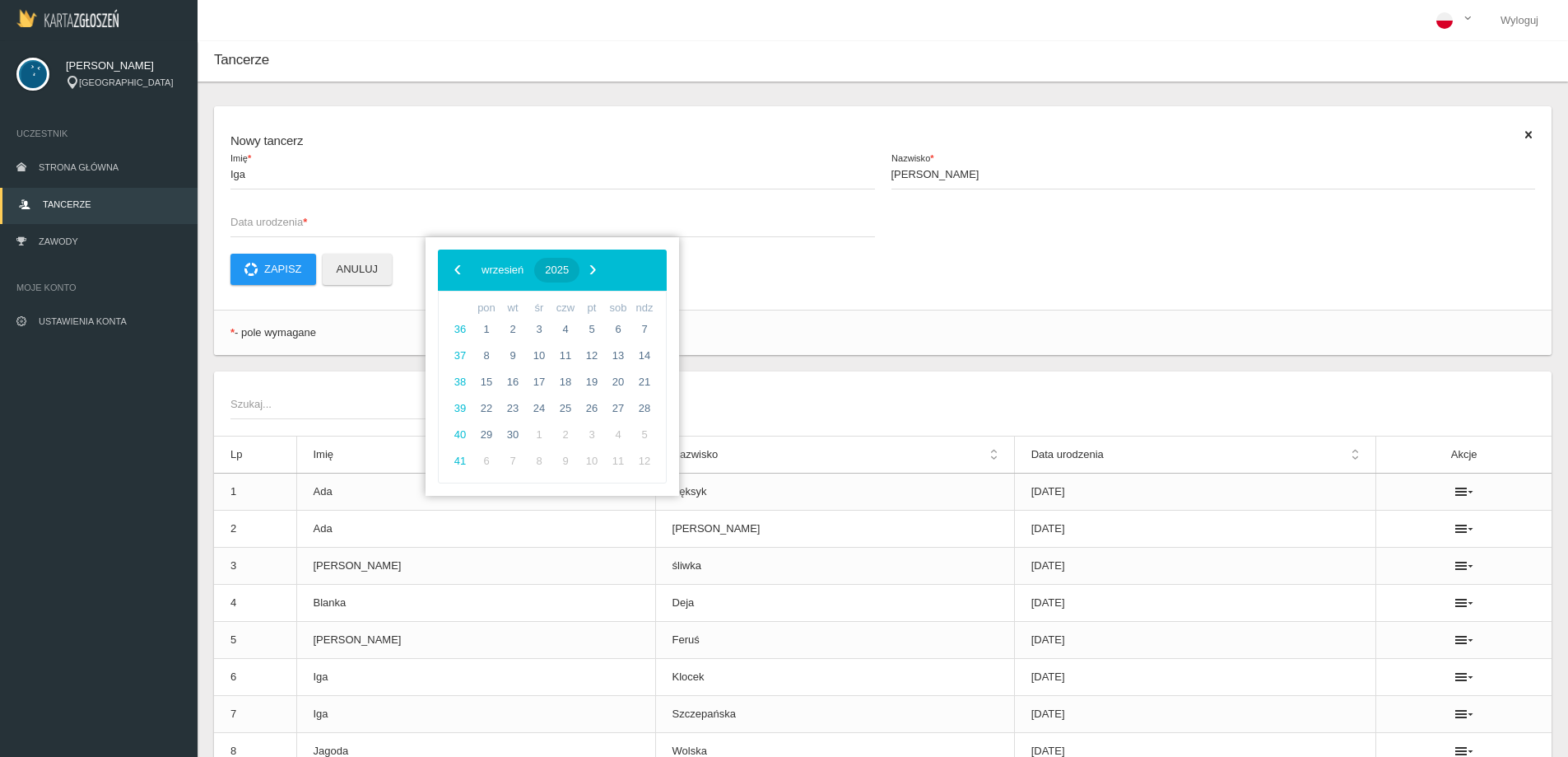
click at [580, 260] on button "2025" at bounding box center [557, 269] width 46 height 24
click at [461, 278] on span "‹" at bounding box center [458, 269] width 24 height 24
click at [470, 448] on span "2014" at bounding box center [473, 452] width 38 height 38
click at [619, 406] on span "wrzesień" at bounding box center [624, 406] width 67 height 26
click at [539, 335] on span "3" at bounding box center [539, 329] width 26 height 26
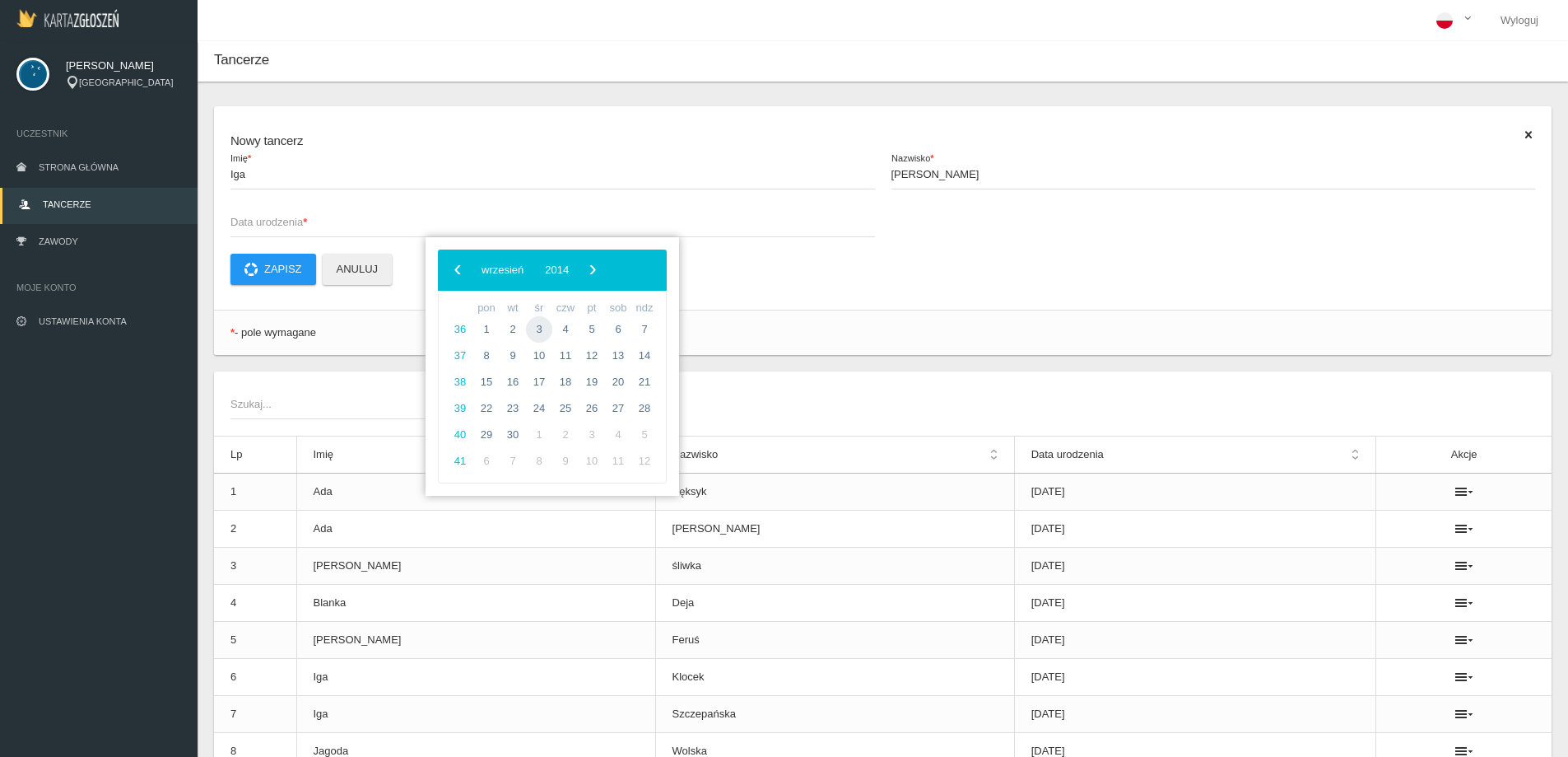
type input "[DATE]"
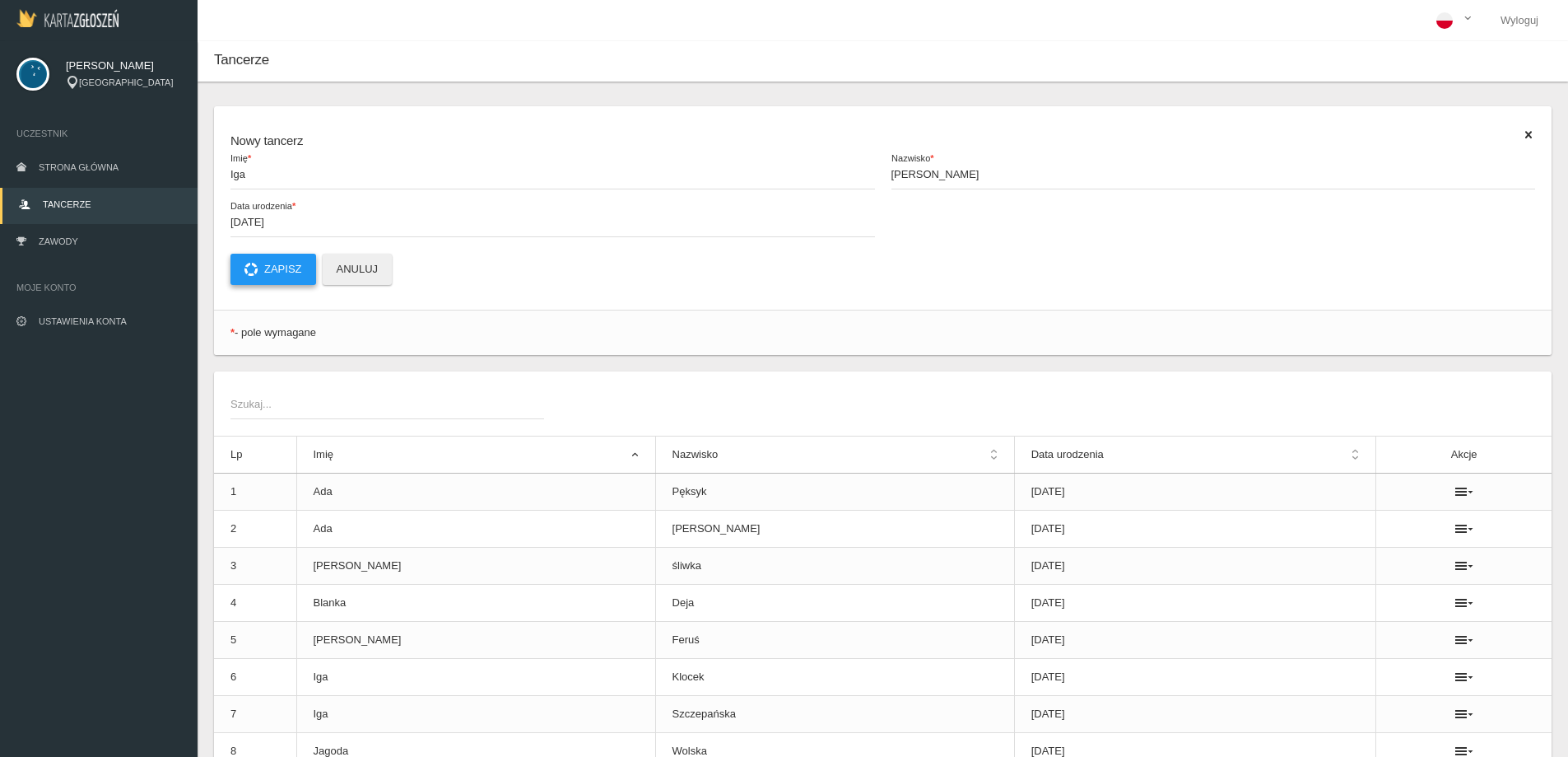
click at [278, 267] on button "Zapisz" at bounding box center [273, 269] width 86 height 32
click at [72, 242] on span "Zawody" at bounding box center [59, 241] width 39 height 10
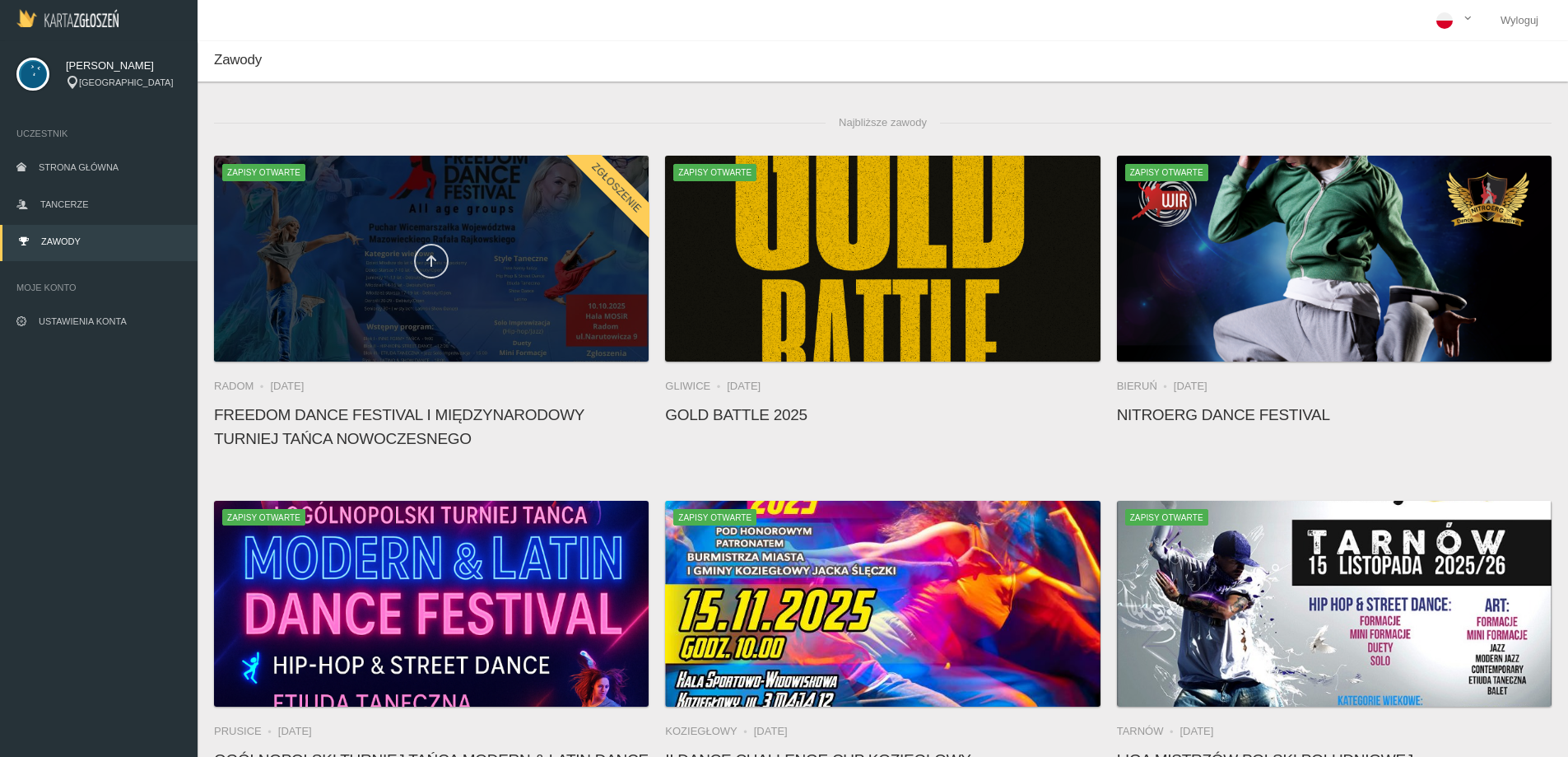
click at [420, 271] on link at bounding box center [431, 260] width 34 height 34
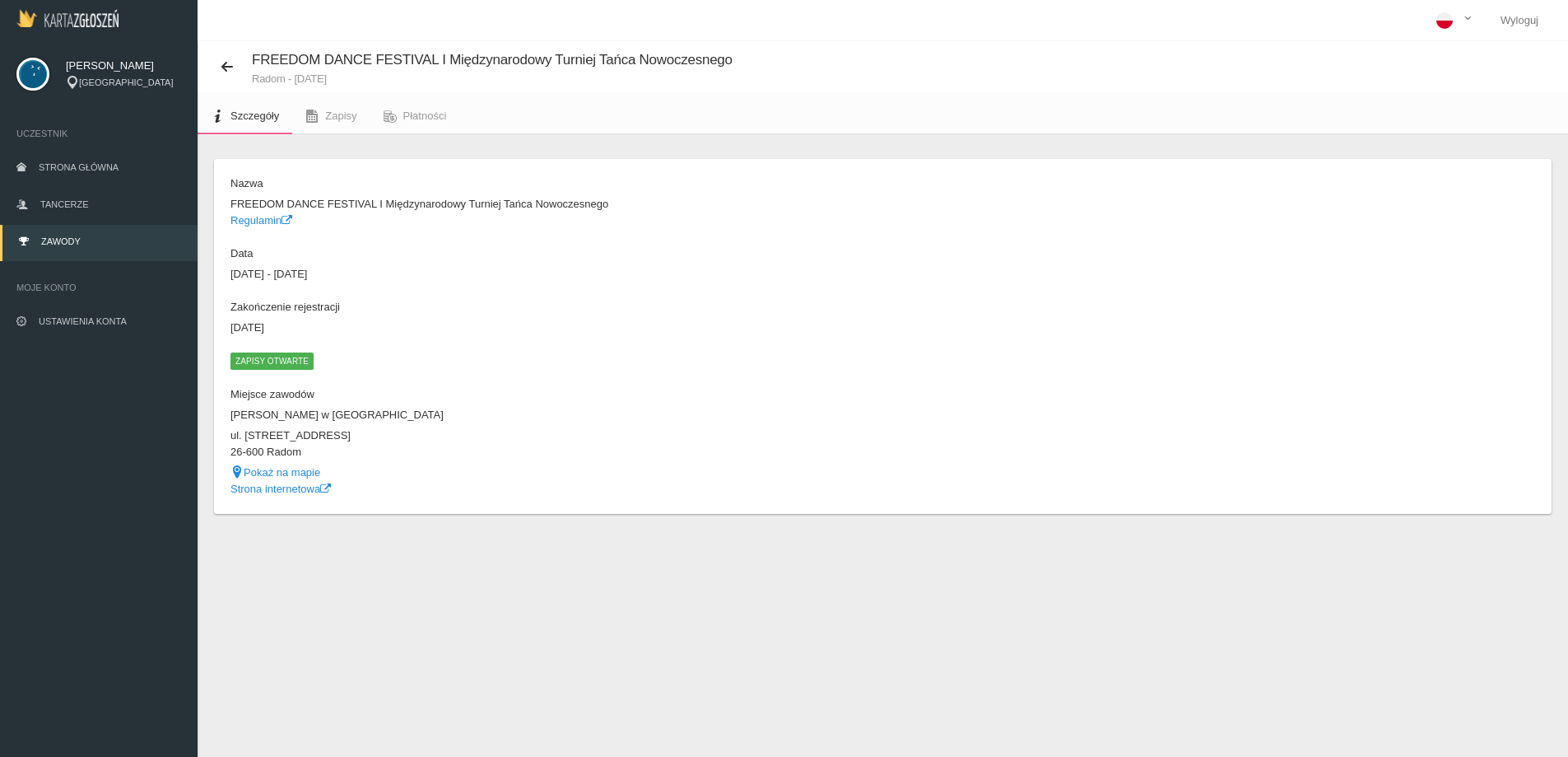
click at [274, 359] on span "Zapisy otwarte" at bounding box center [271, 361] width 83 height 17
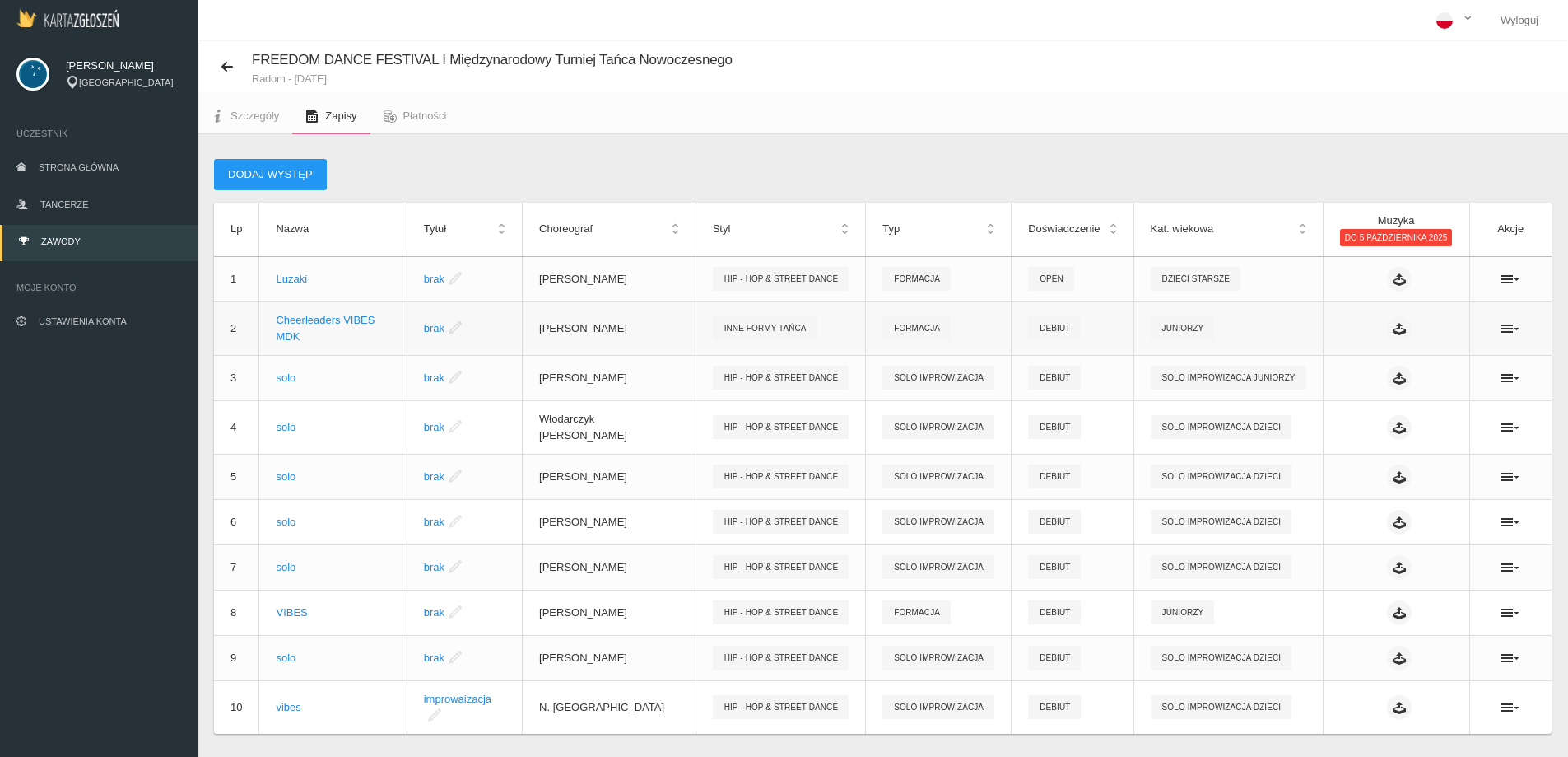
click at [1520, 327] on ul at bounding box center [1511, 328] width 49 height 13
click at [1514, 328] on icon at bounding box center [1510, 328] width 18 height 13
click at [1447, 352] on link "Edytuj" at bounding box center [1428, 354] width 165 height 30
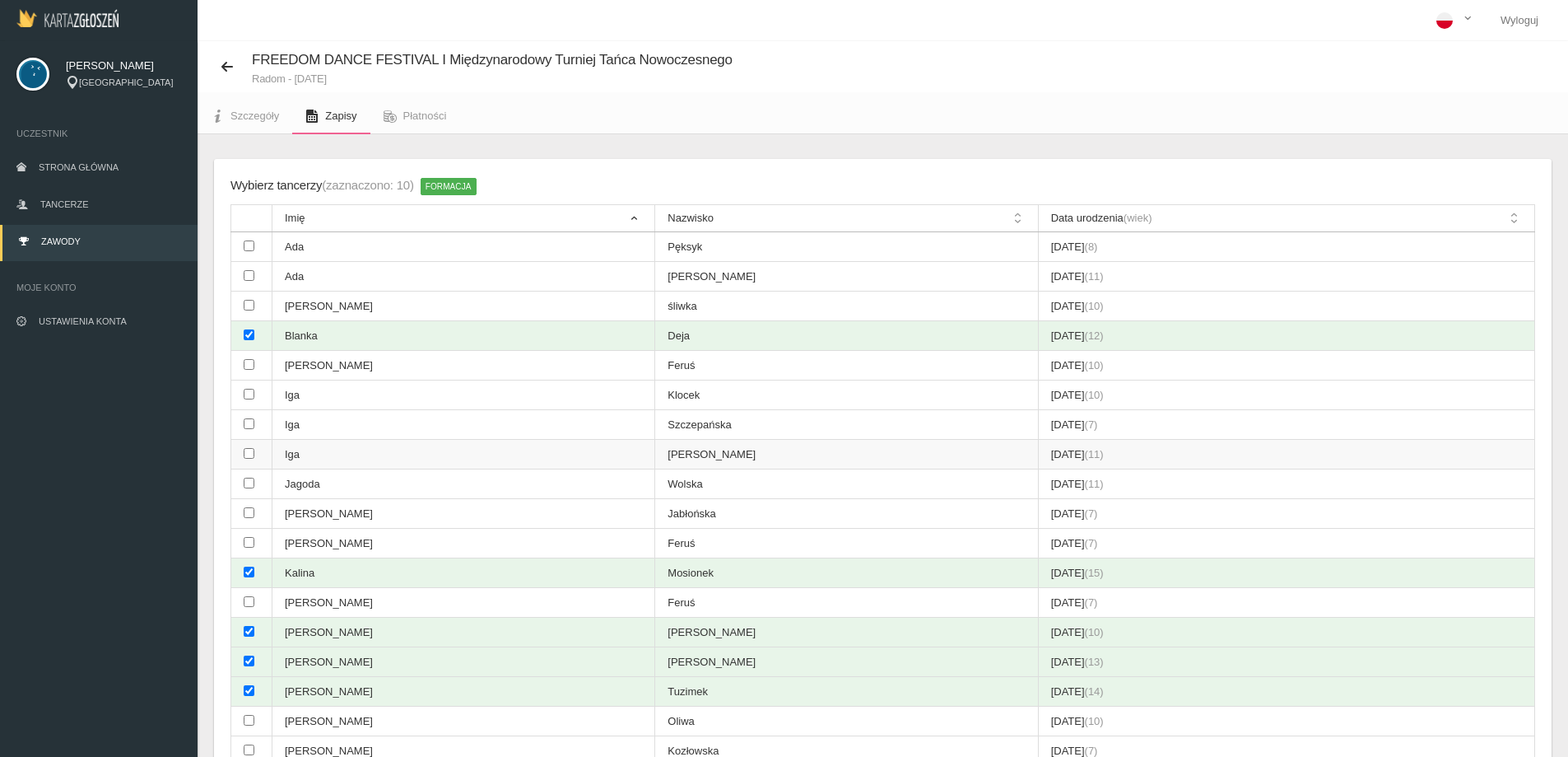
click at [248, 454] on input "checkbox" at bounding box center [248, 452] width 10 height 10
checkbox input "true"
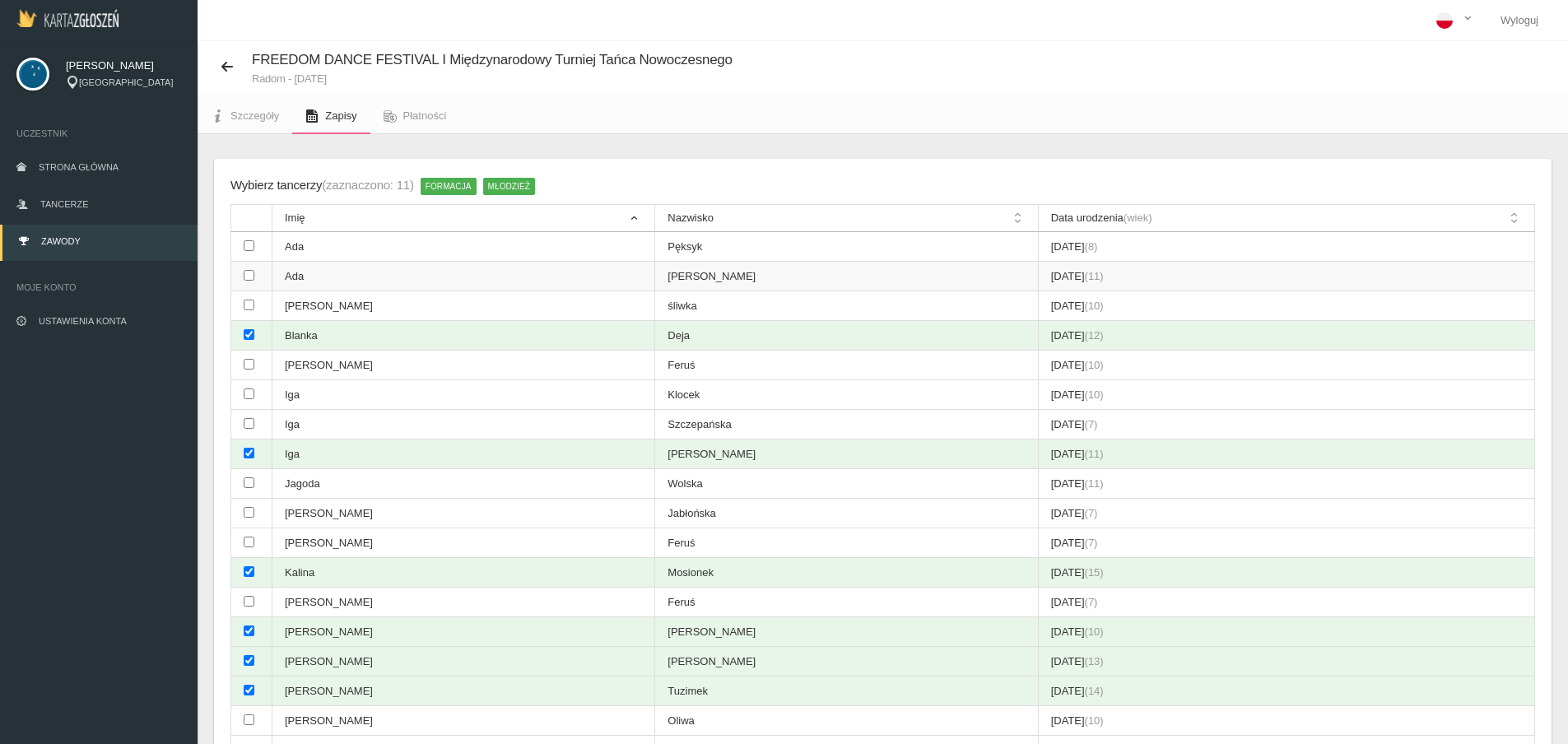
click at [244, 271] on input "checkbox" at bounding box center [248, 275] width 10 height 10
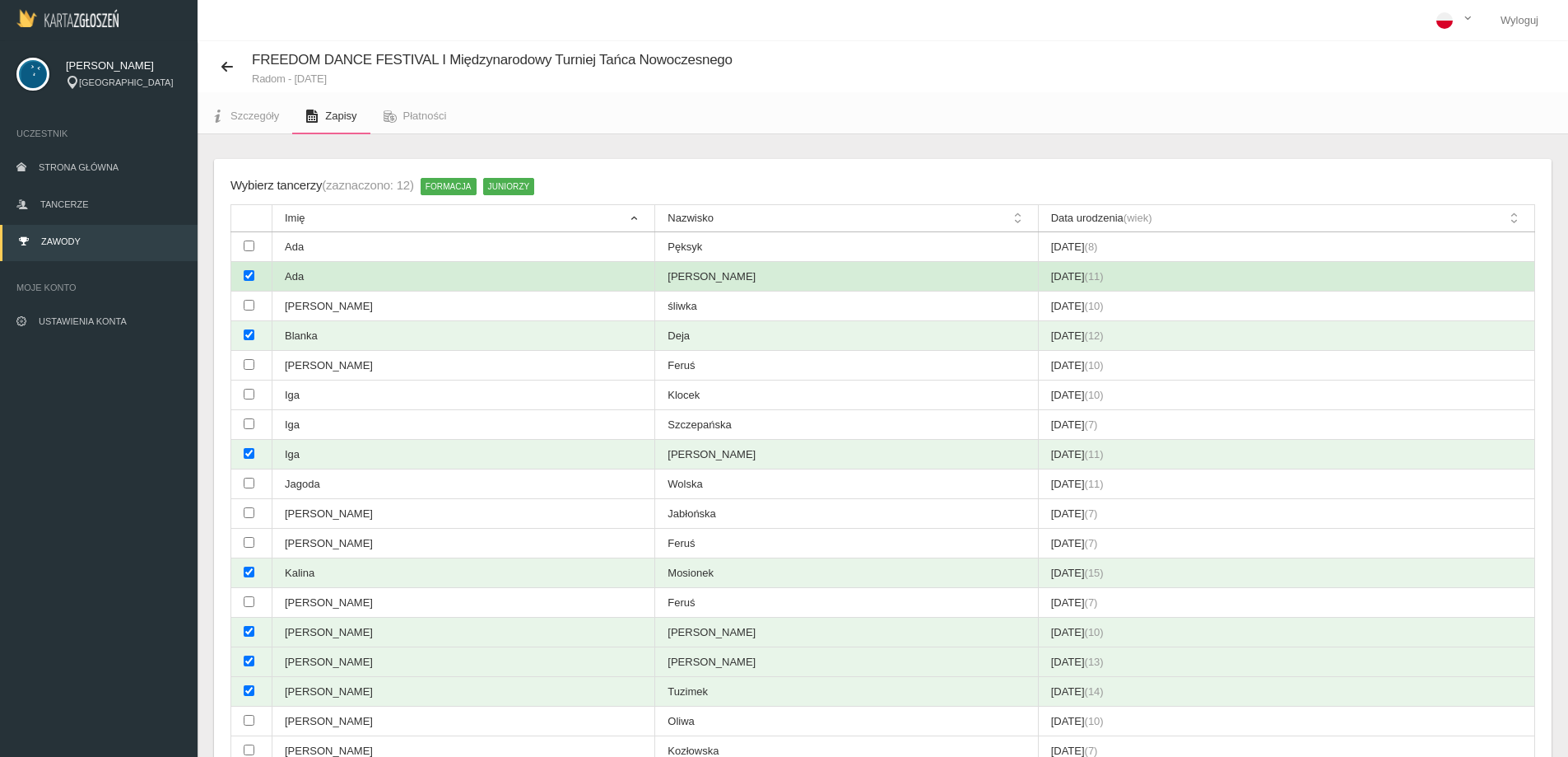
click at [242, 278] on td at bounding box center [252, 277] width 41 height 30
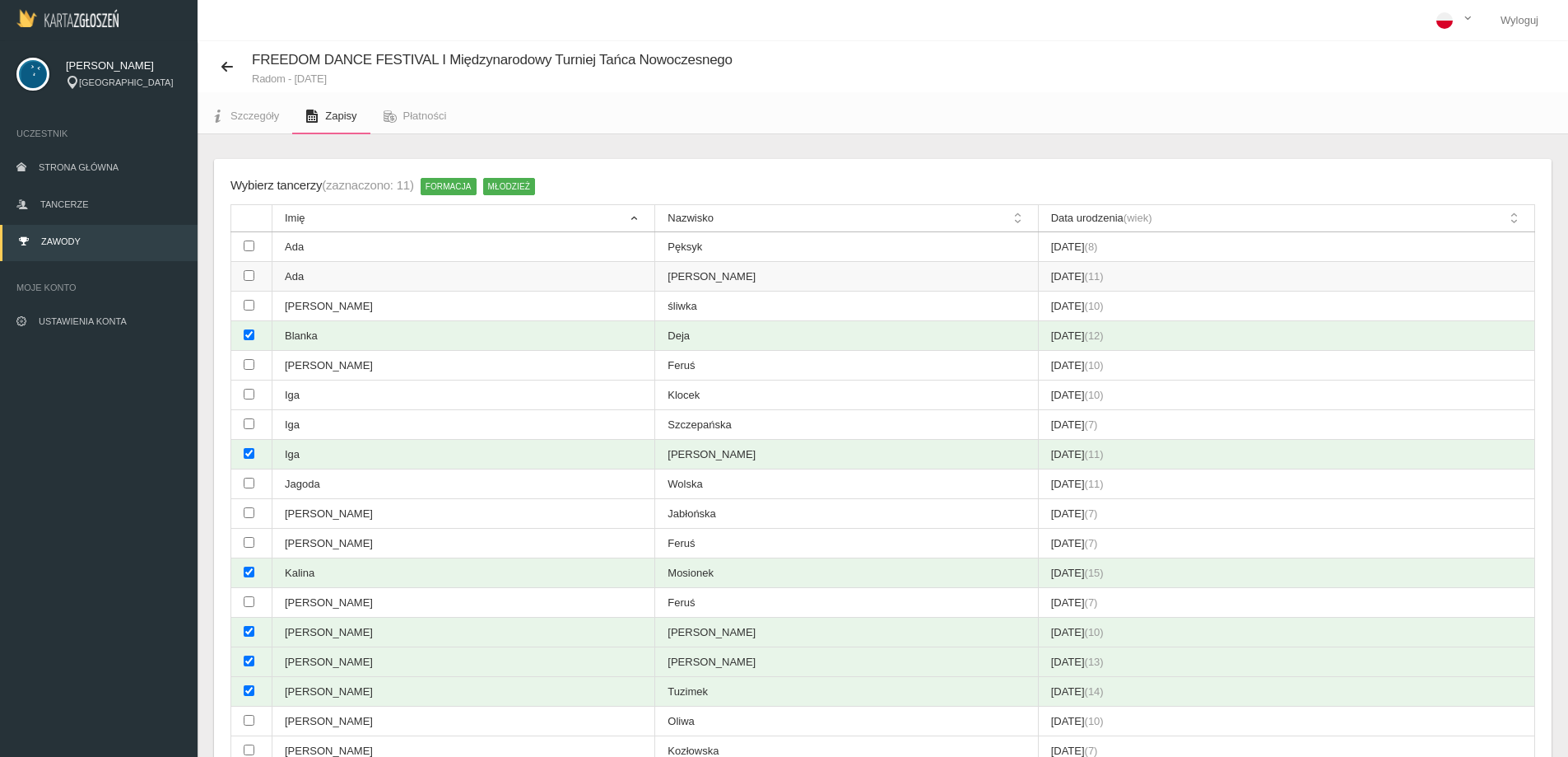
click at [243, 282] on td at bounding box center [252, 277] width 41 height 30
checkbox input "true"
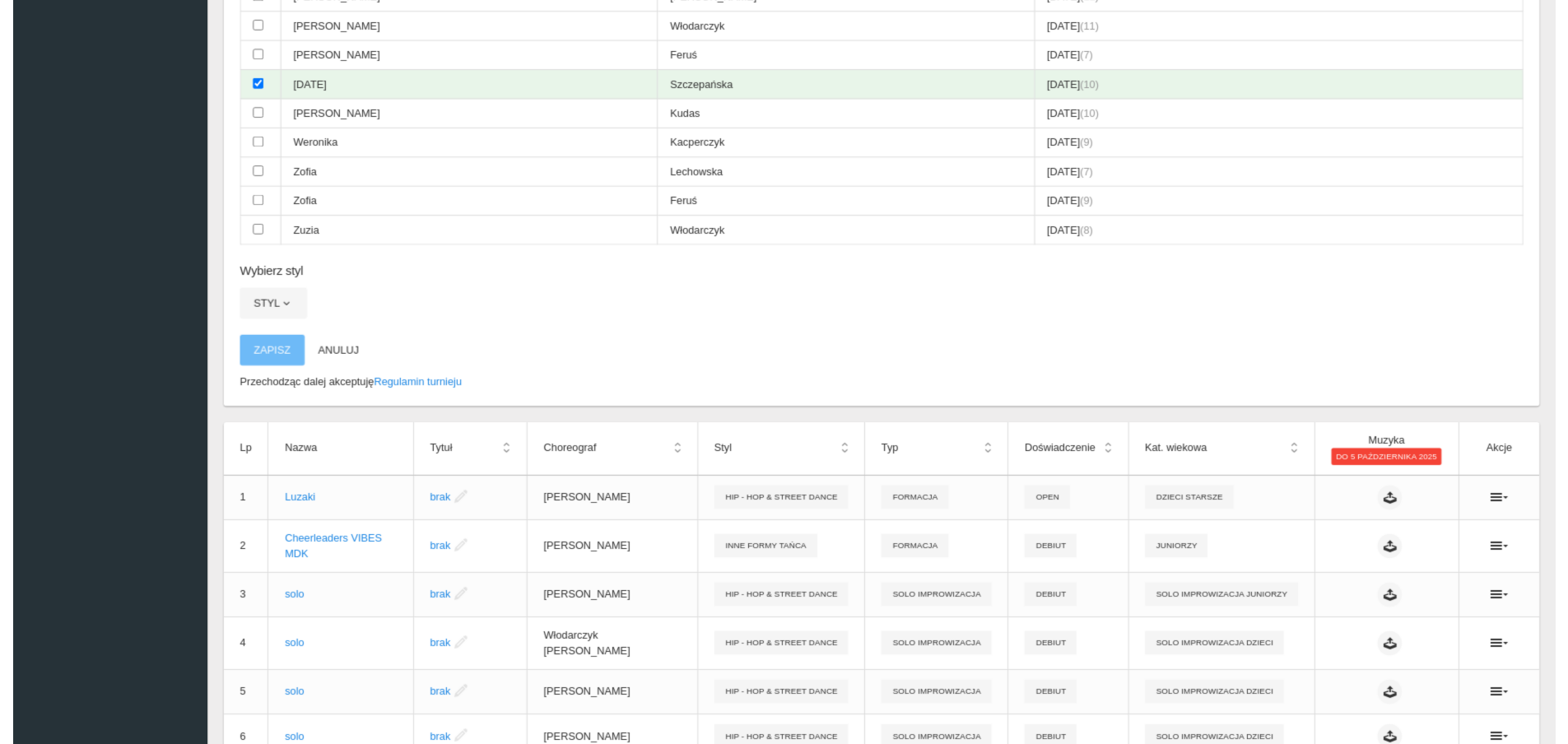
scroll to position [989, 0]
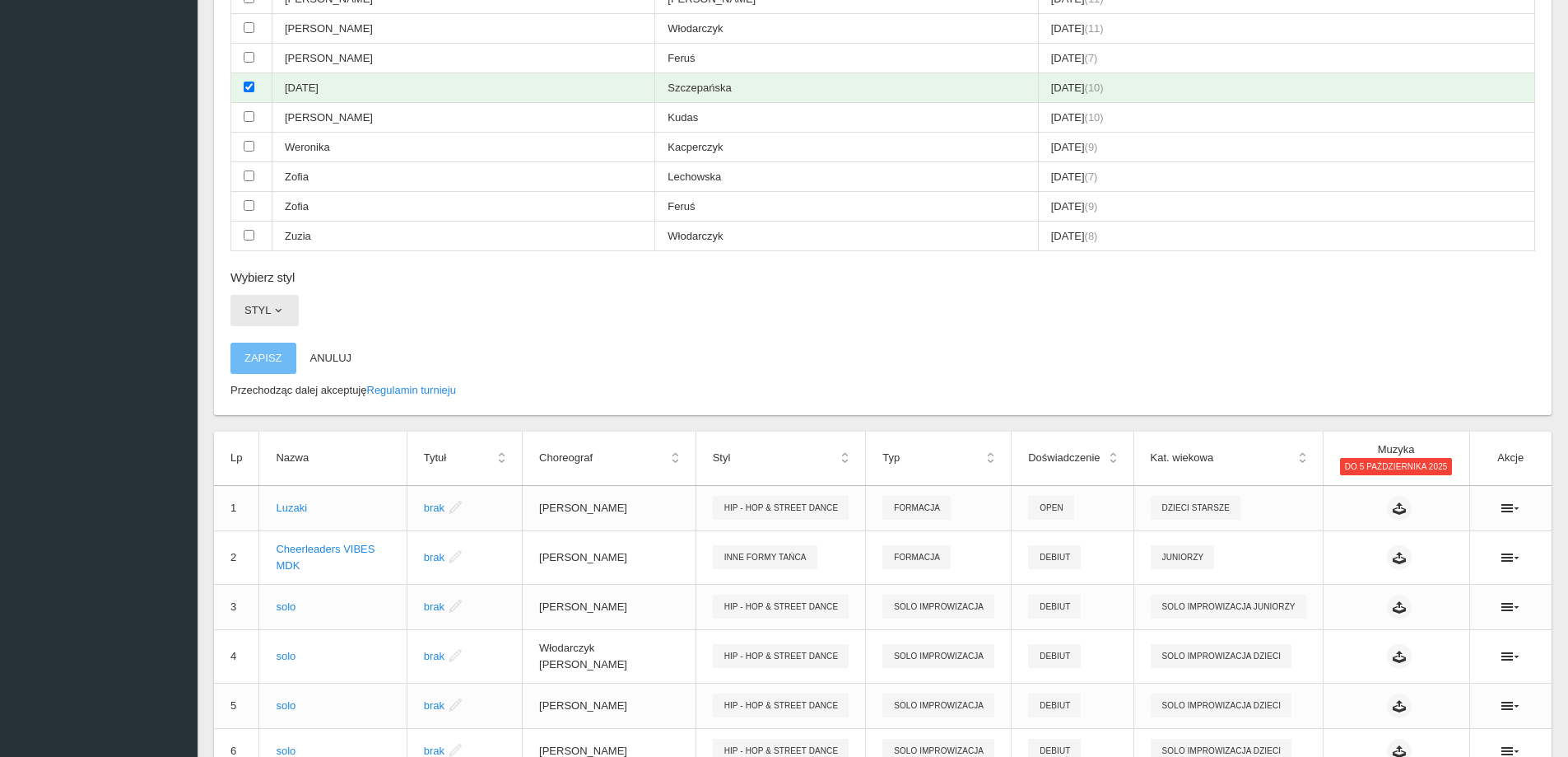
click at [274, 314] on span "button" at bounding box center [278, 310] width 13 height 13
click at [298, 409] on link "Inne Formy Tańca" at bounding box center [304, 410] width 148 height 30
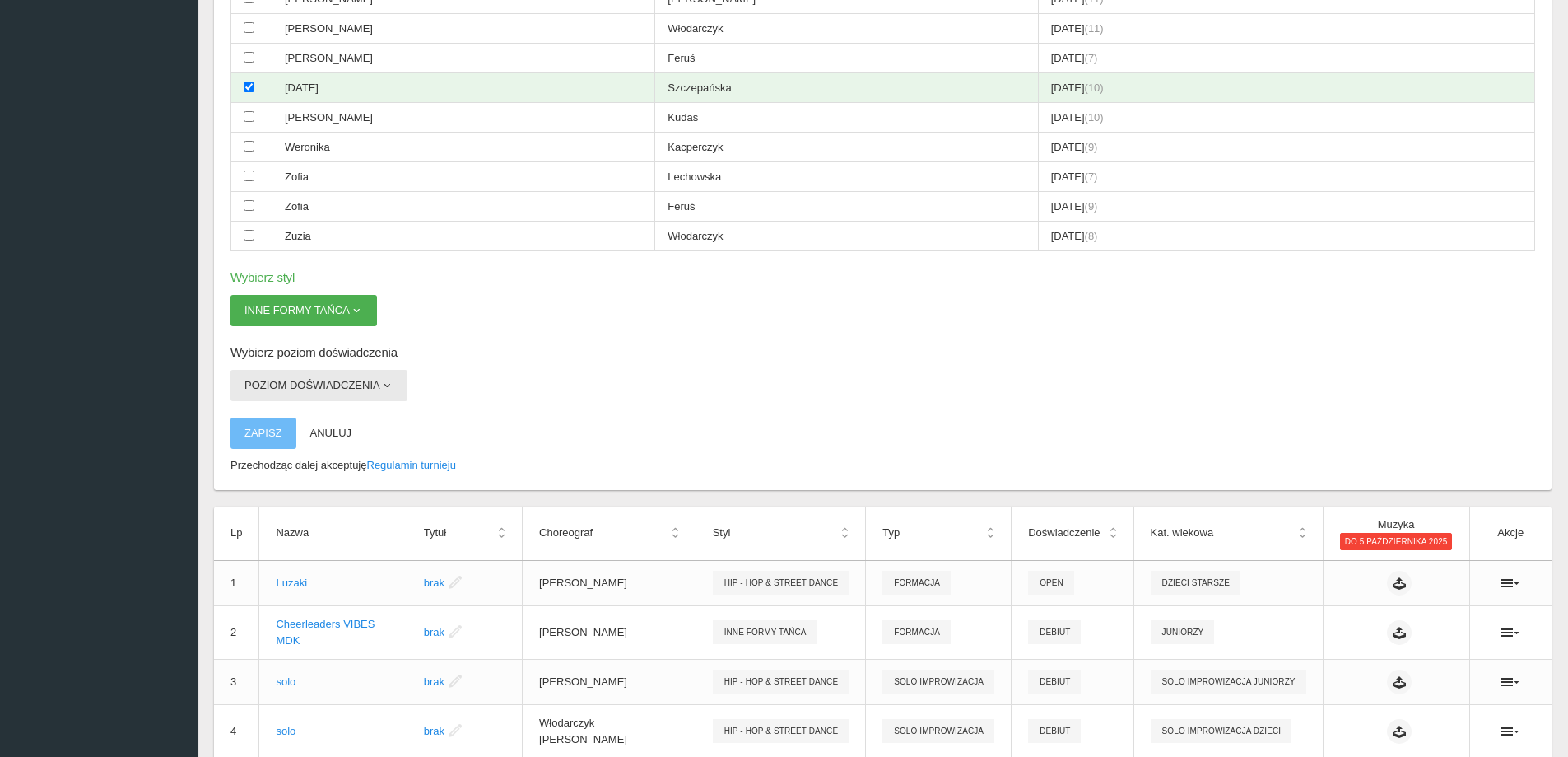
click at [301, 383] on button "Poziom doświadczenia" at bounding box center [319, 386] width 177 height 32
click at [282, 417] on link "Debiut" at bounding box center [304, 424] width 148 height 30
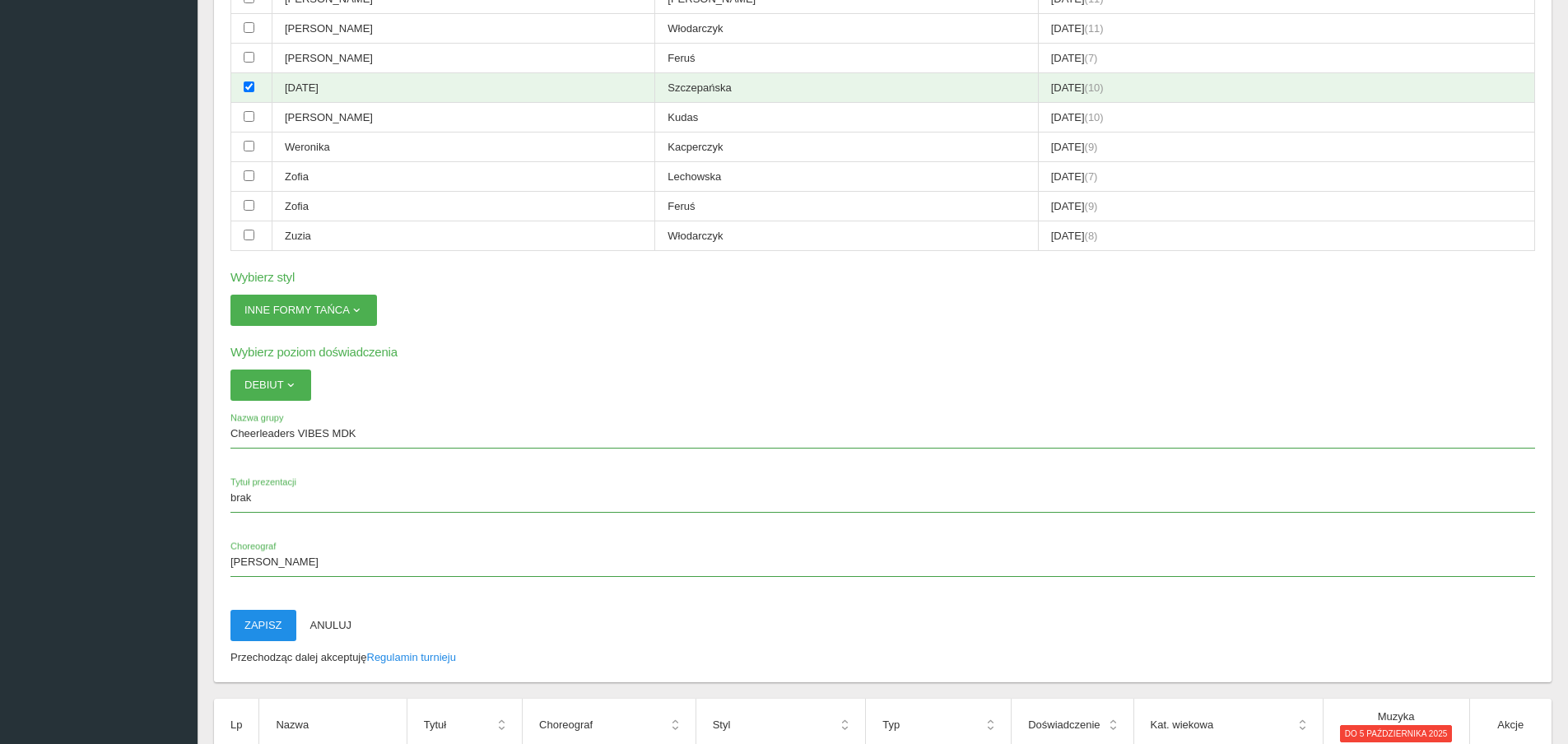
click at [277, 628] on button "Zapisz" at bounding box center [263, 626] width 66 height 32
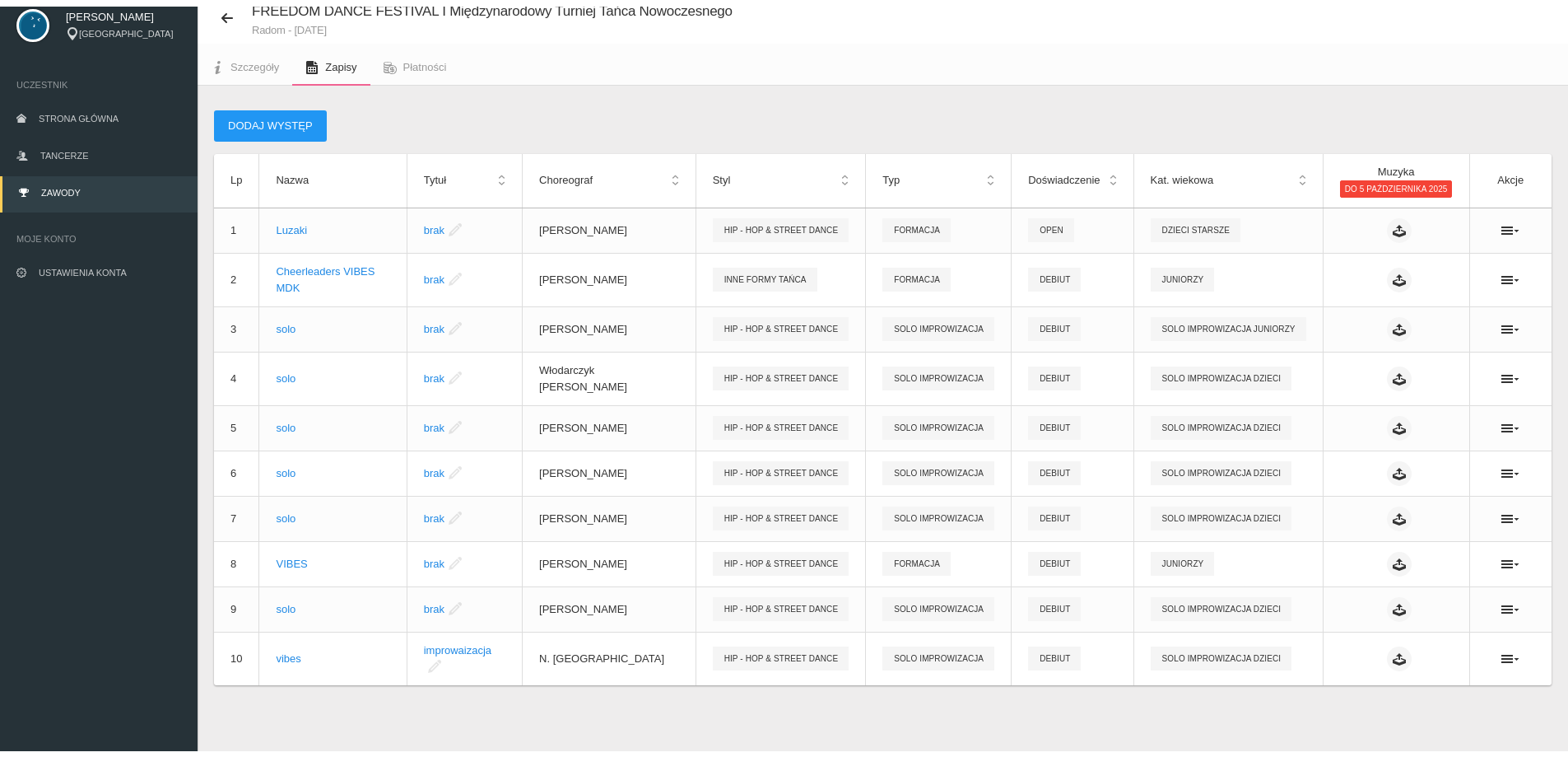
scroll to position [41, 0]
